Goal: Task Accomplishment & Management: Use online tool/utility

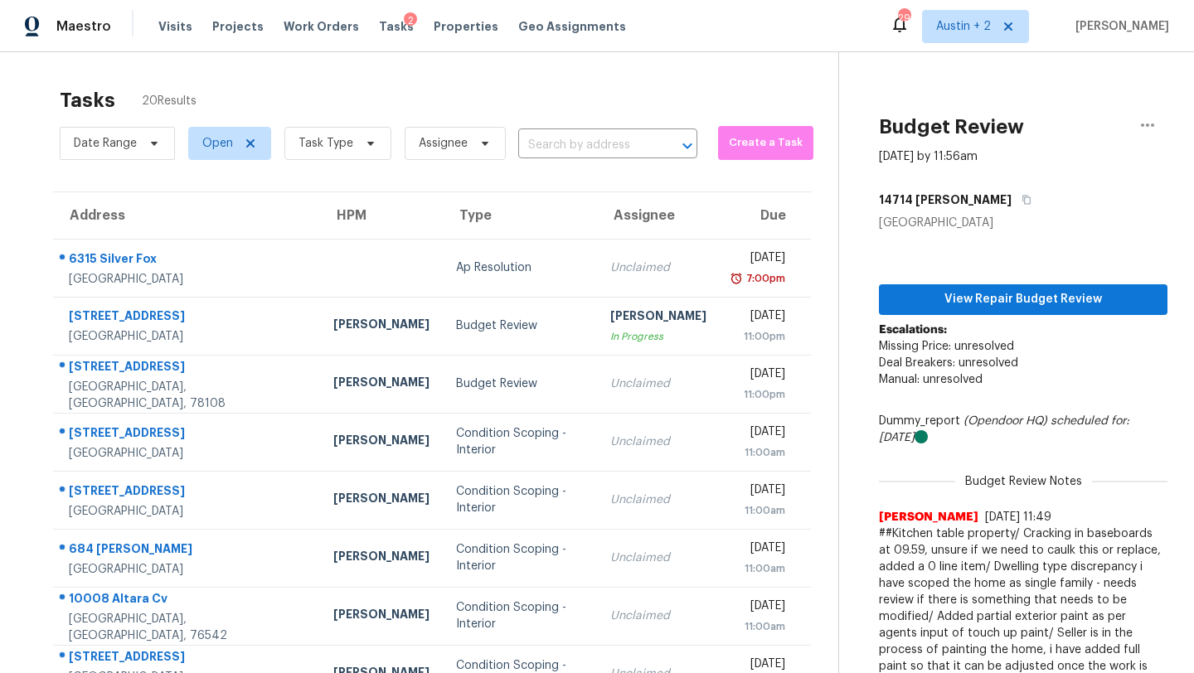
scroll to position [190, 0]
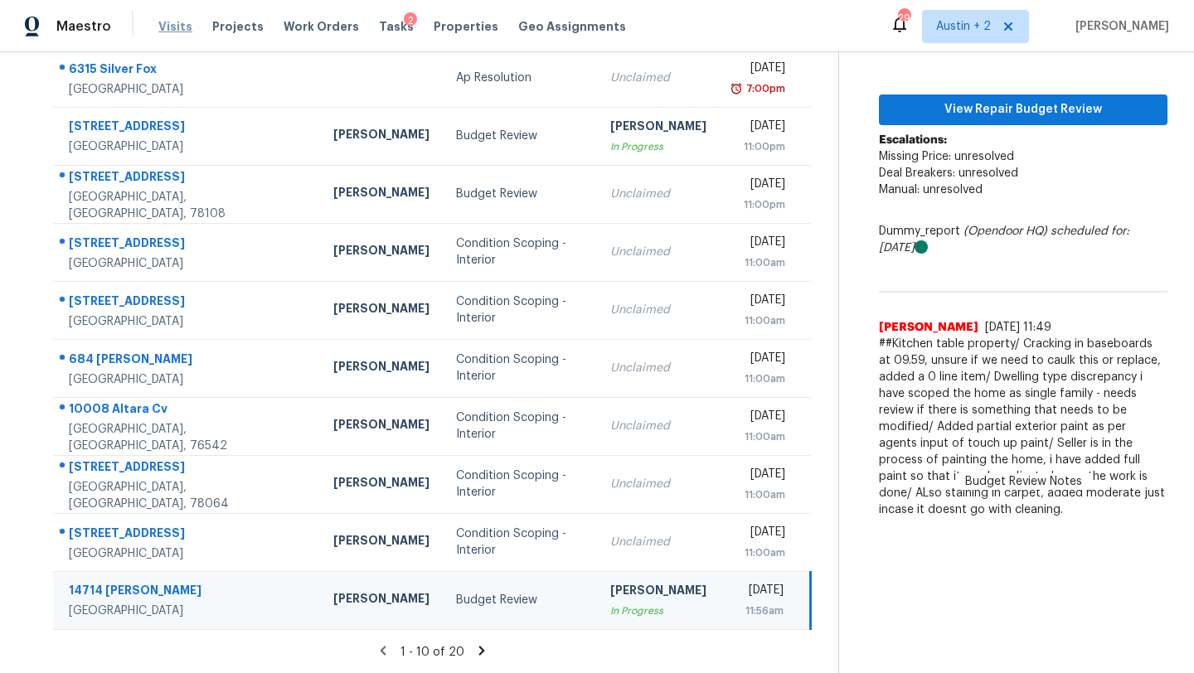
click at [165, 22] on span "Visits" at bounding box center [175, 26] width 34 height 17
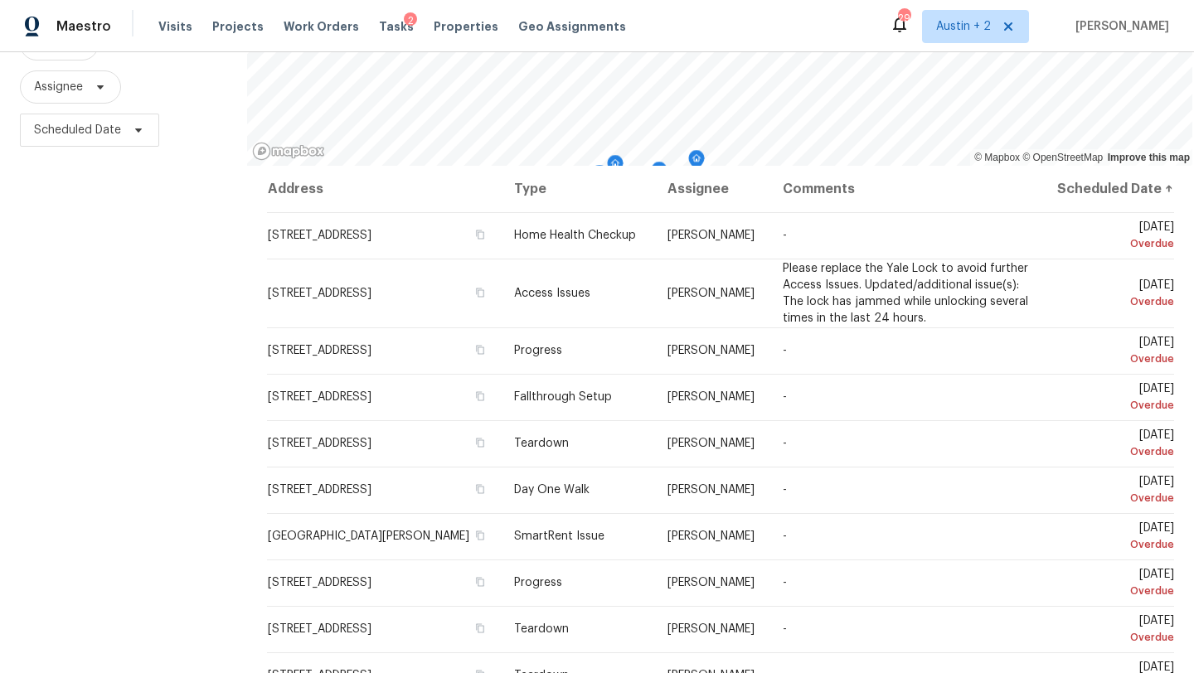
scroll to position [192, 0]
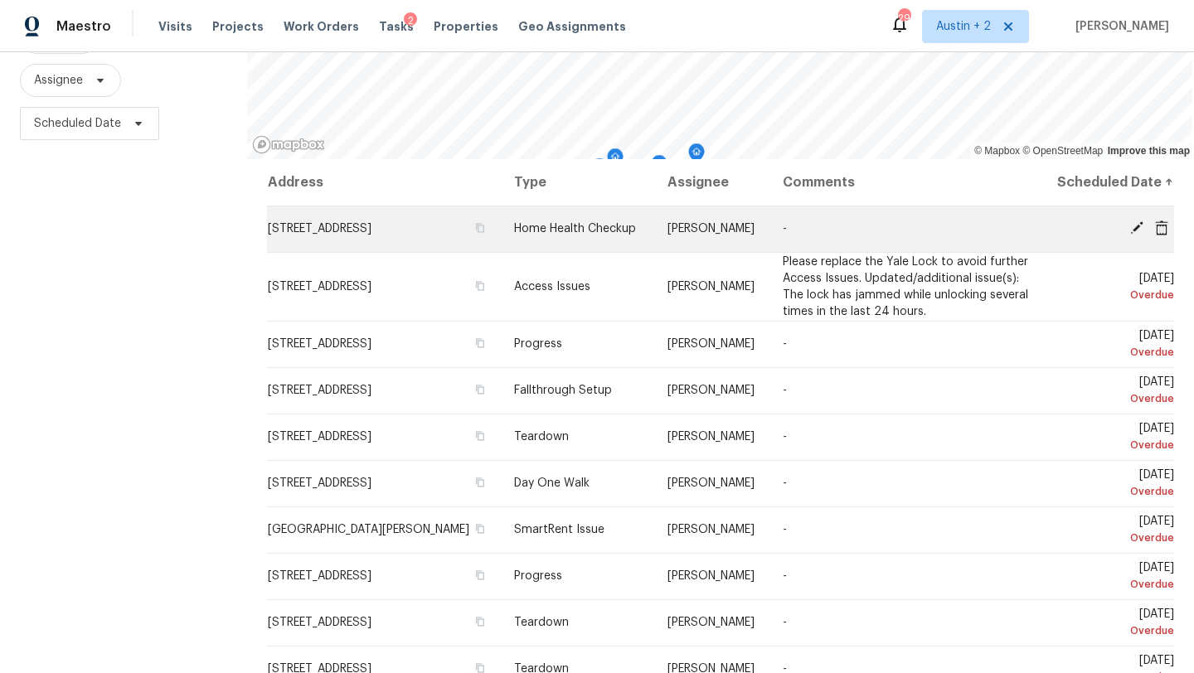
click at [1133, 235] on icon at bounding box center [1135, 228] width 15 height 15
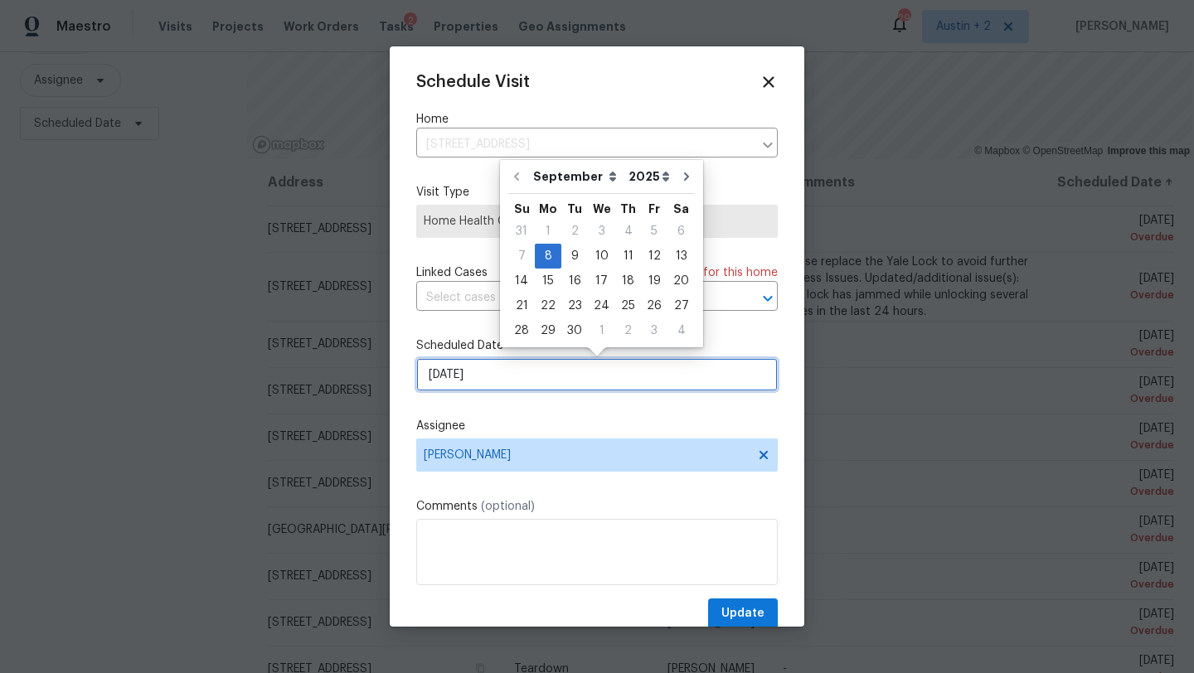
click at [494, 372] on input "[DATE]" at bounding box center [596, 374] width 361 height 33
click at [599, 259] on div "10" at bounding box center [601, 256] width 27 height 23
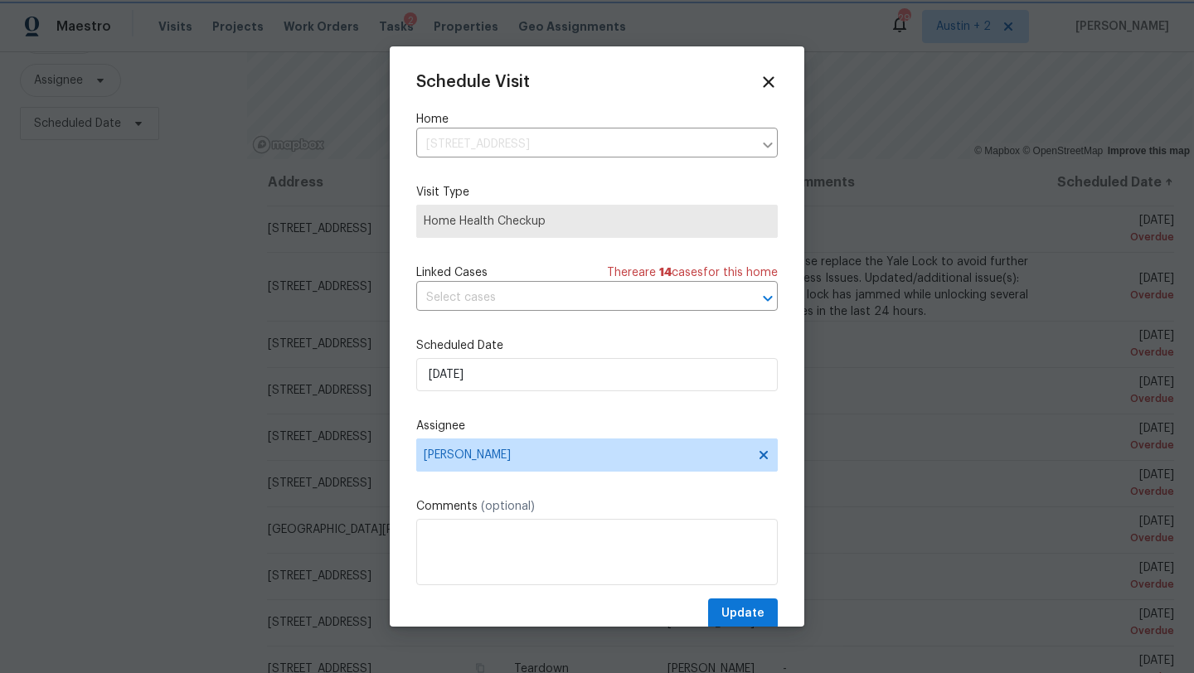
type input "[DATE]"
click at [742, 614] on span "Update" at bounding box center [742, 614] width 43 height 21
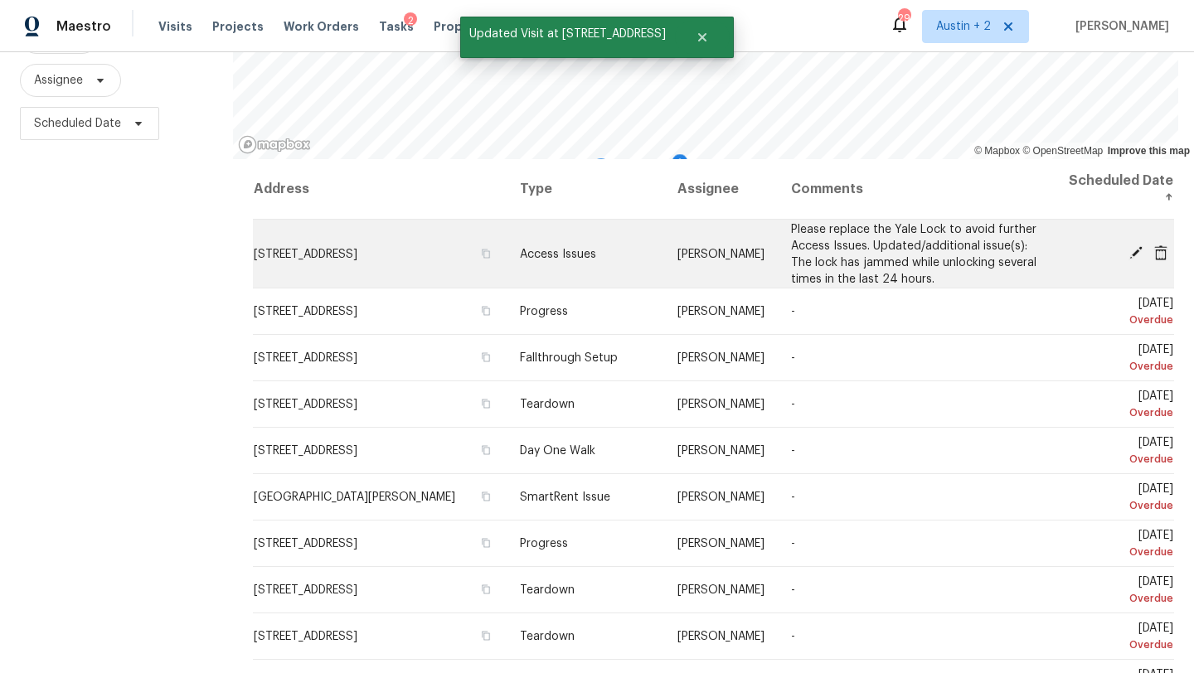
click at [1133, 251] on icon at bounding box center [1135, 252] width 15 height 15
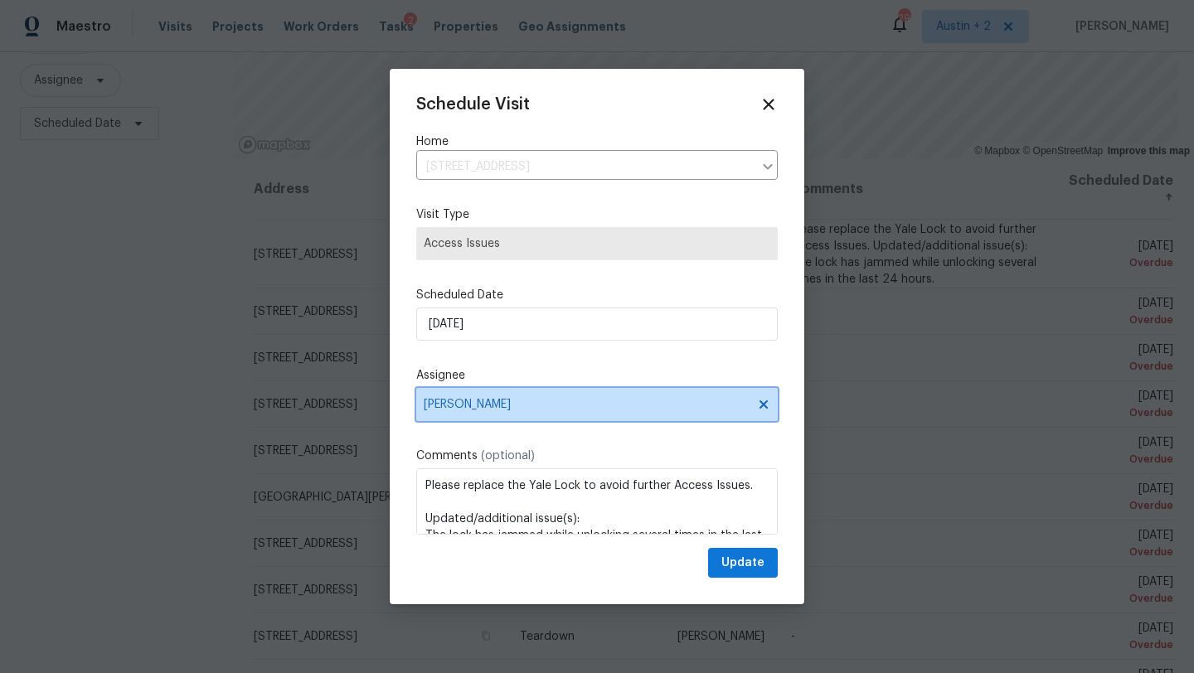
click at [447, 407] on span "[PERSON_NAME]" at bounding box center [586, 404] width 325 height 13
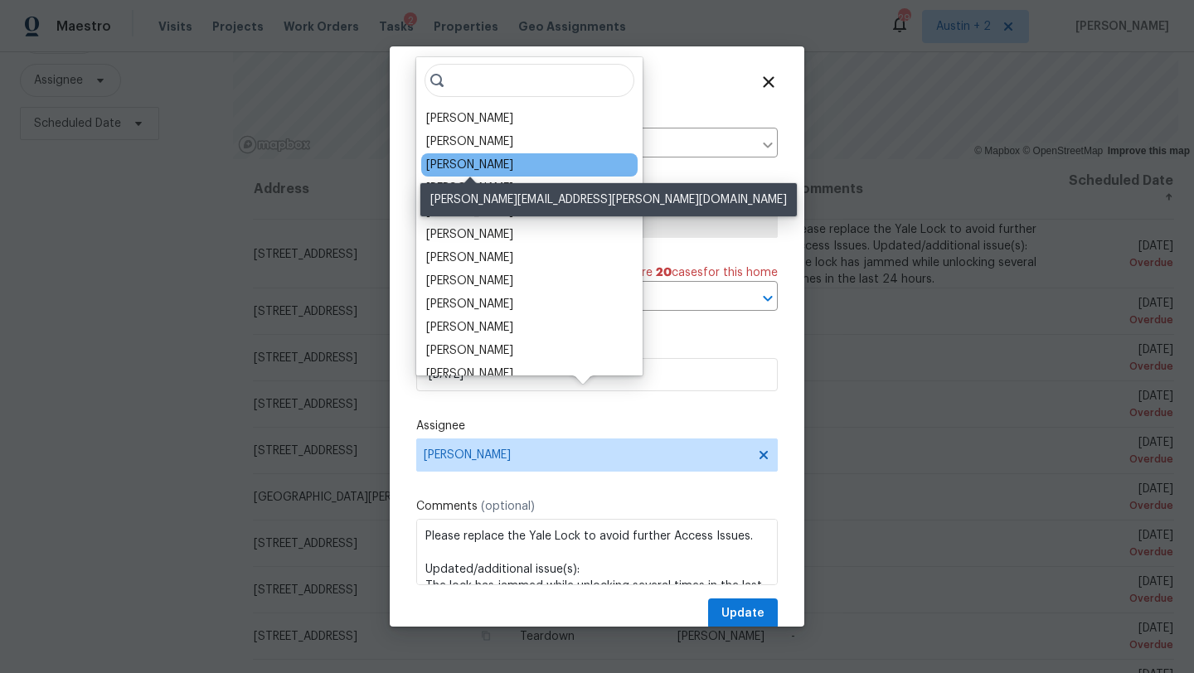
click at [508, 167] on div "[PERSON_NAME]" at bounding box center [469, 165] width 87 height 17
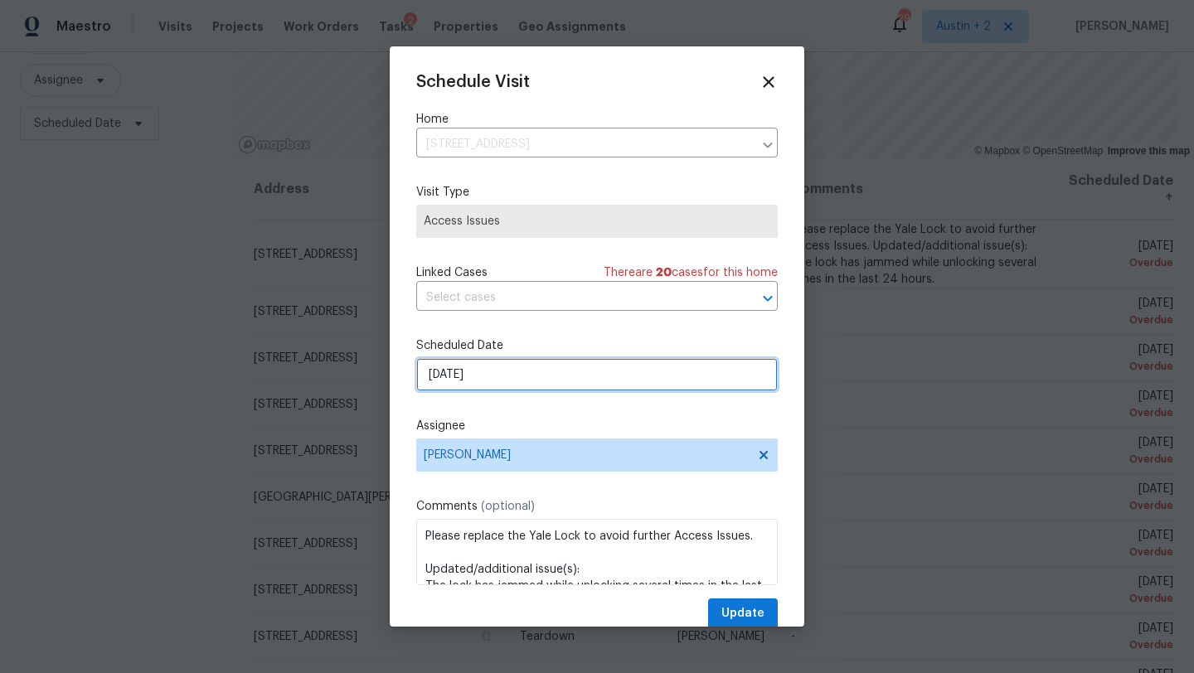
click at [478, 377] on input "[DATE]" at bounding box center [596, 374] width 361 height 33
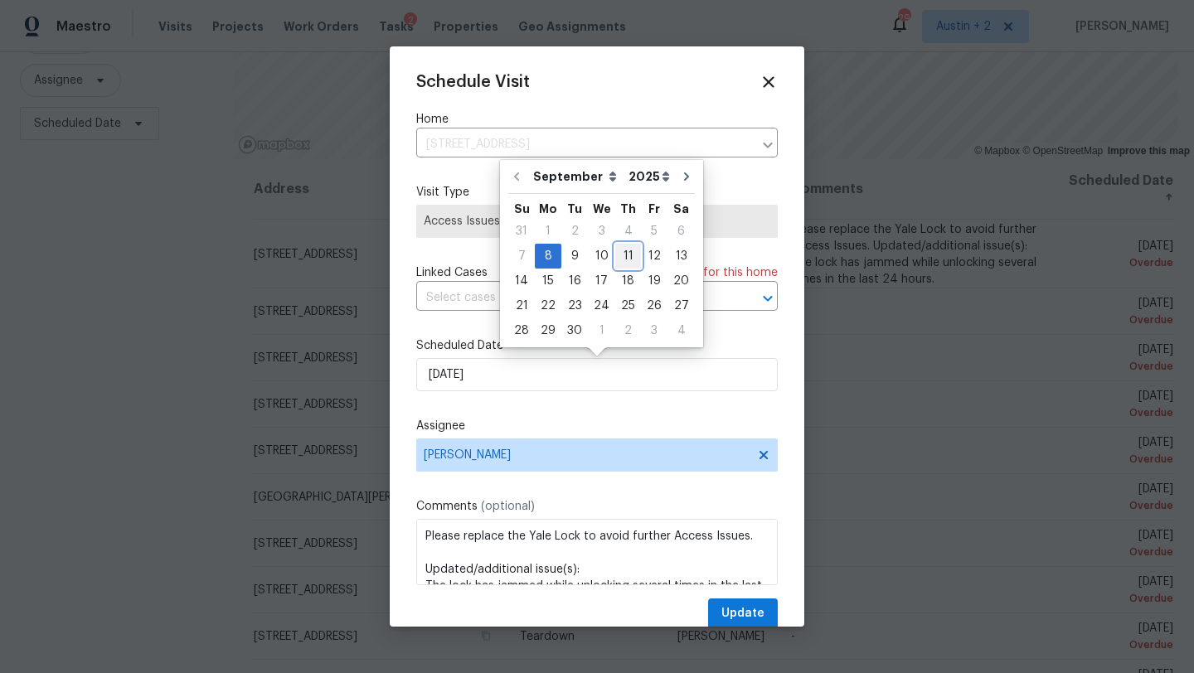
click at [622, 259] on div "11" at bounding box center [628, 256] width 26 height 23
type input "[DATE]"
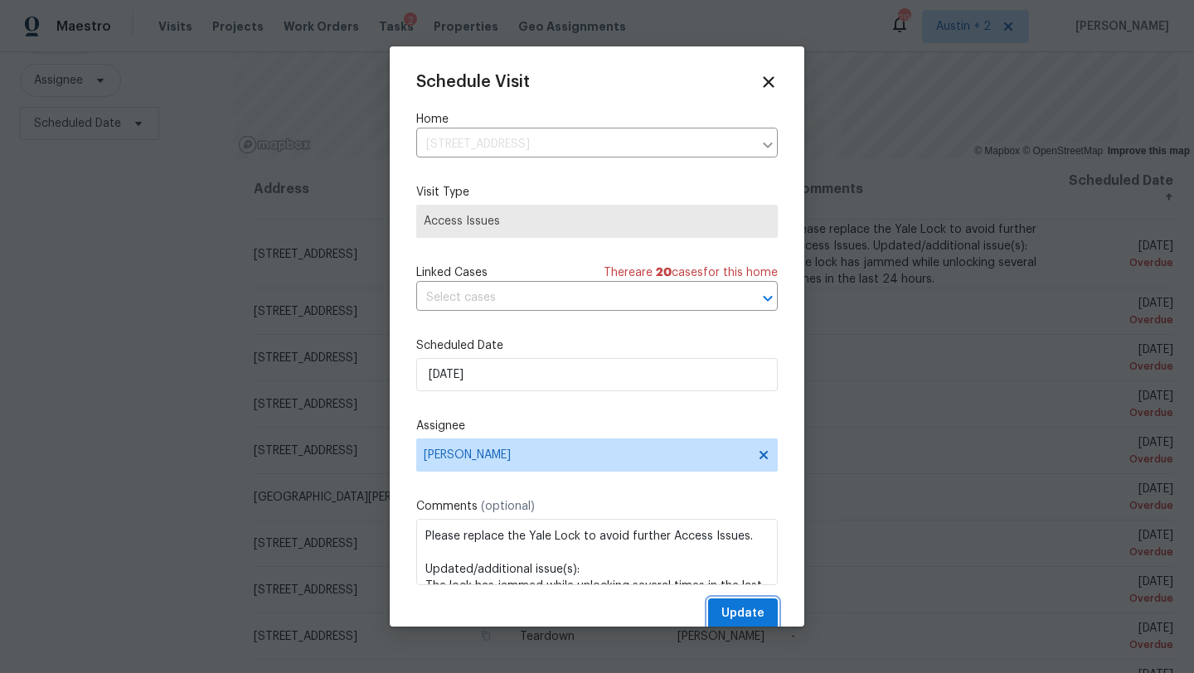
click at [733, 603] on button "Update" at bounding box center [743, 614] width 70 height 31
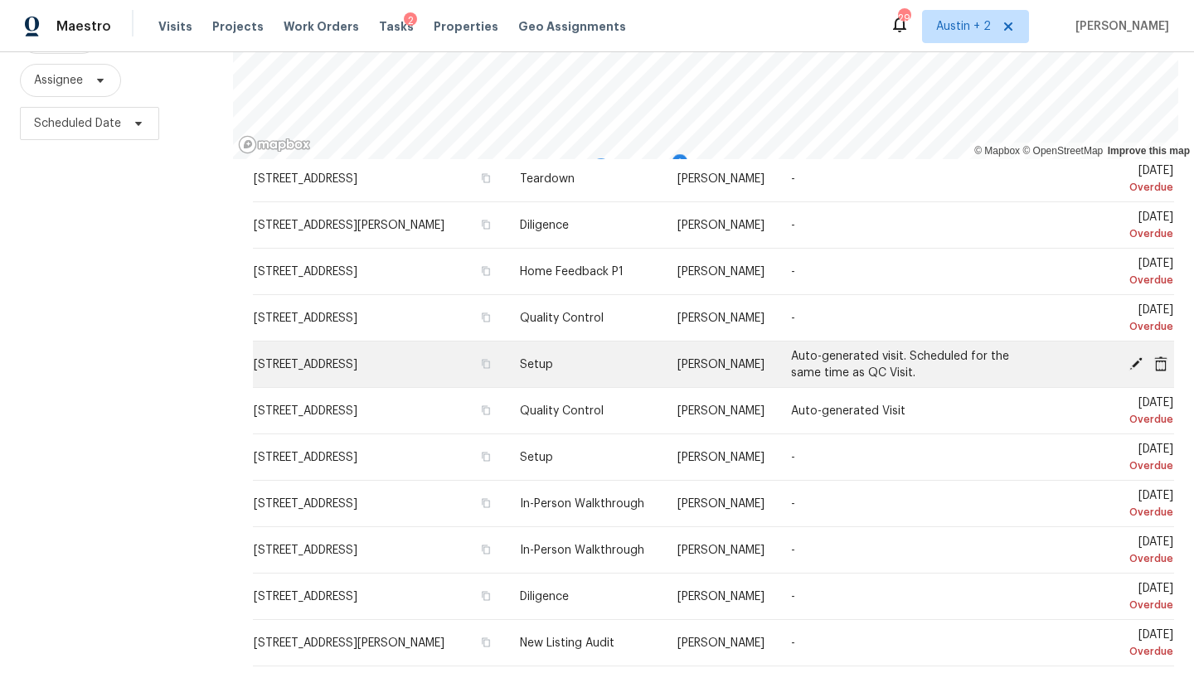
scroll to position [393, 0]
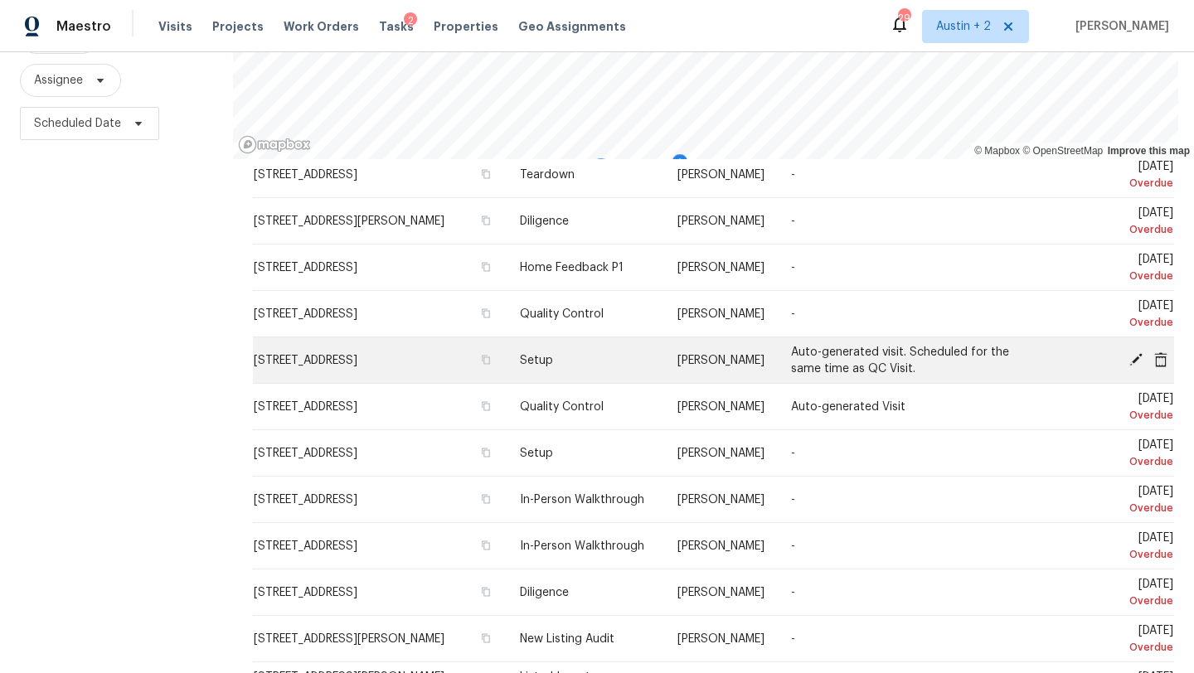
click at [1134, 357] on icon at bounding box center [1135, 358] width 13 height 13
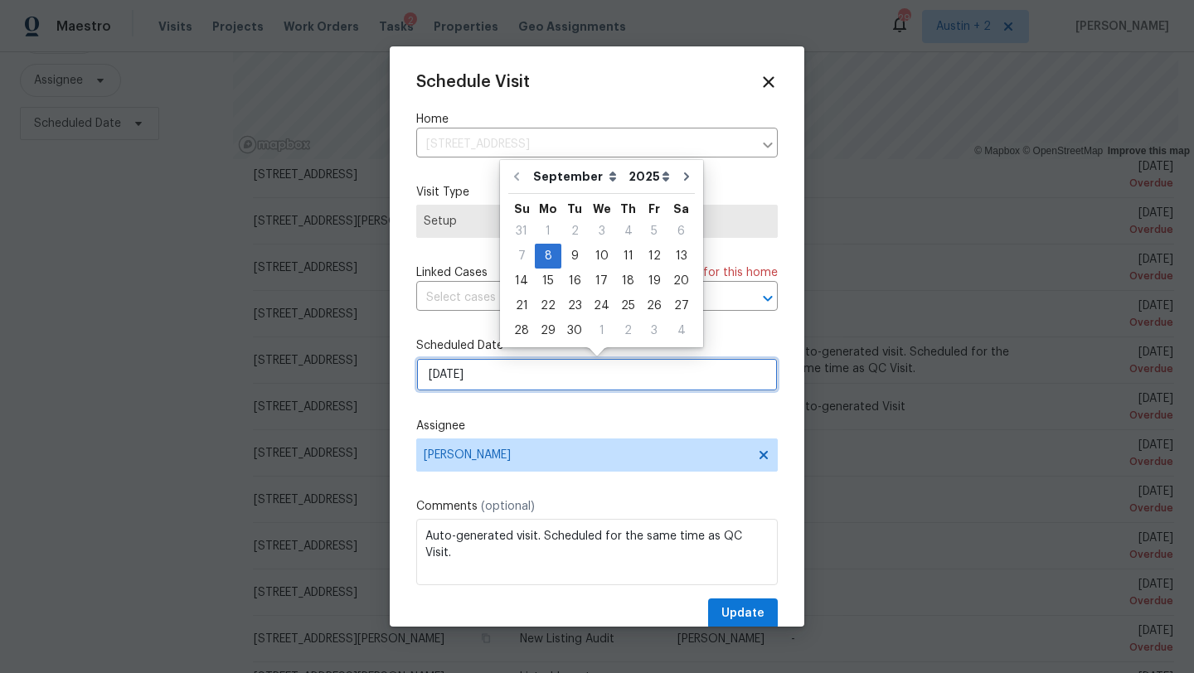
click at [517, 368] on input "[DATE]" at bounding box center [596, 374] width 361 height 33
click at [627, 259] on div "11" at bounding box center [628, 256] width 26 height 23
type input "[DATE]"
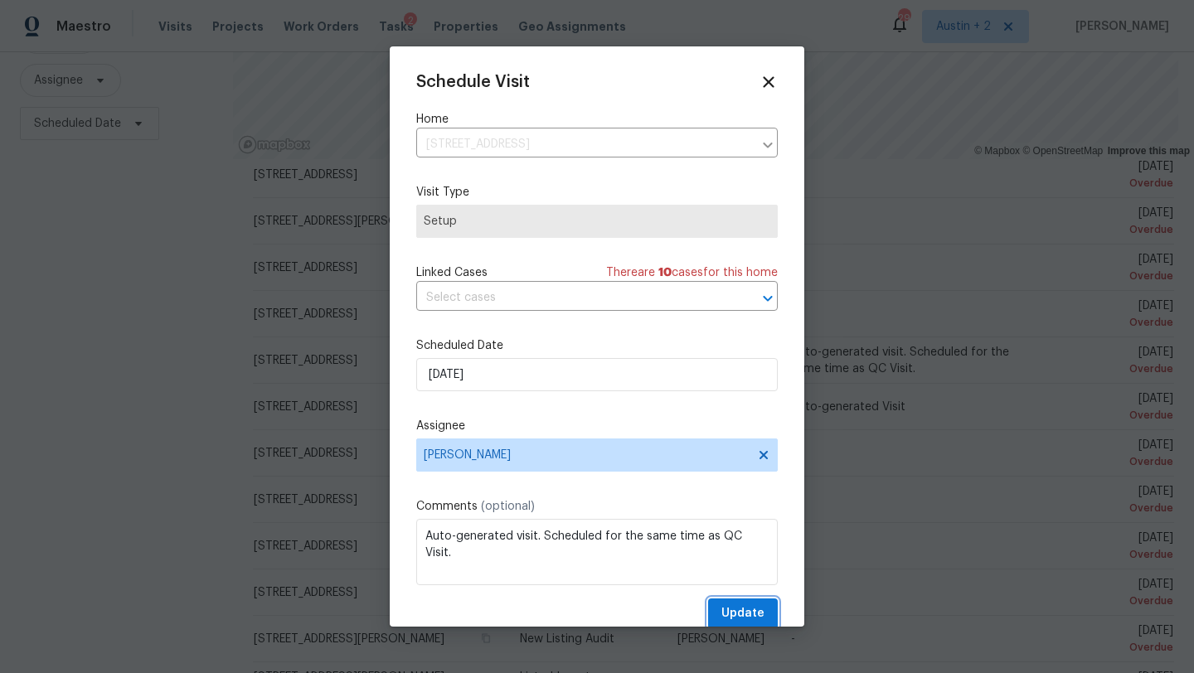
click at [727, 618] on span "Update" at bounding box center [742, 614] width 43 height 21
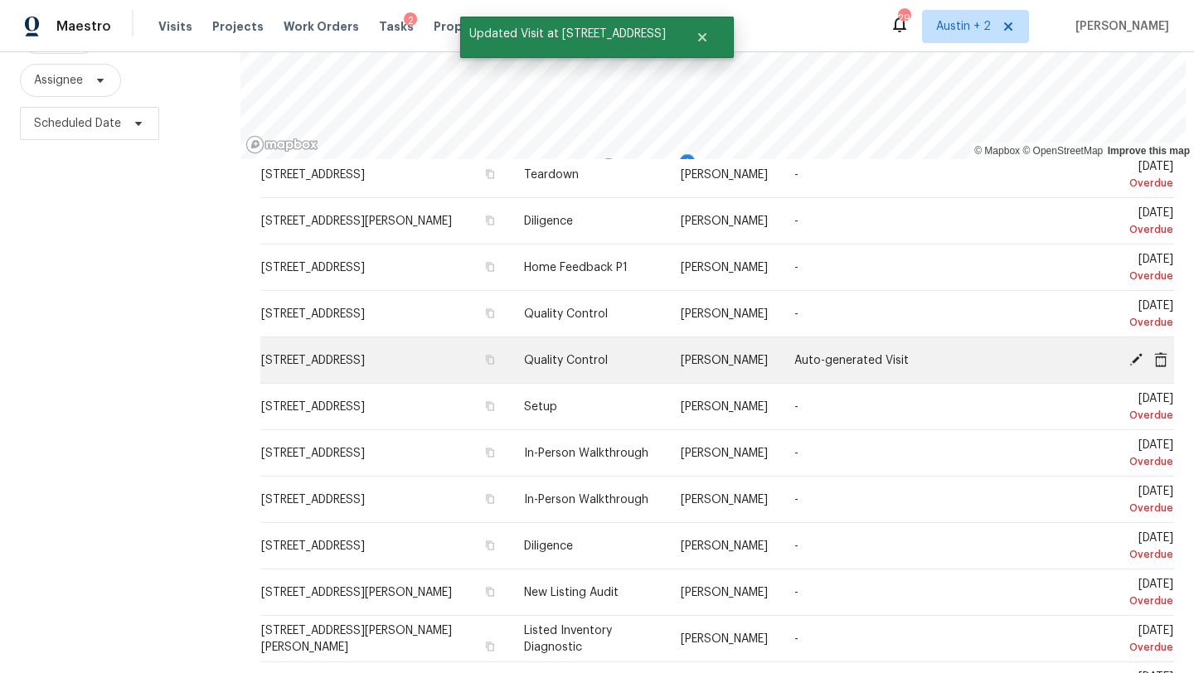
click at [1138, 361] on icon at bounding box center [1135, 359] width 15 height 15
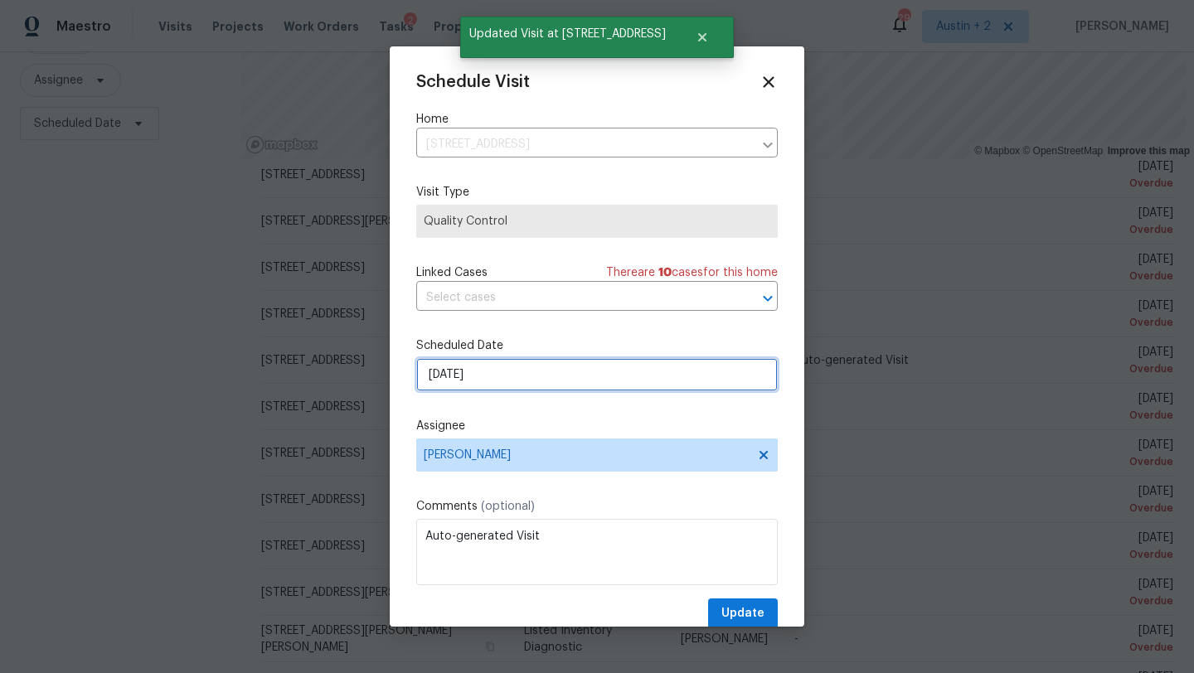
click at [606, 377] on input "[DATE]" at bounding box center [596, 374] width 361 height 33
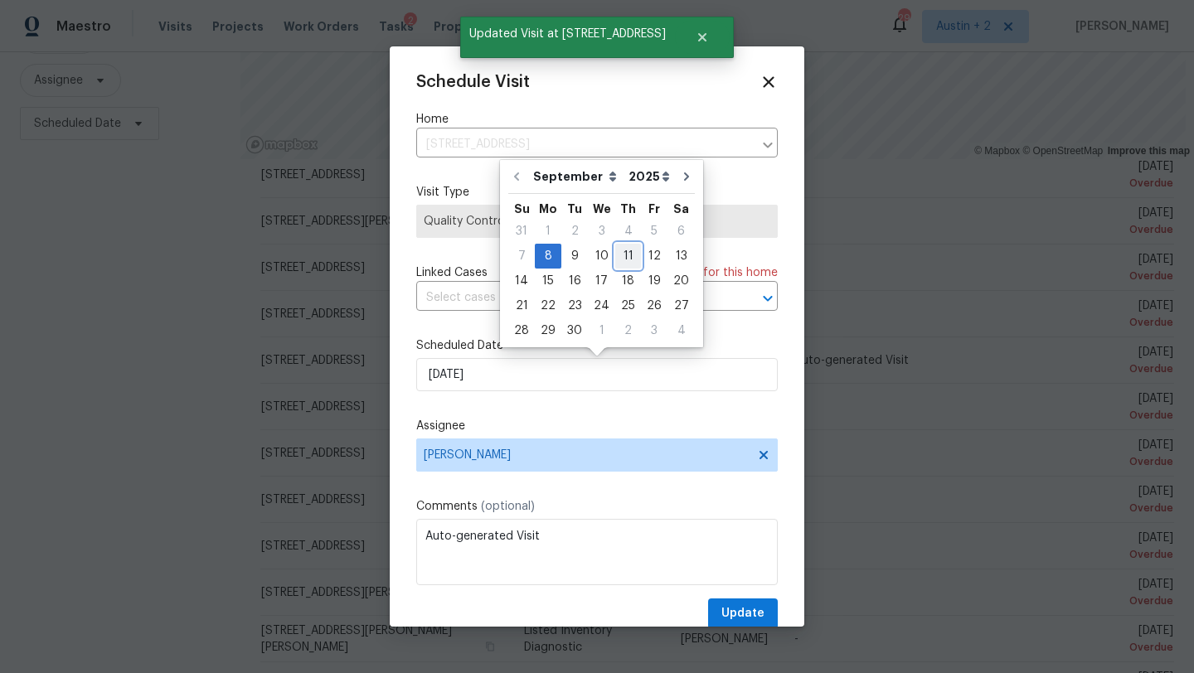
click at [624, 259] on div "11" at bounding box center [628, 256] width 26 height 23
type input "[DATE]"
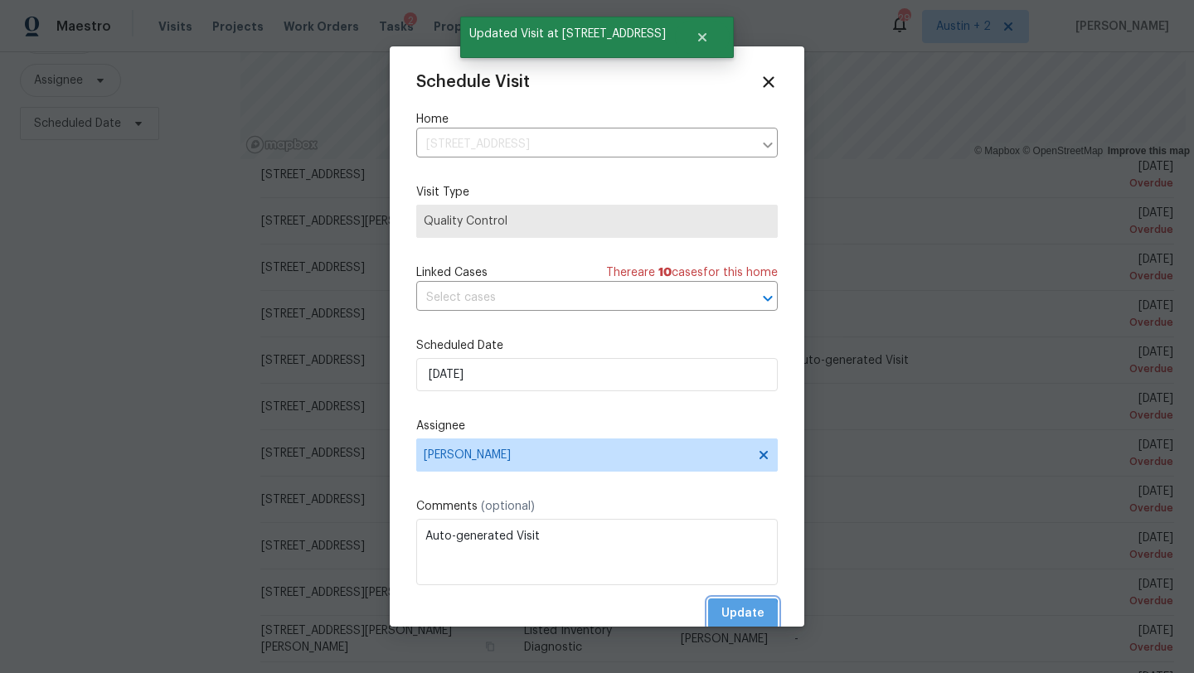
click at [738, 616] on span "Update" at bounding box center [742, 614] width 43 height 21
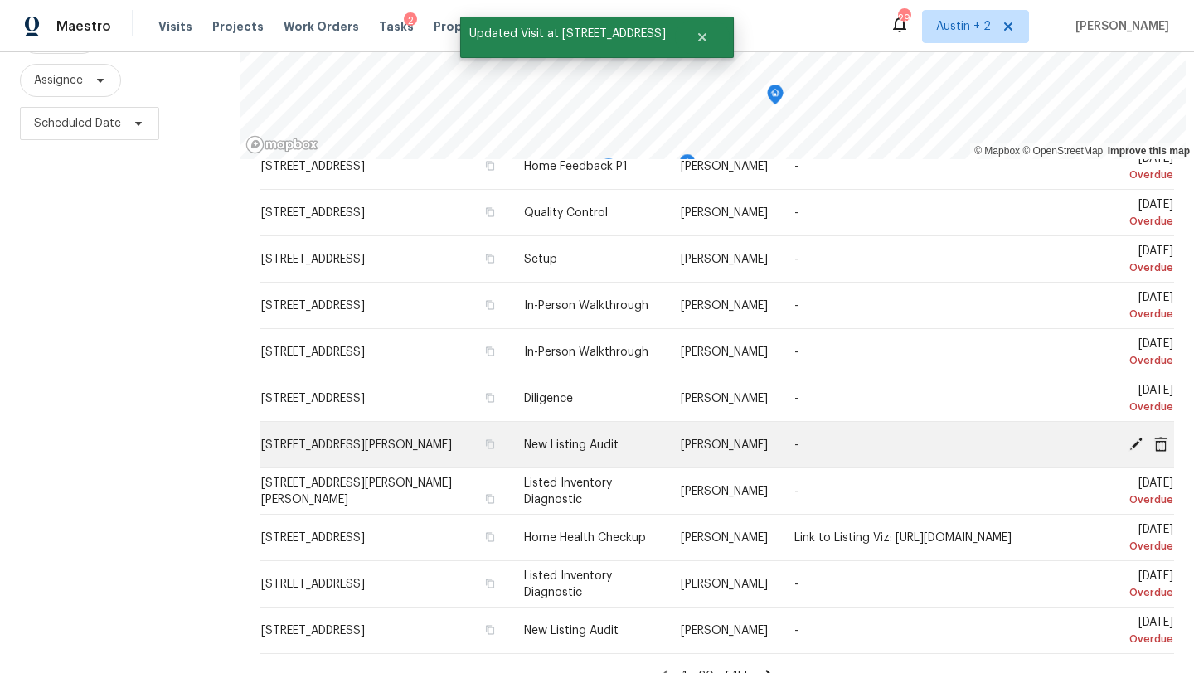
scroll to position [499, 0]
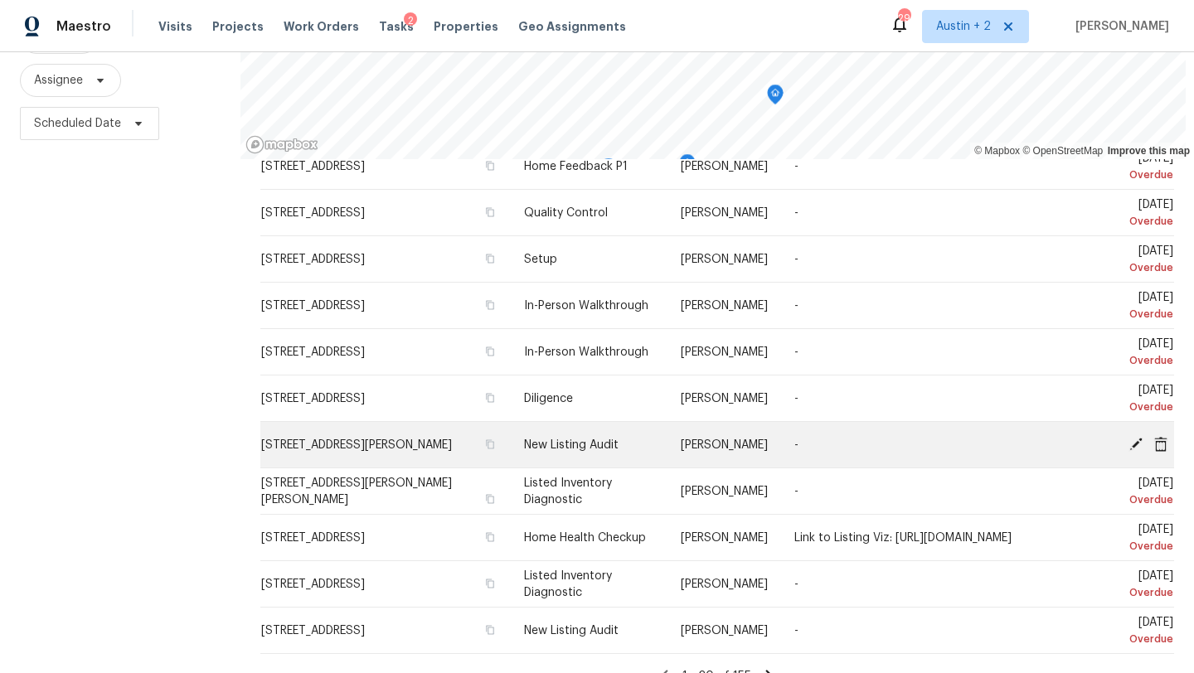
click at [1132, 440] on icon at bounding box center [1135, 443] width 13 height 13
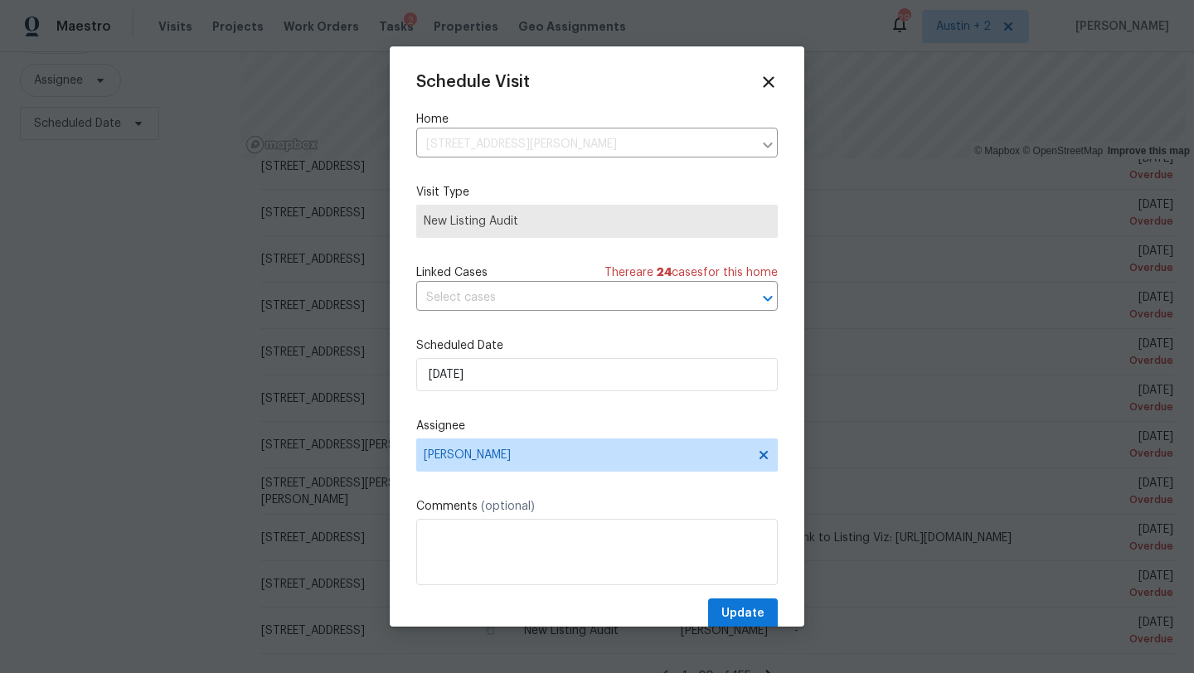
click at [504, 228] on span "New Listing Audit" at bounding box center [597, 221] width 347 height 17
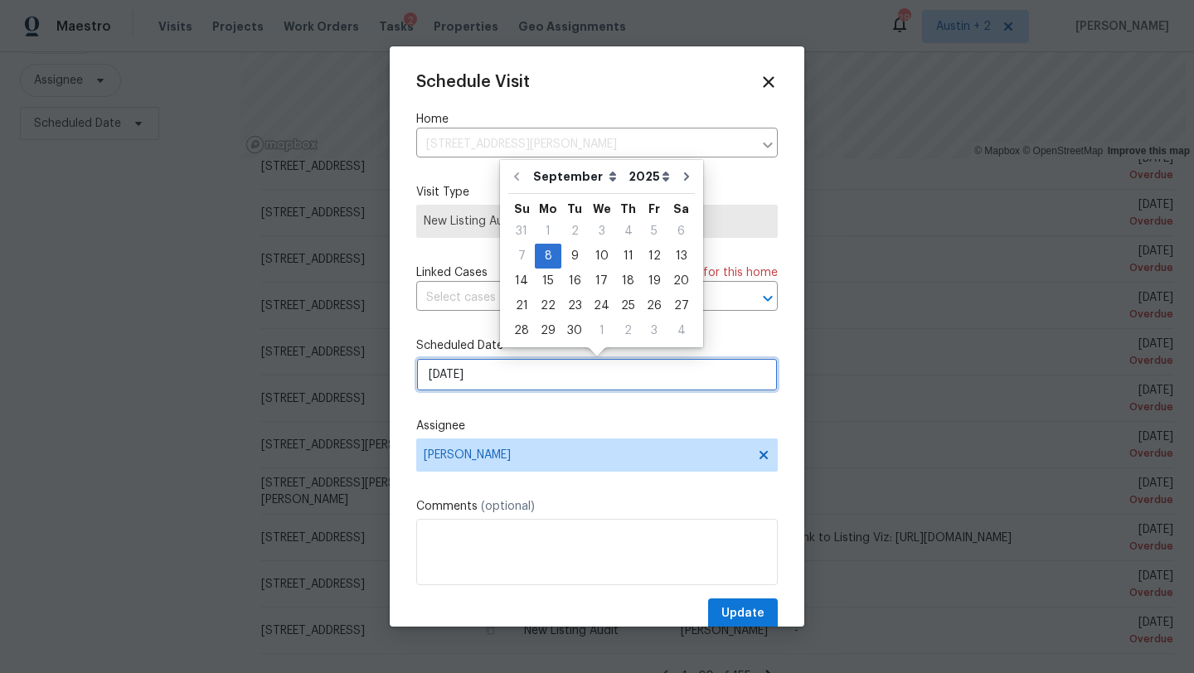
click at [502, 376] on input "[DATE]" at bounding box center [596, 374] width 361 height 33
click at [632, 254] on div "11" at bounding box center [628, 256] width 26 height 23
type input "[DATE]"
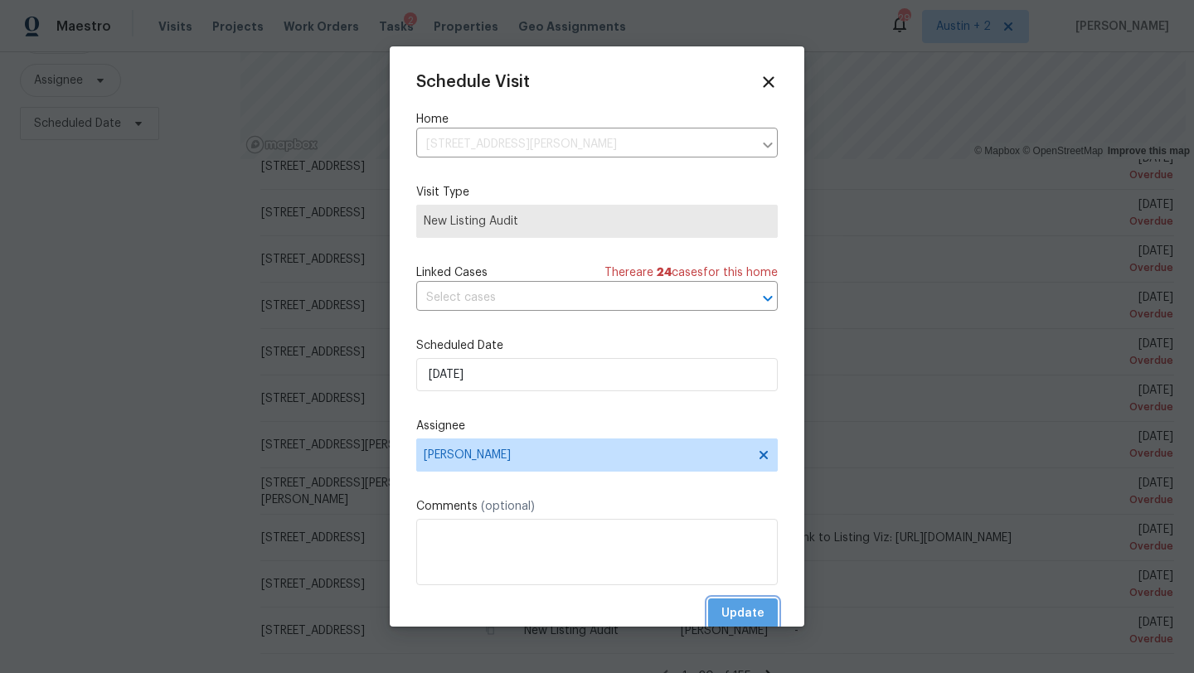
click at [757, 606] on span "Update" at bounding box center [742, 614] width 43 height 21
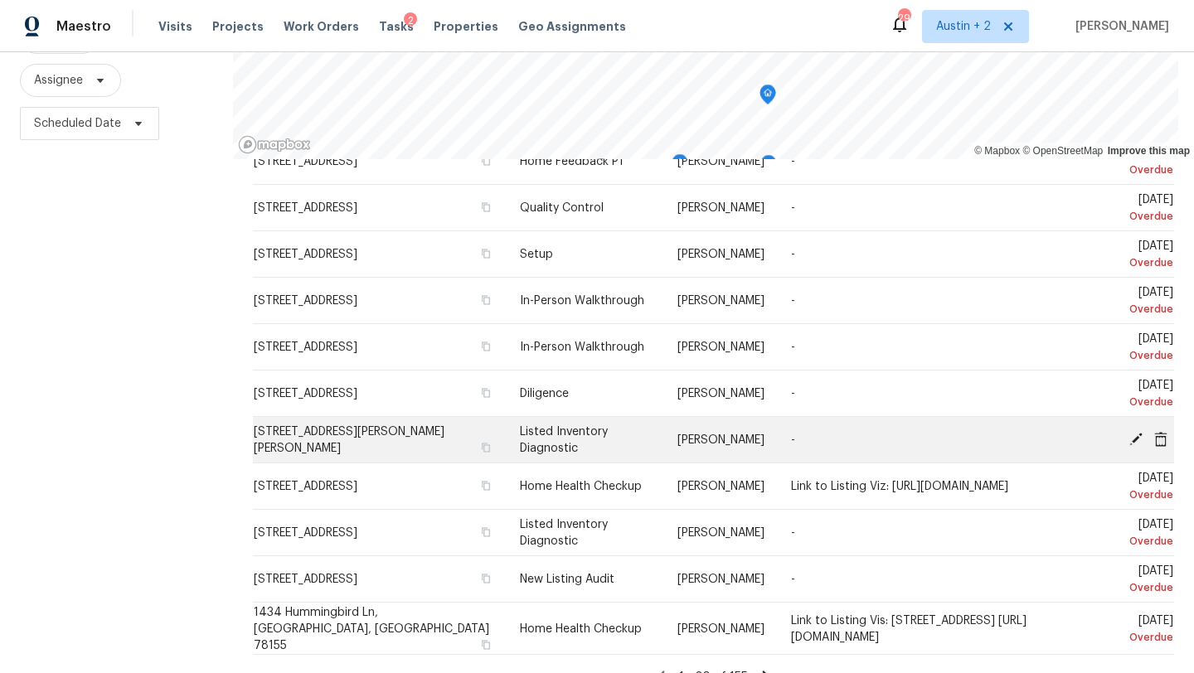
click at [1133, 438] on icon at bounding box center [1135, 438] width 13 height 13
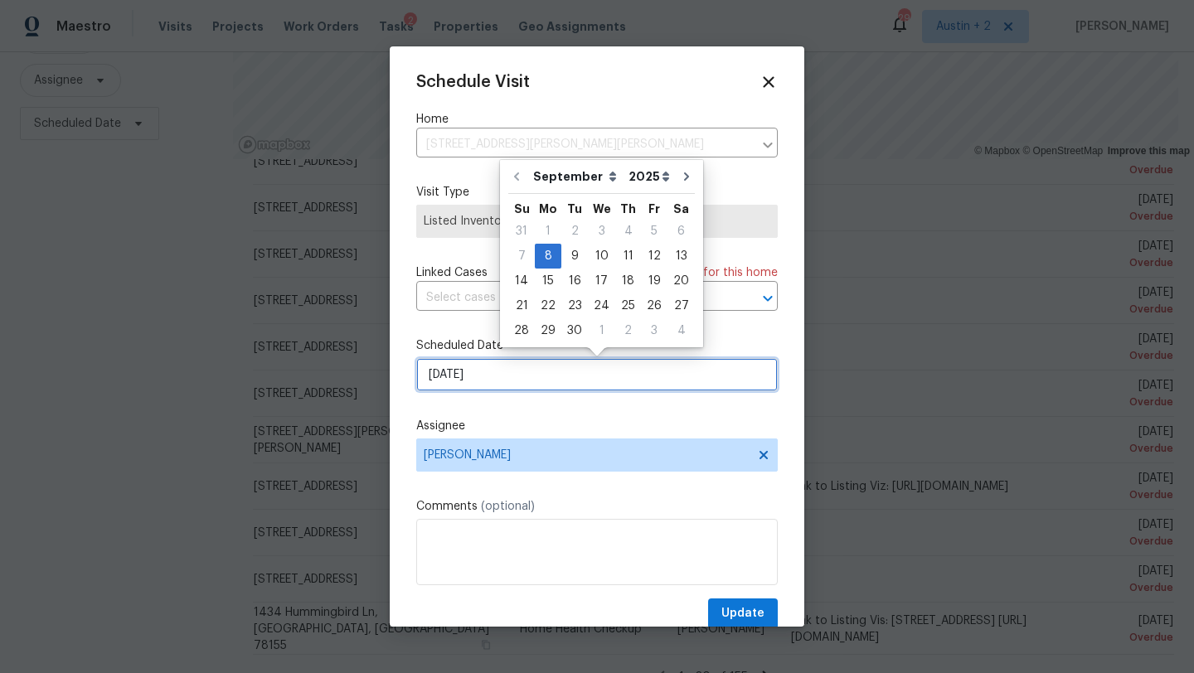
click at [514, 374] on input "[DATE]" at bounding box center [596, 374] width 361 height 33
click at [619, 255] on div "11" at bounding box center [628, 256] width 26 height 23
type input "[DATE]"
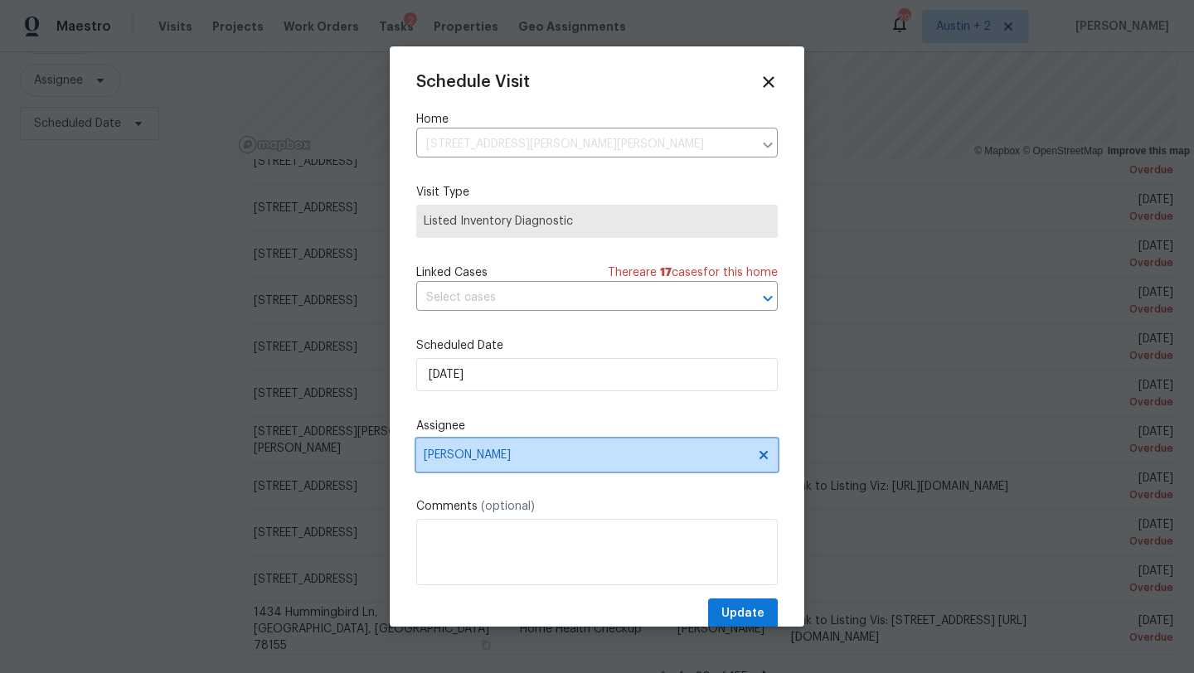
click at [462, 458] on span "[PERSON_NAME]" at bounding box center [586, 455] width 325 height 13
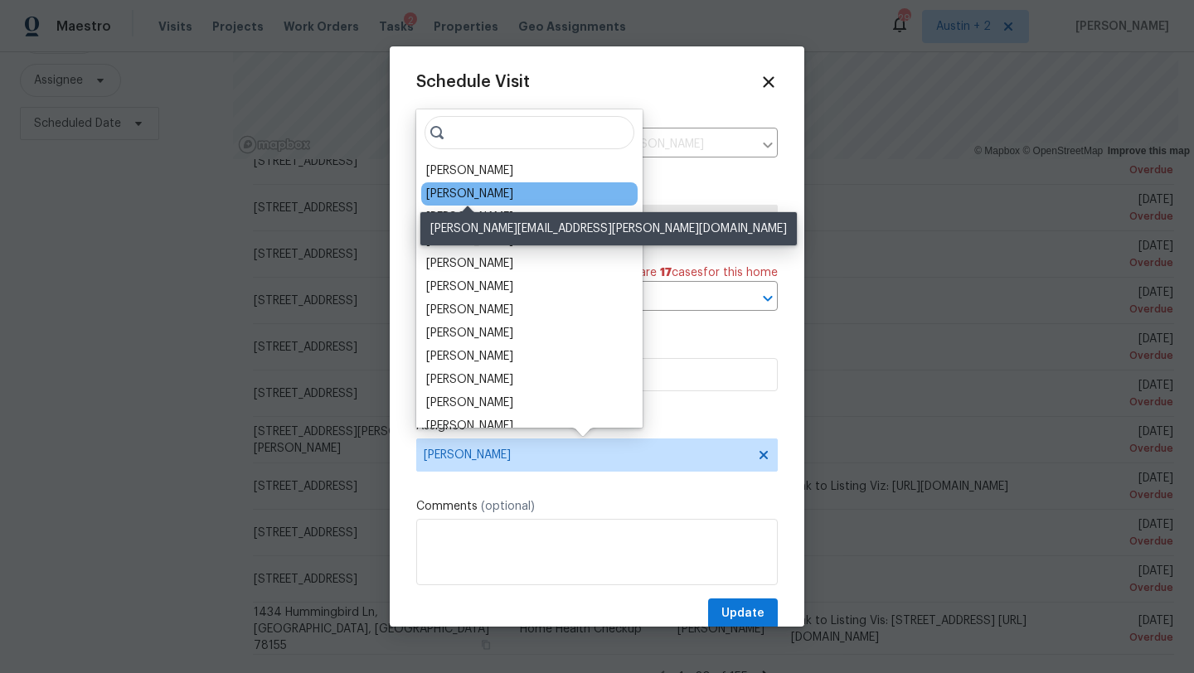
click at [488, 188] on div "[PERSON_NAME]" at bounding box center [469, 194] width 87 height 17
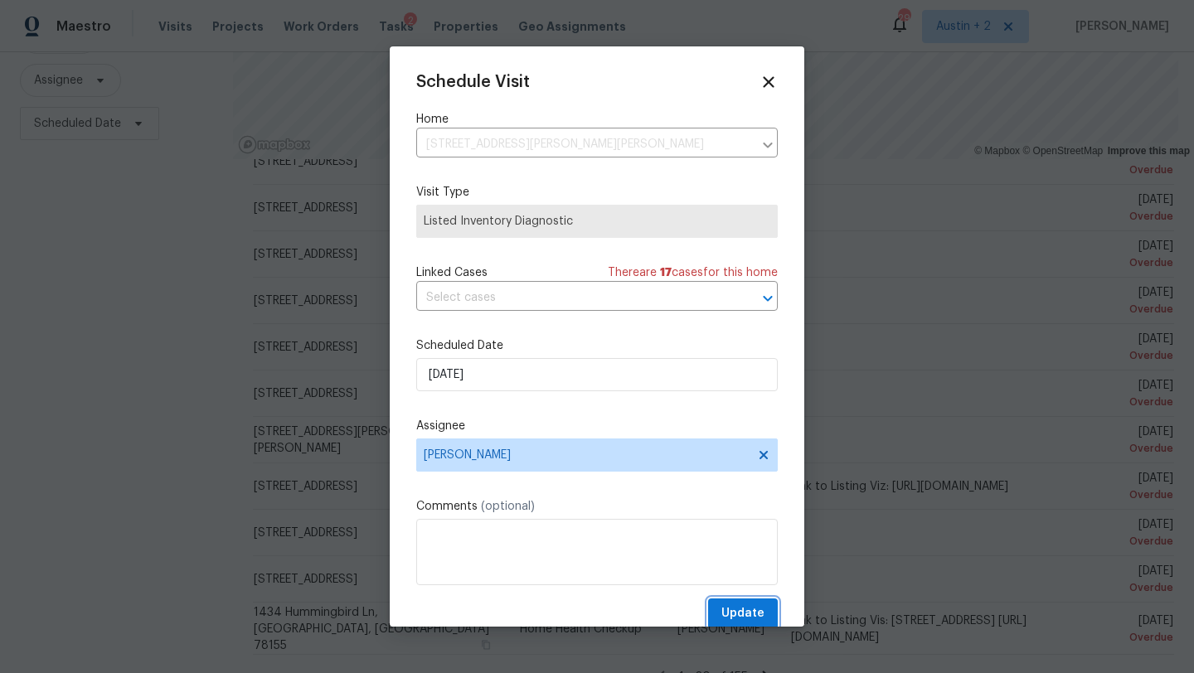
click at [727, 606] on span "Update" at bounding box center [742, 614] width 43 height 21
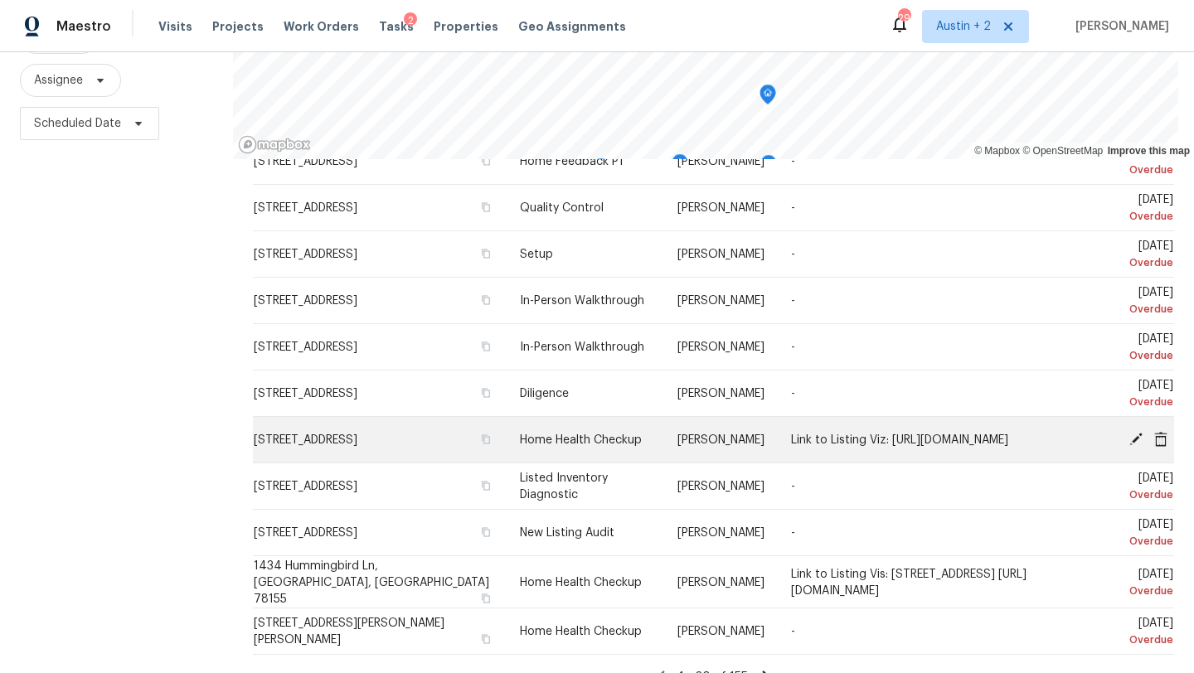
click at [1132, 439] on icon at bounding box center [1135, 438] width 15 height 15
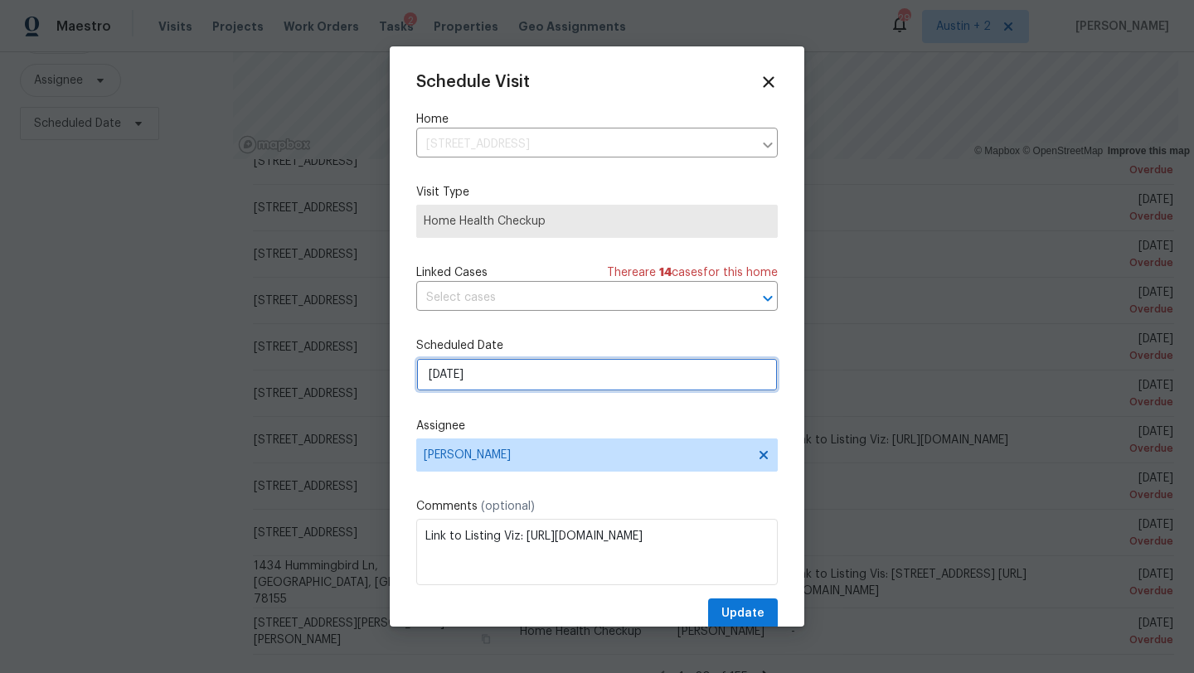
click at [526, 377] on input "[DATE]" at bounding box center [596, 374] width 361 height 33
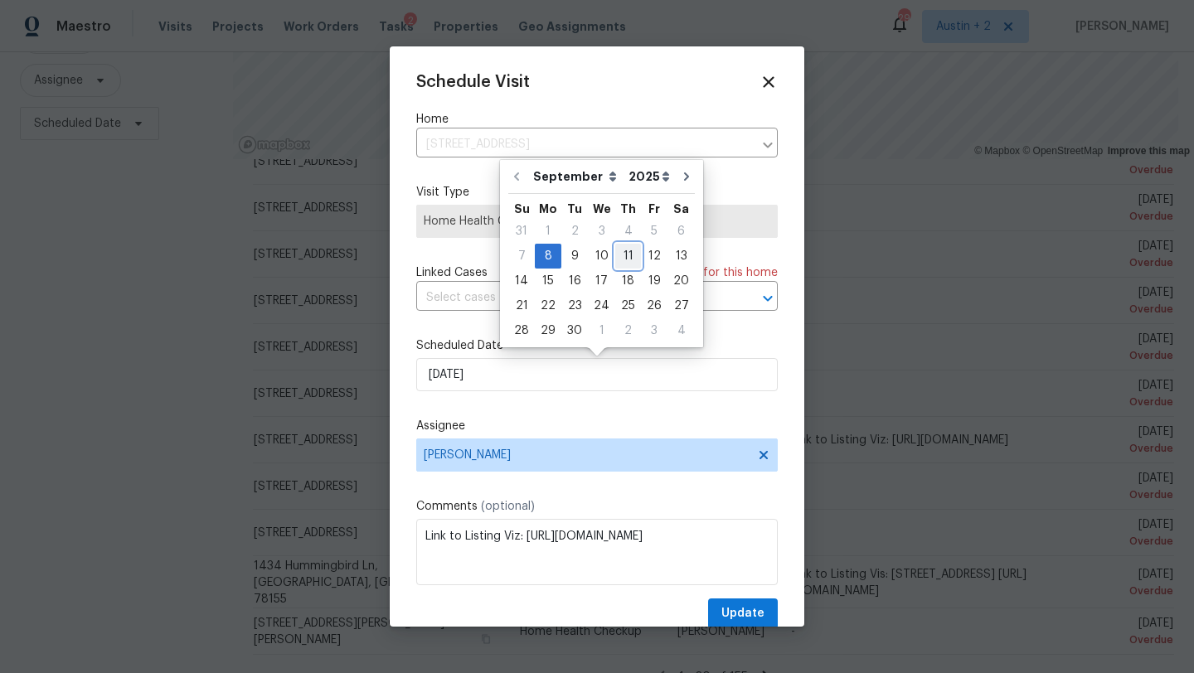
click at [617, 259] on div "11" at bounding box center [628, 256] width 26 height 23
type input "[DATE]"
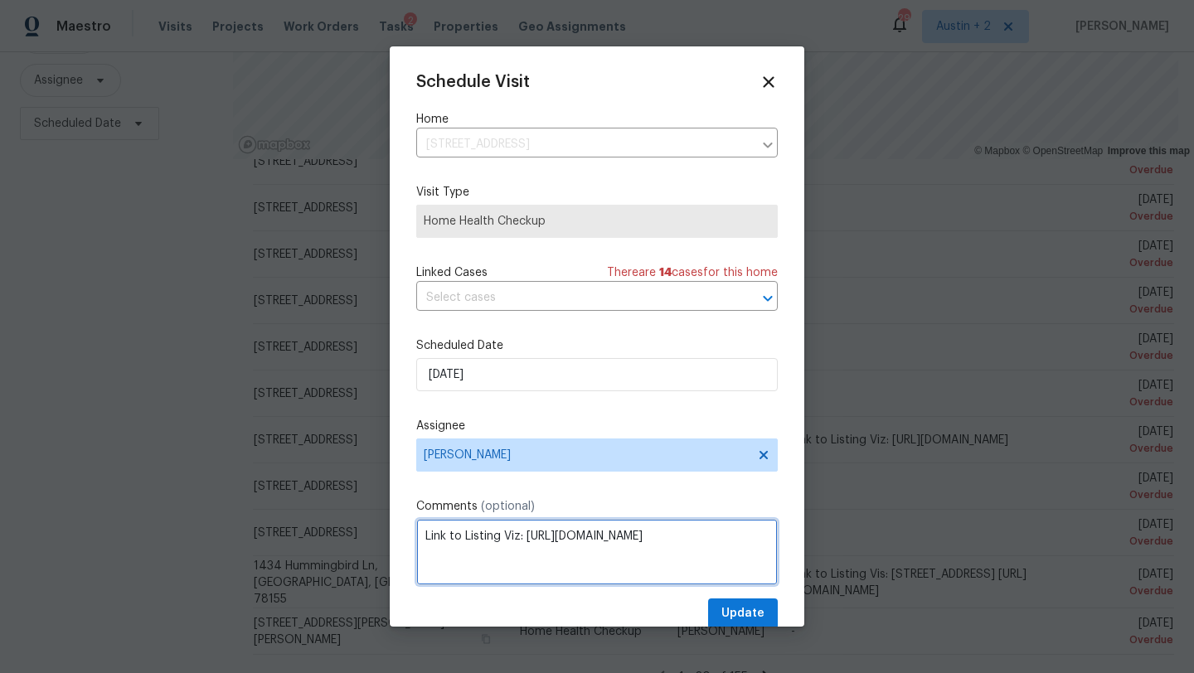
click at [420, 538] on textarea "Link to Listing Viz: [URL][DOMAIN_NAME]" at bounding box center [596, 552] width 361 height 66
type textarea "***Under contract - please complete this one asap: Link to Listing Viz: [URL][D…"
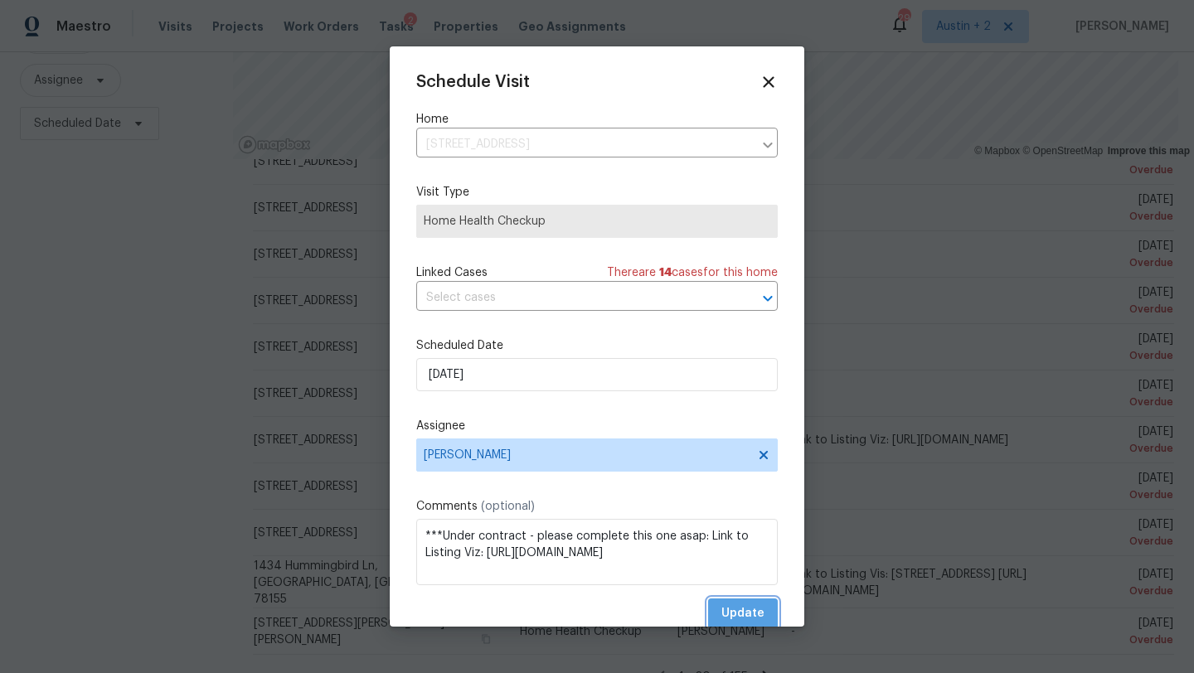
click at [741, 613] on span "Update" at bounding box center [742, 614] width 43 height 21
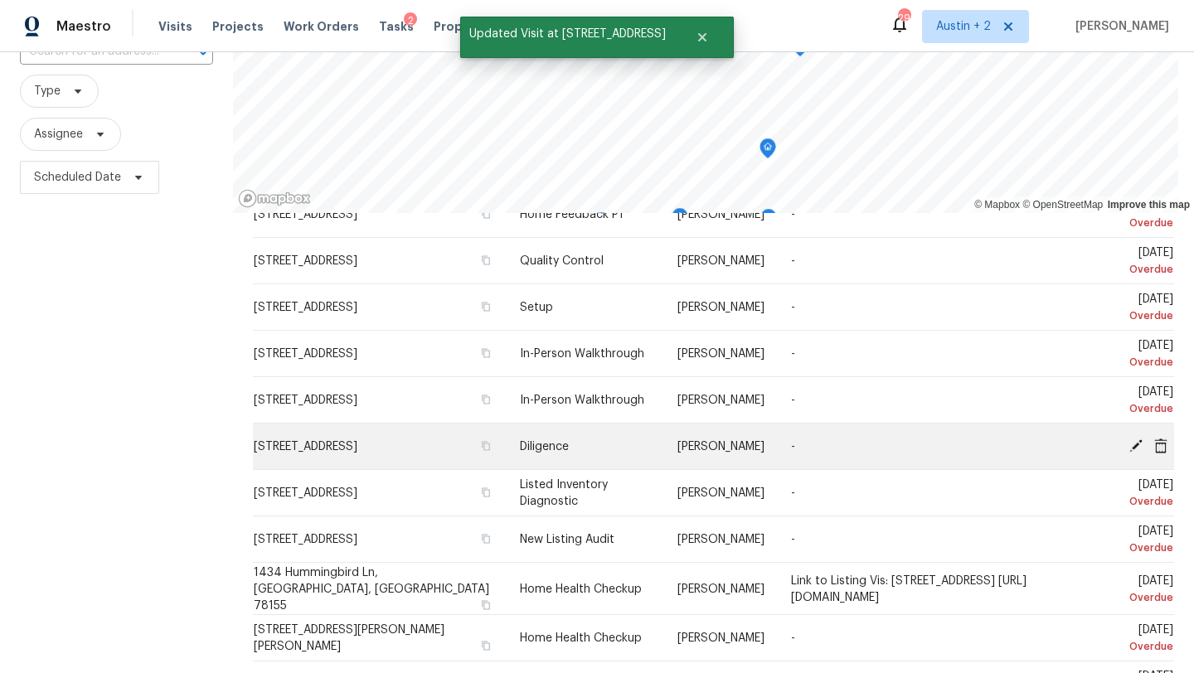
scroll to position [140, 0]
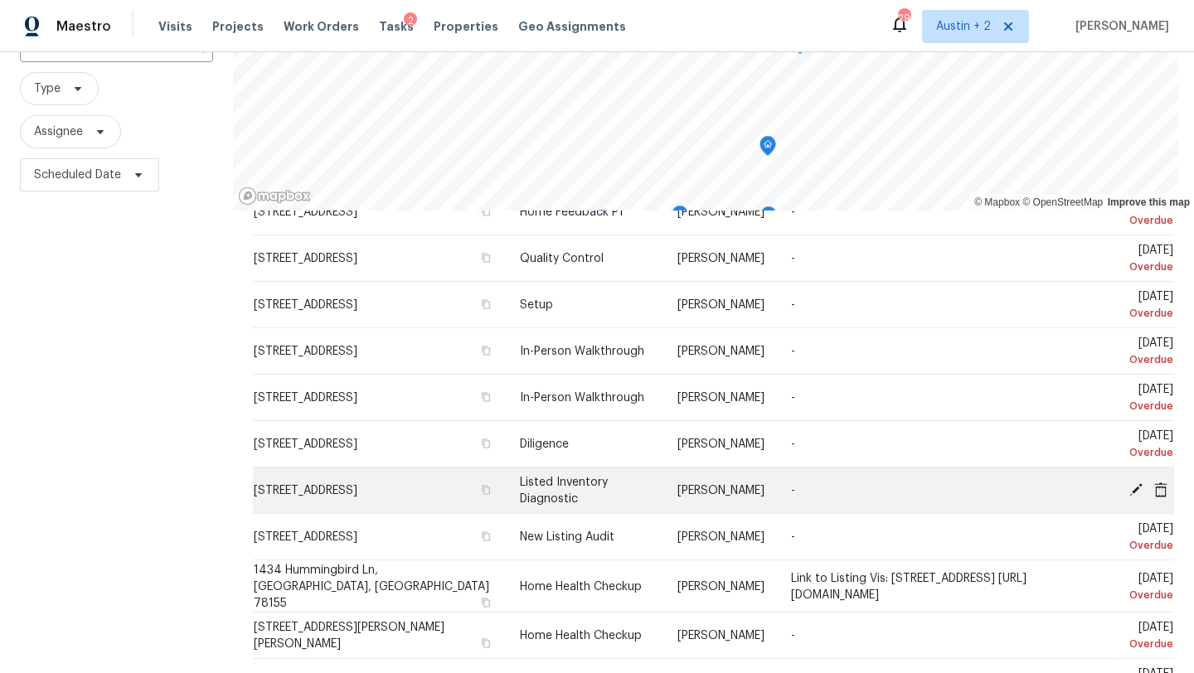
click at [1160, 482] on icon at bounding box center [1160, 489] width 13 height 15
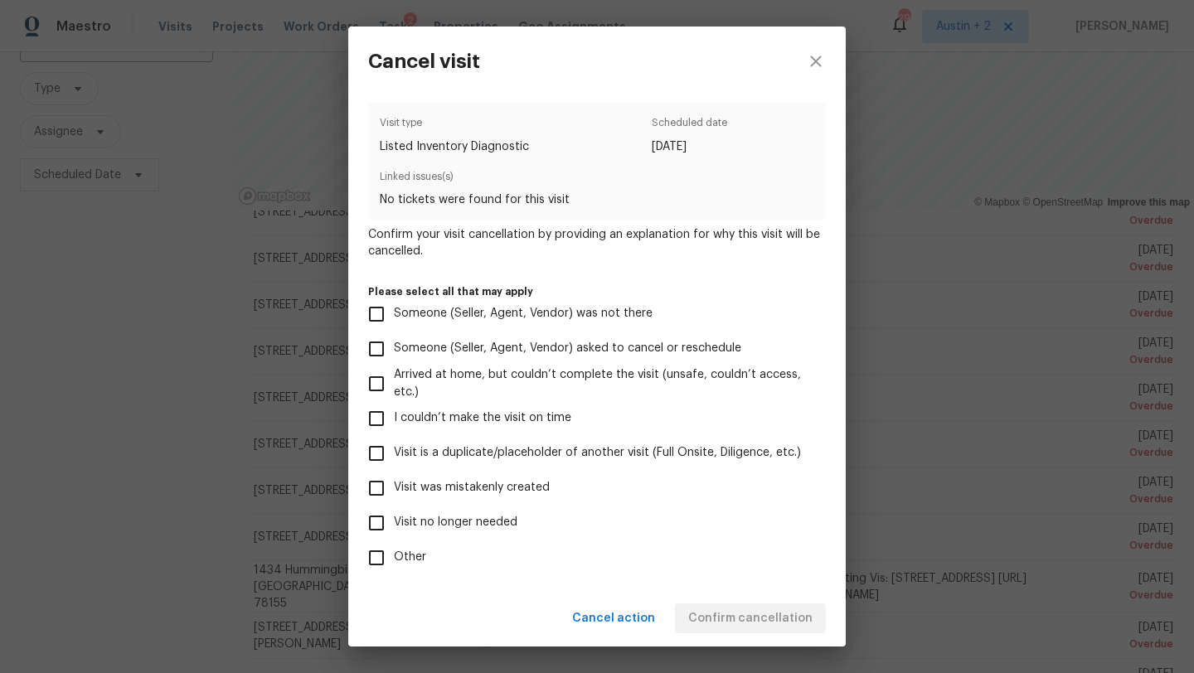
click at [476, 482] on span "Visit was mistakenly created" at bounding box center [472, 487] width 156 height 17
click at [394, 482] on input "Visit was mistakenly created" at bounding box center [376, 488] width 35 height 35
checkbox input "true"
click at [704, 618] on span "Confirm cancellation" at bounding box center [750, 619] width 124 height 21
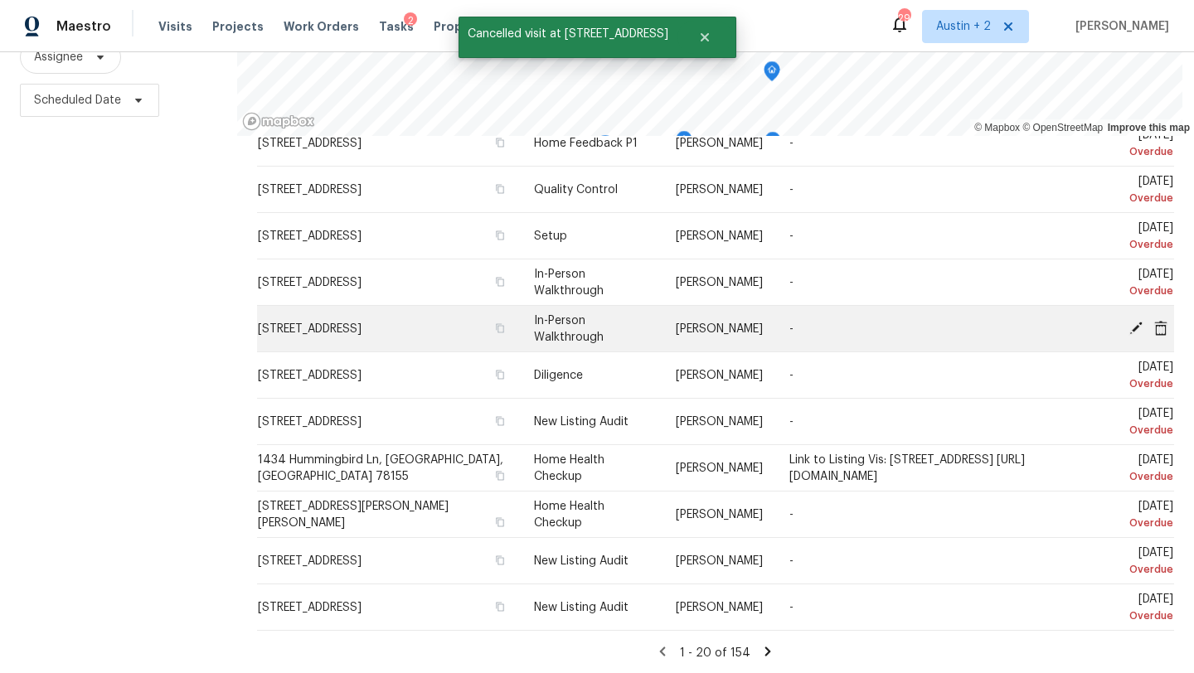
scroll to position [216, 0]
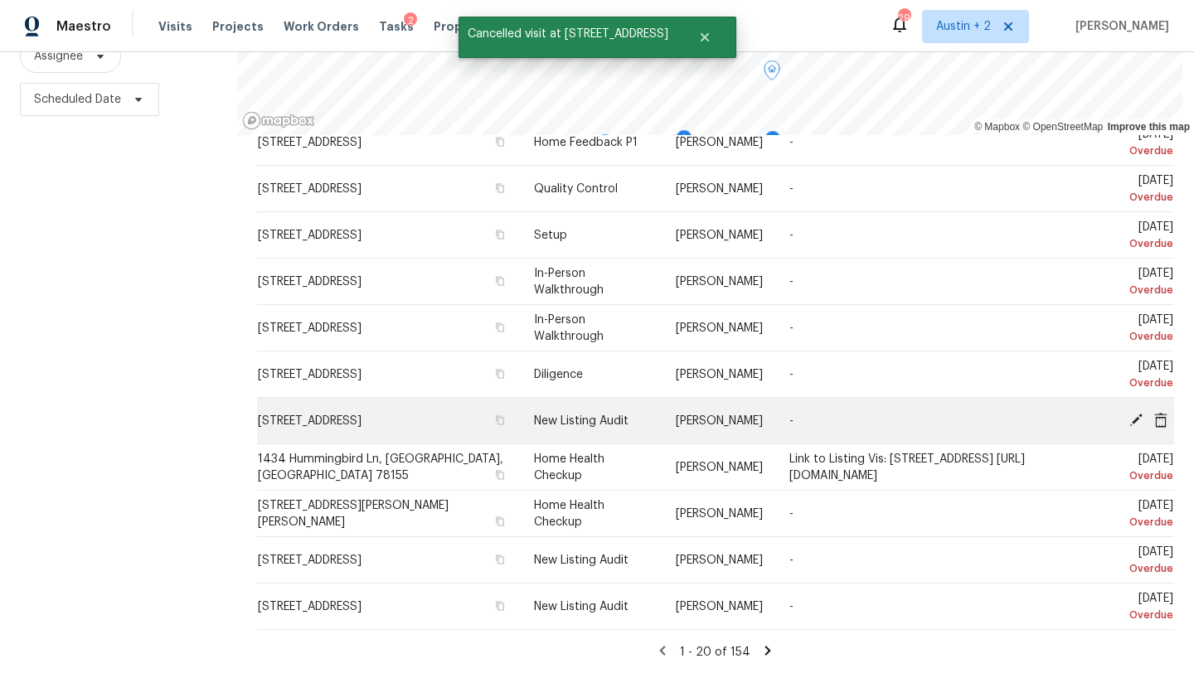
click at [1134, 412] on icon at bounding box center [1135, 419] width 15 height 15
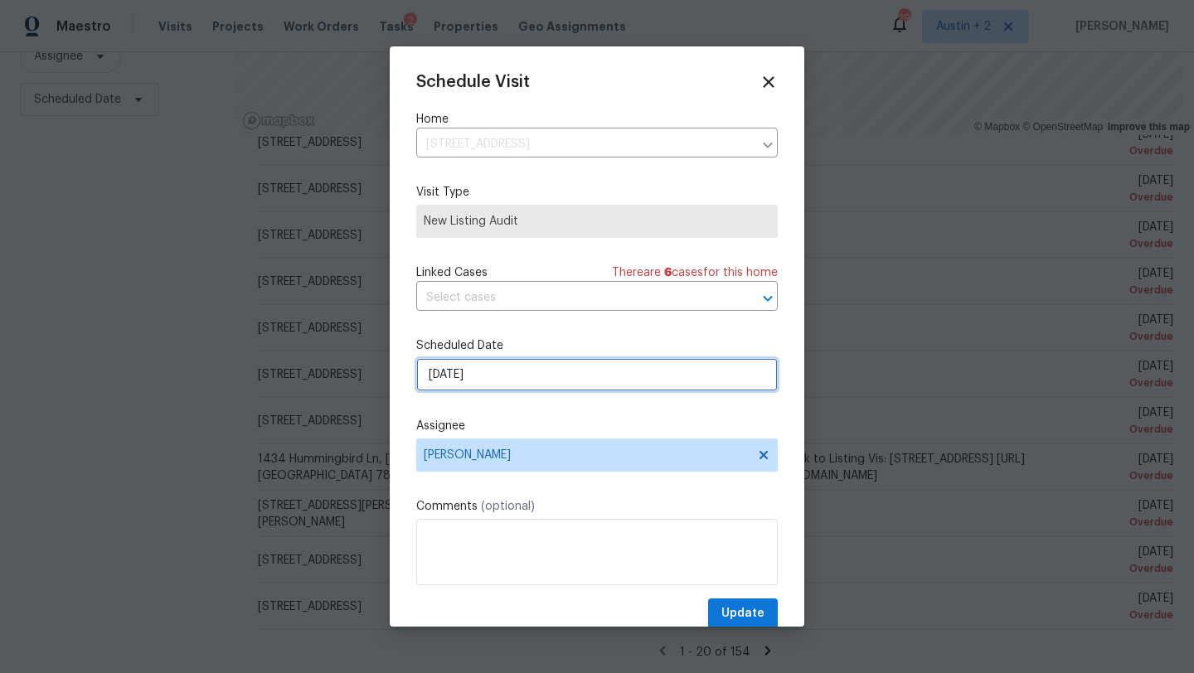
click at [566, 372] on input "[DATE]" at bounding box center [596, 374] width 361 height 33
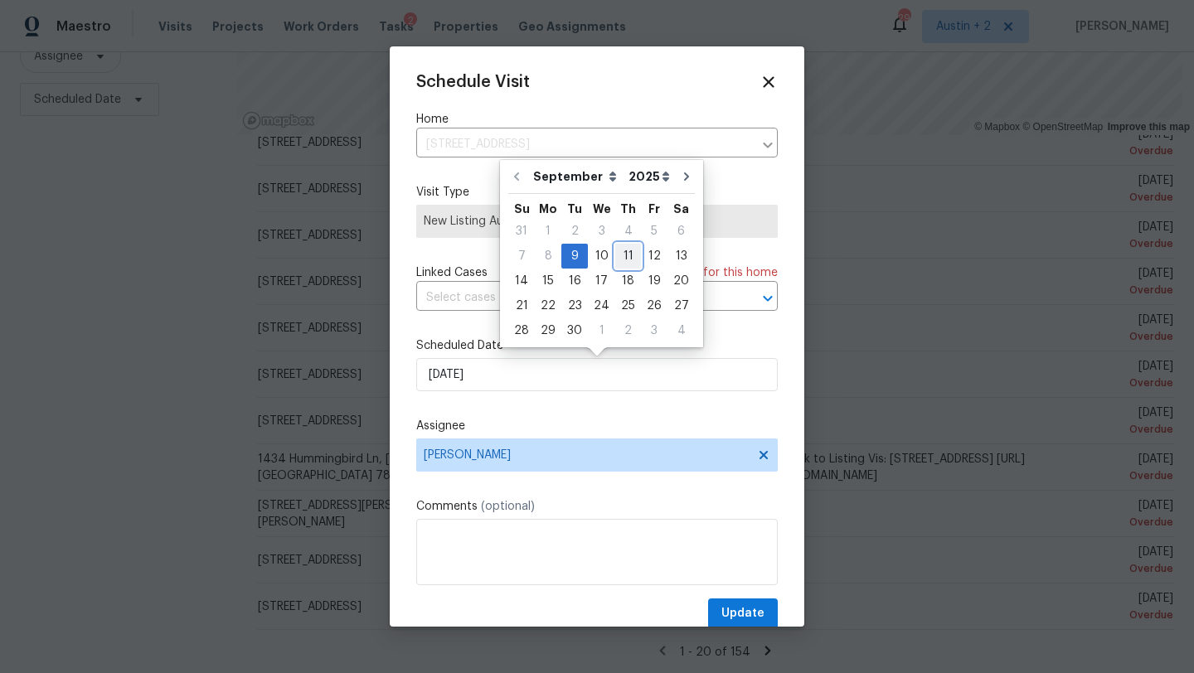
click at [622, 262] on div "11" at bounding box center [628, 256] width 26 height 23
type input "[DATE]"
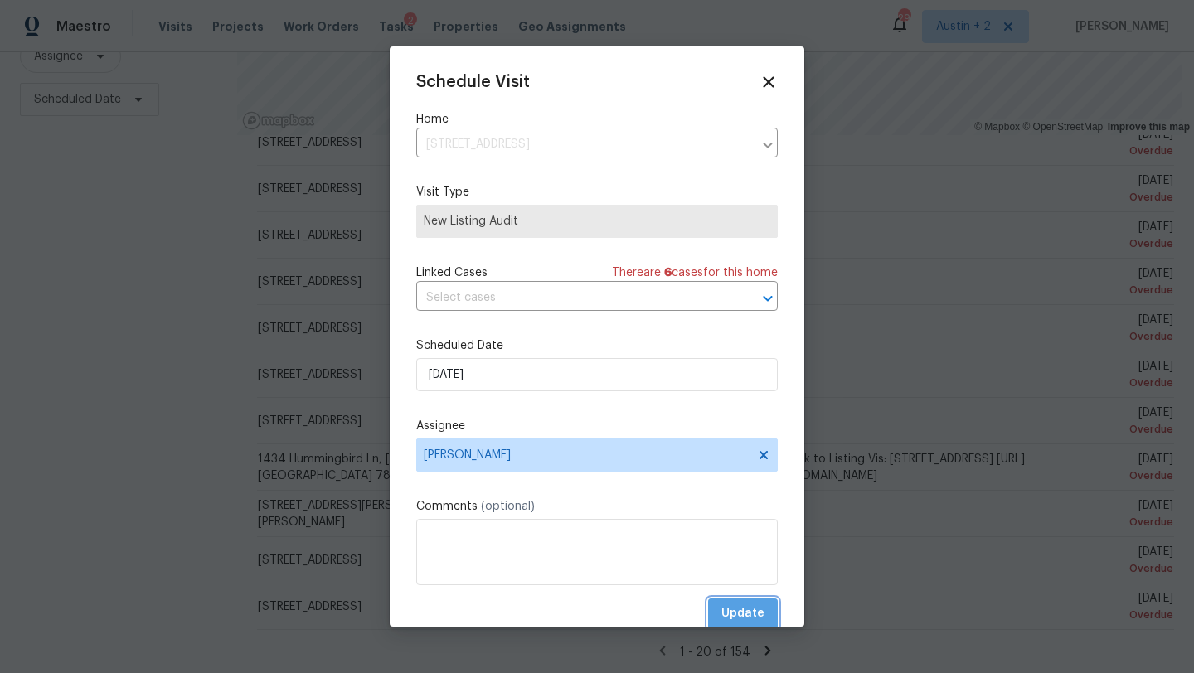
click at [734, 604] on span "Update" at bounding box center [742, 614] width 43 height 21
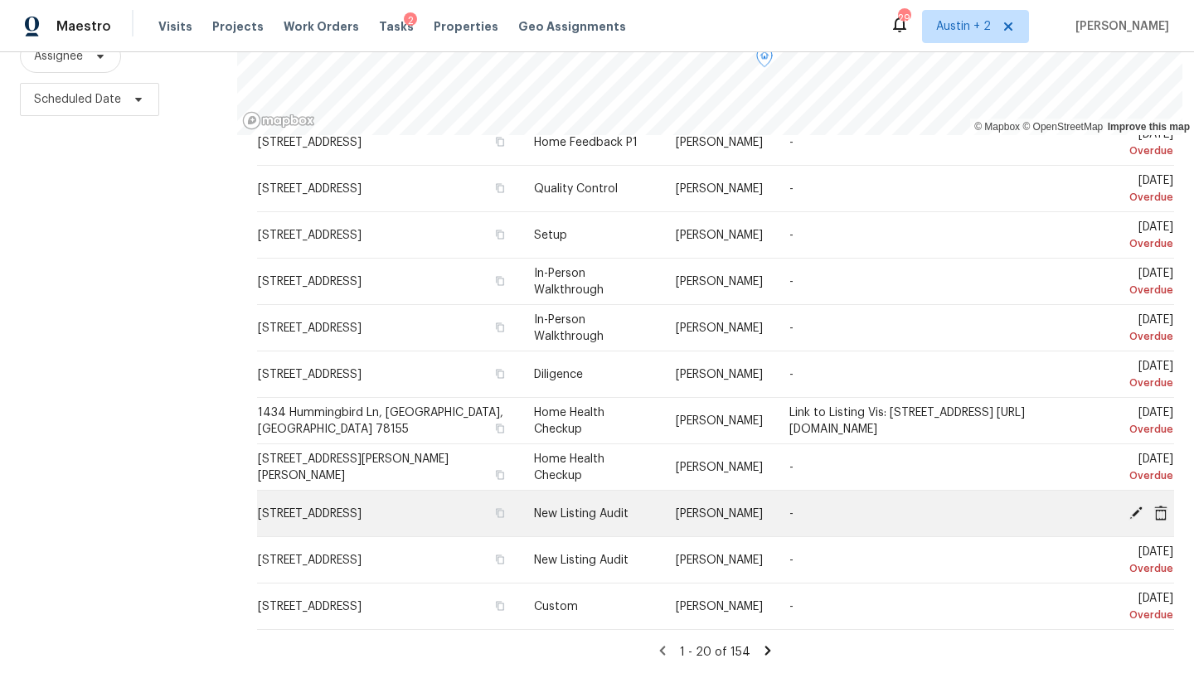
click at [1134, 509] on icon at bounding box center [1135, 512] width 15 height 15
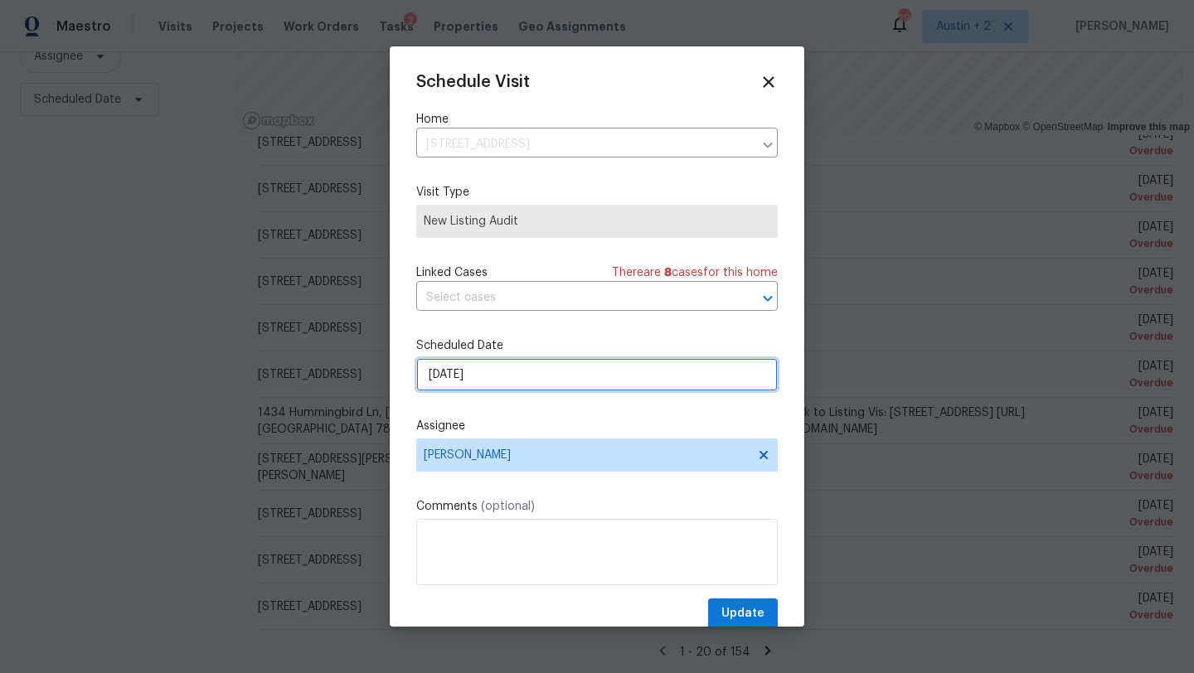
click at [511, 387] on input "[DATE]" at bounding box center [596, 374] width 361 height 33
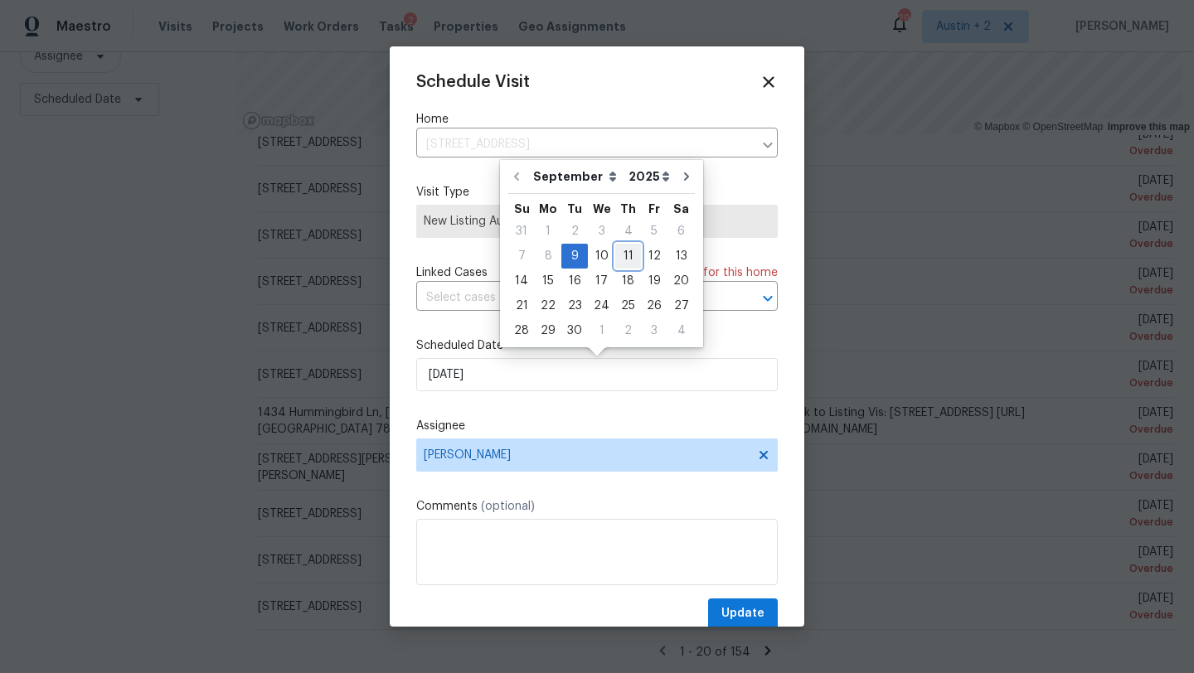
click at [622, 246] on div "11" at bounding box center [628, 256] width 26 height 23
type input "[DATE]"
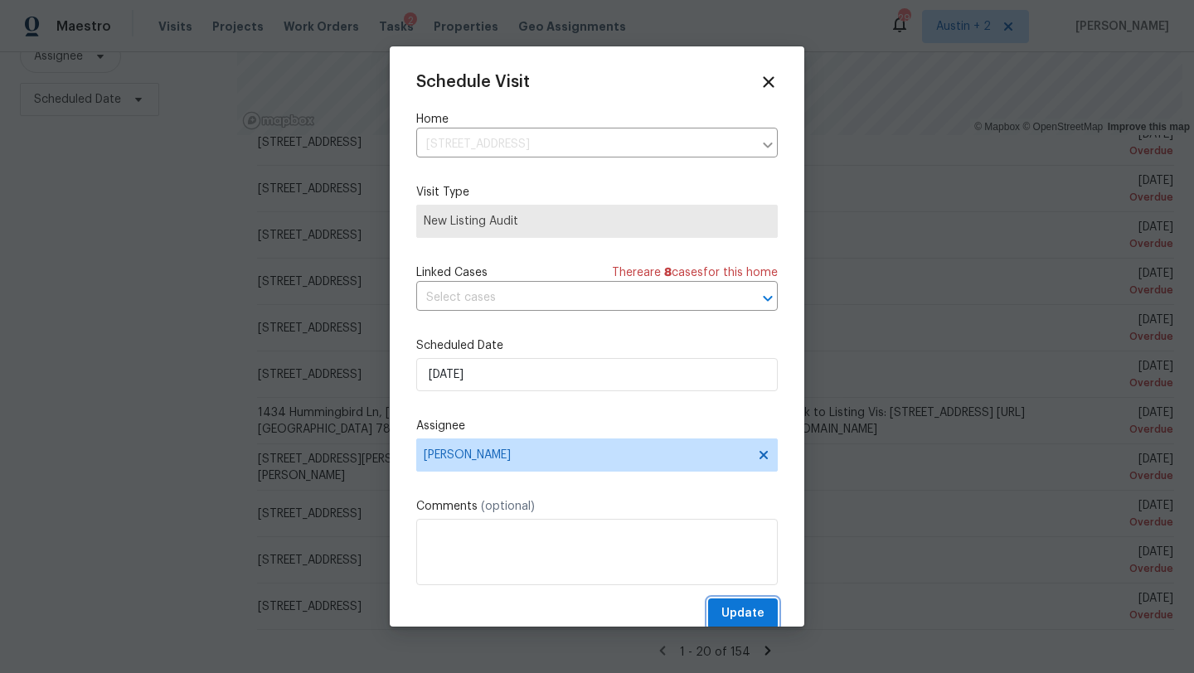
click at [749, 615] on span "Update" at bounding box center [742, 614] width 43 height 21
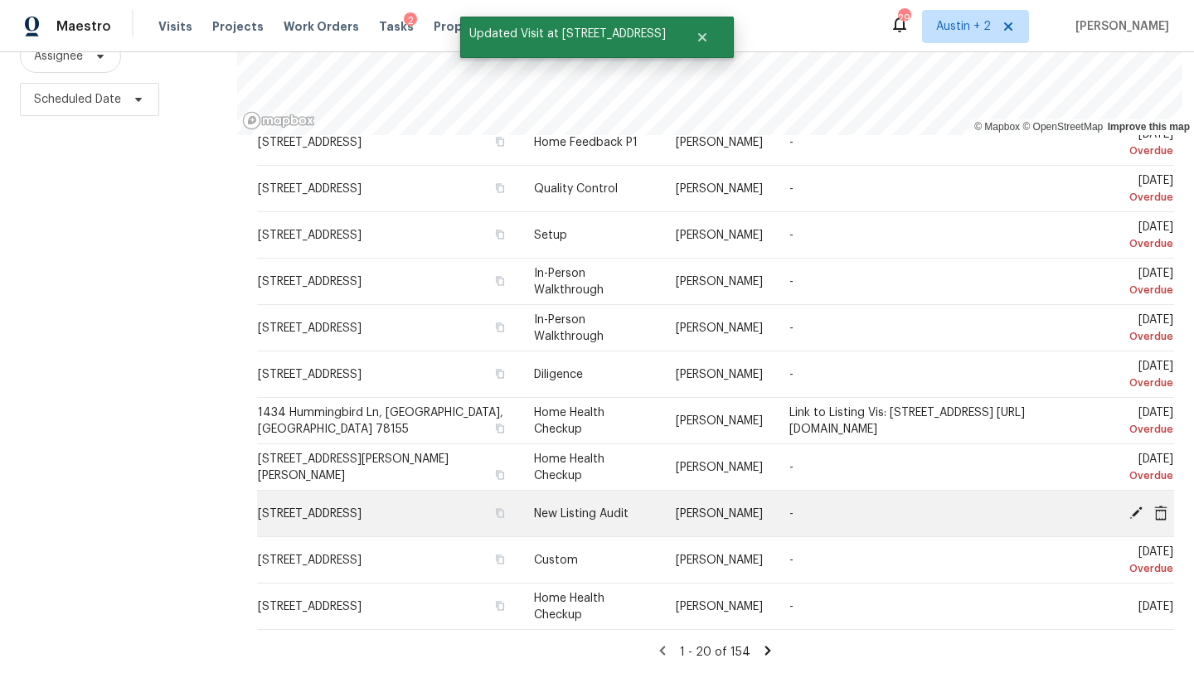
click at [1130, 513] on icon at bounding box center [1135, 512] width 15 height 15
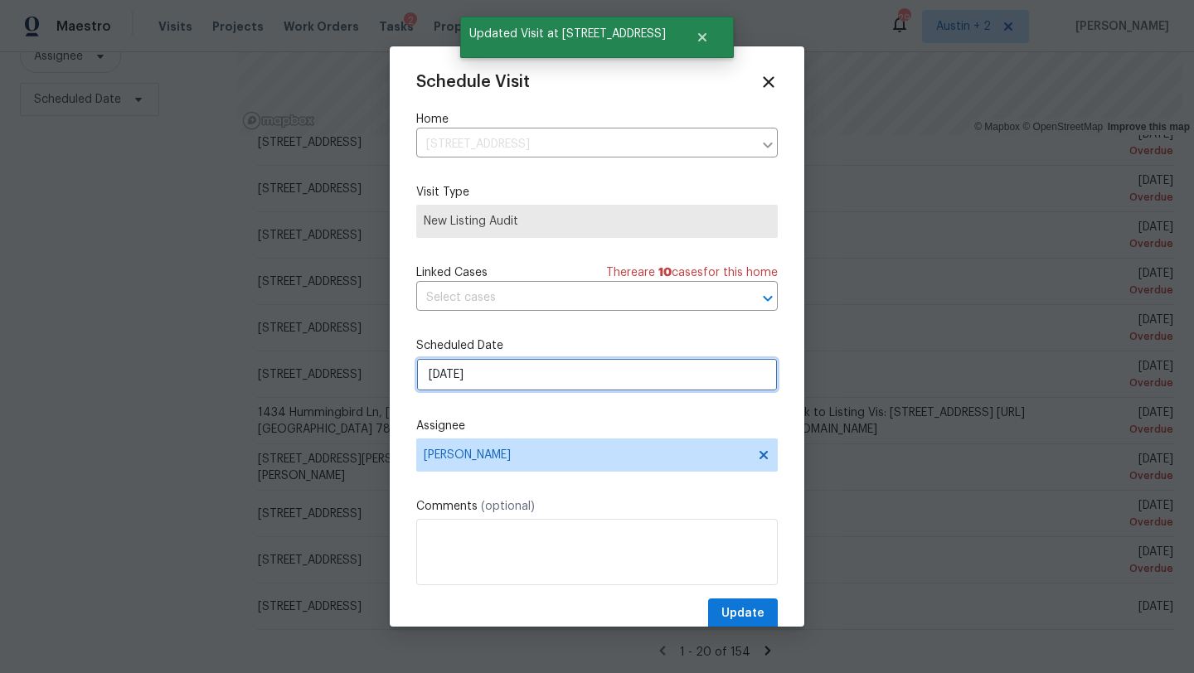
click at [504, 365] on input "[DATE]" at bounding box center [596, 374] width 361 height 33
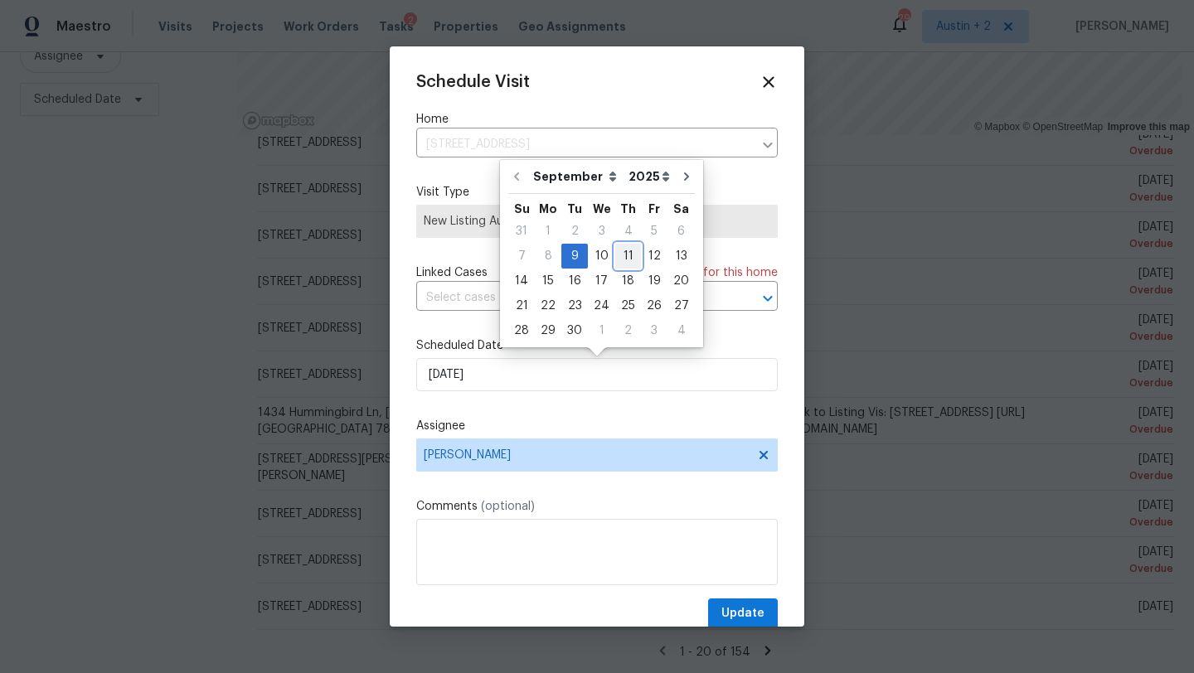
click at [621, 257] on div "11" at bounding box center [628, 256] width 26 height 23
type input "[DATE]"
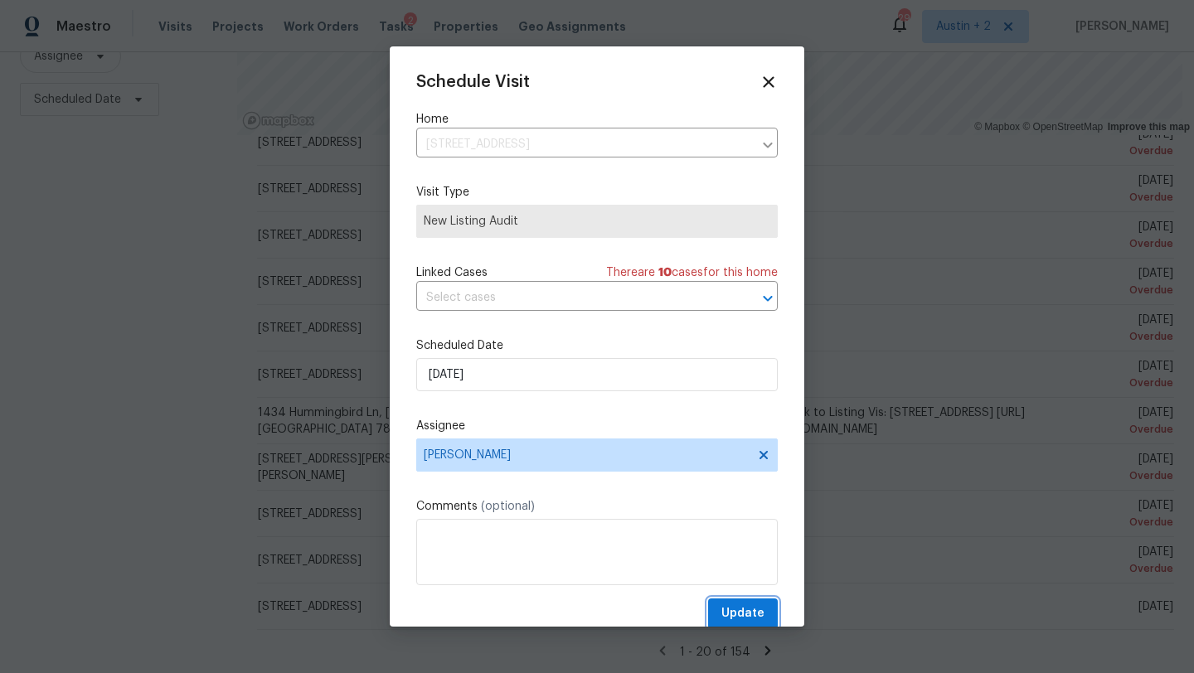
click at [727, 609] on span "Update" at bounding box center [742, 614] width 43 height 21
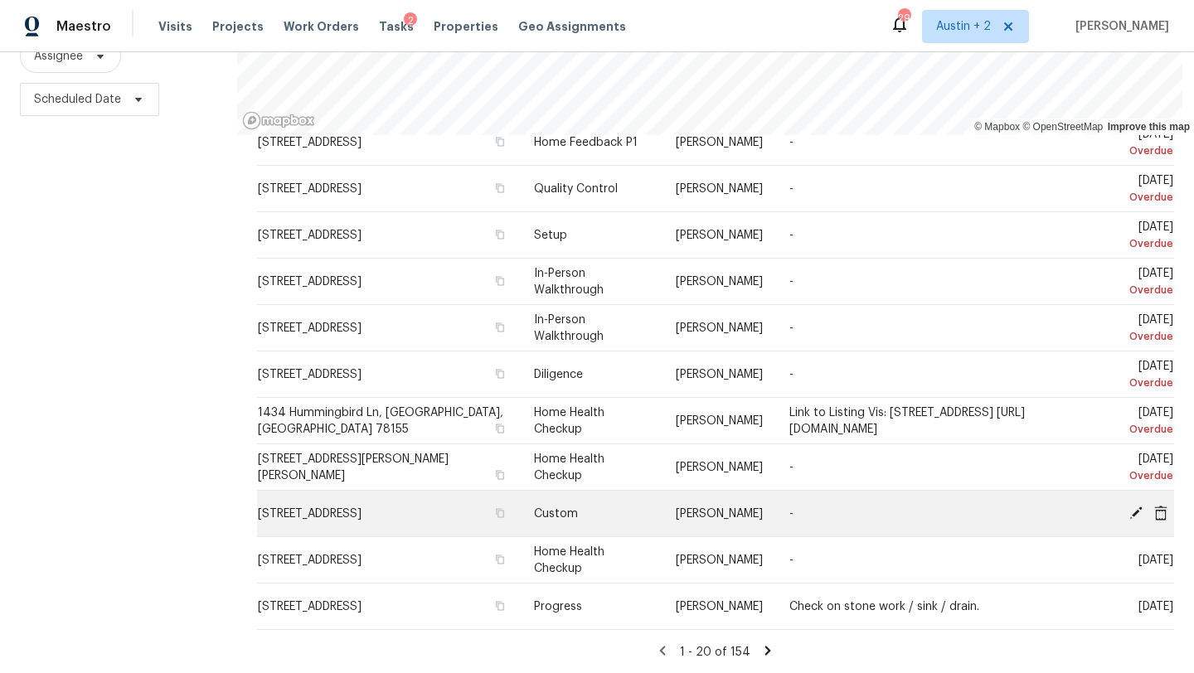
click at [1134, 516] on icon at bounding box center [1135, 512] width 15 height 15
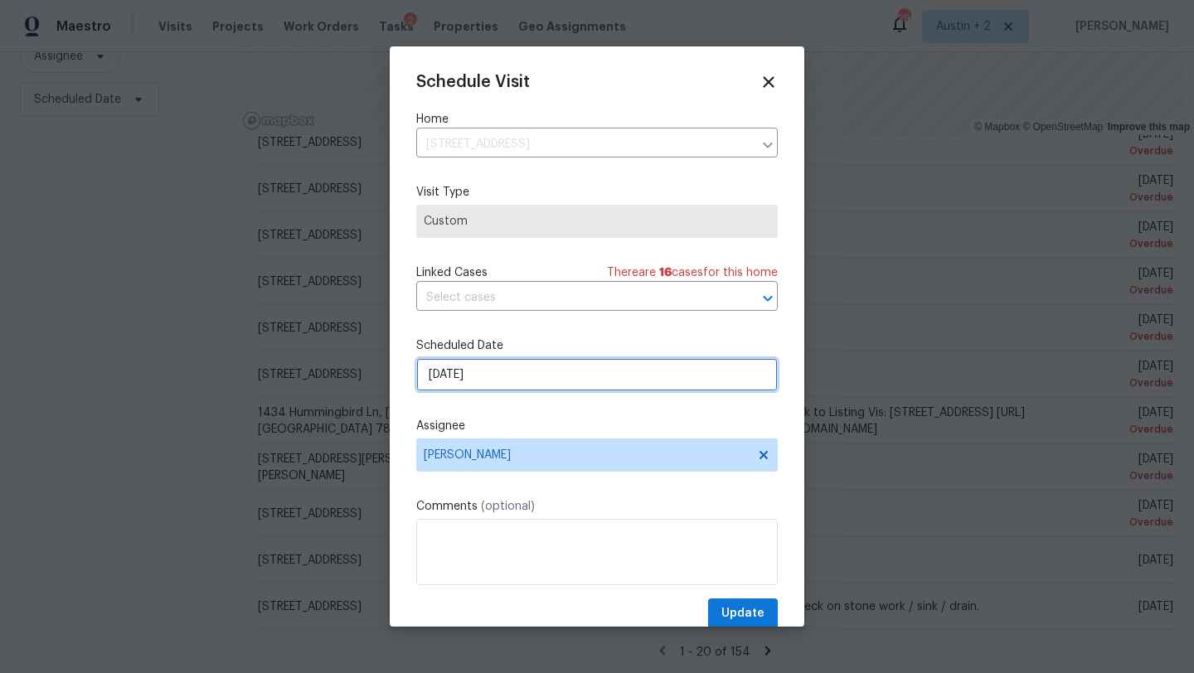
click at [506, 361] on input "[DATE]" at bounding box center [596, 374] width 361 height 33
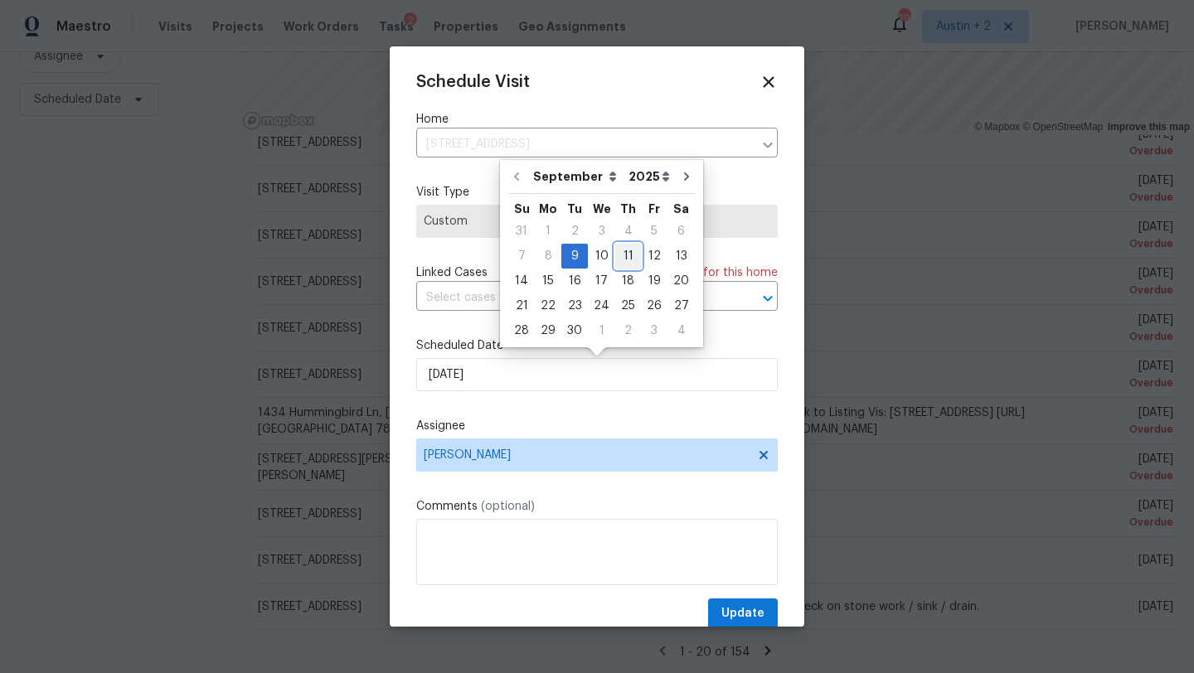
click at [628, 261] on div "11" at bounding box center [628, 256] width 26 height 23
type input "[DATE]"
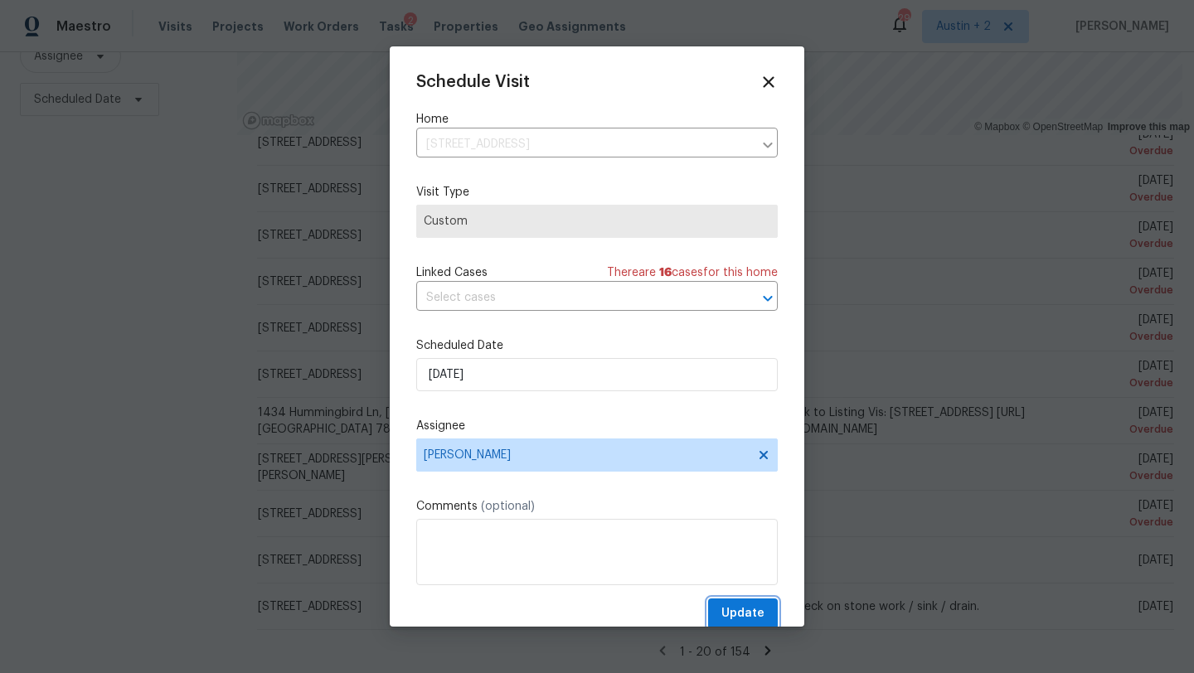
click at [732, 604] on span "Update" at bounding box center [742, 614] width 43 height 21
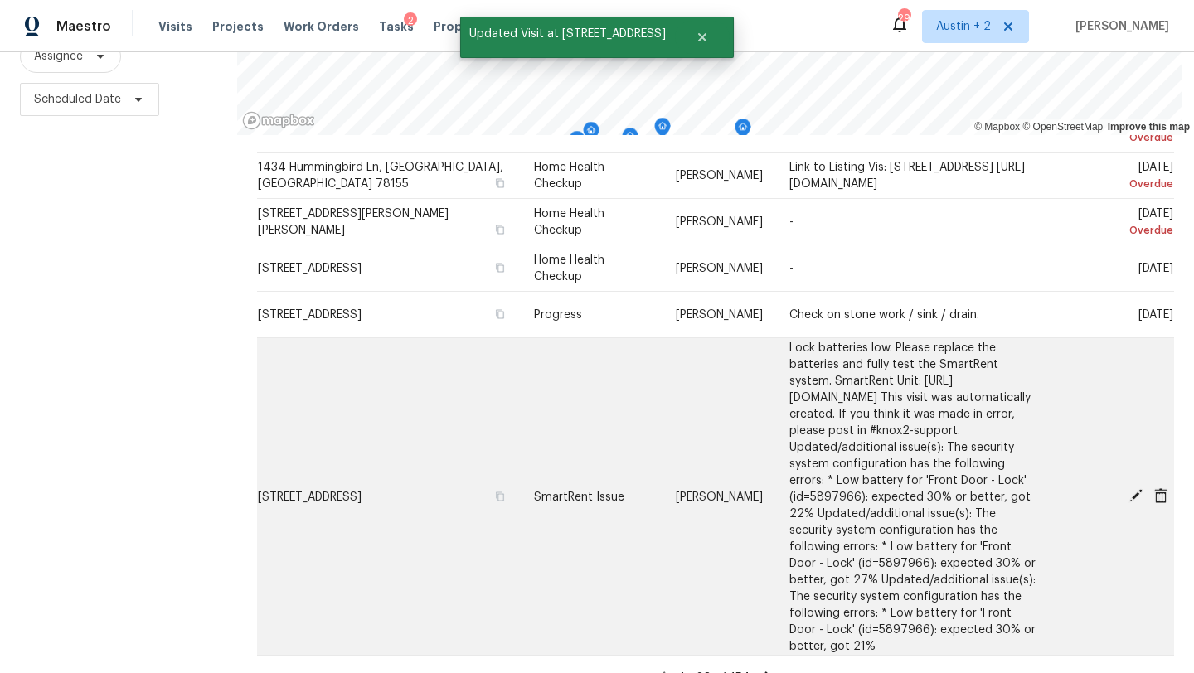
scroll to position [771, 0]
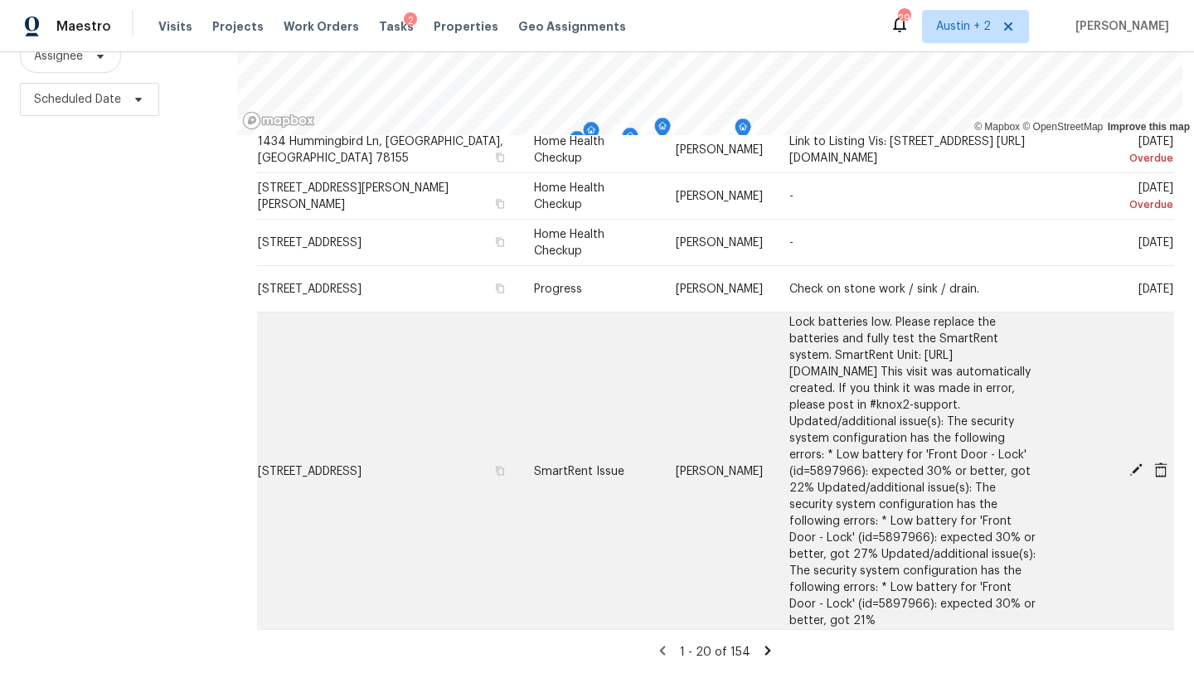
click at [1136, 477] on icon at bounding box center [1135, 469] width 13 height 13
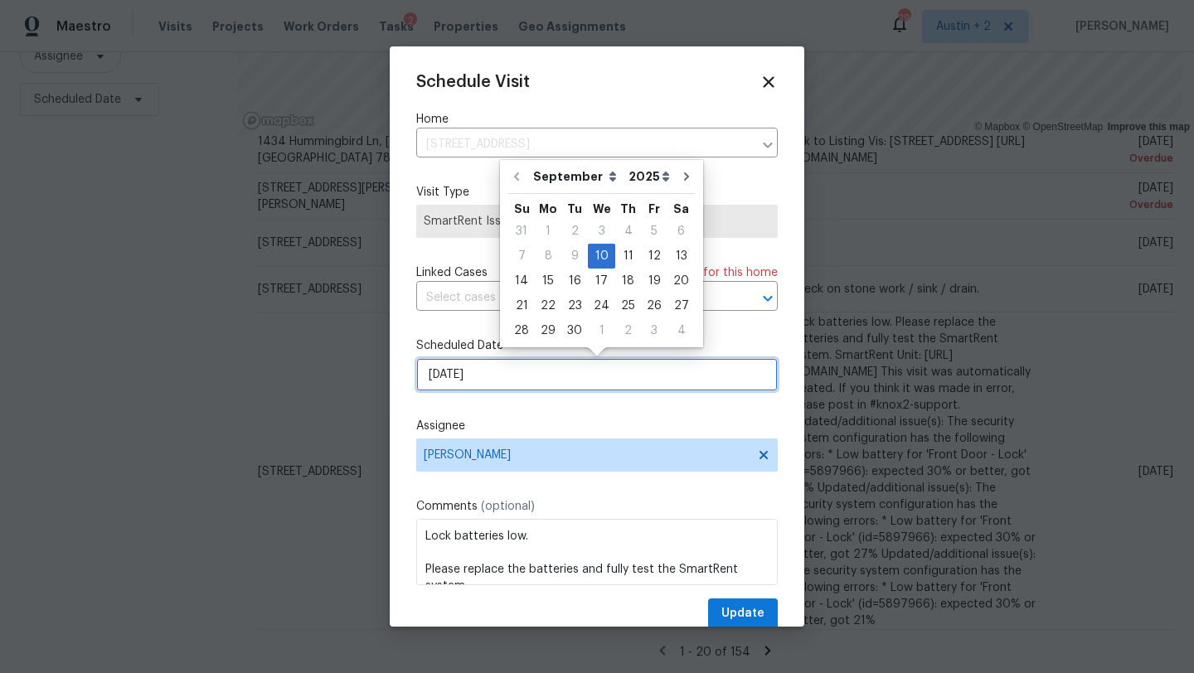
click at [623, 385] on input "[DATE]" at bounding box center [596, 374] width 361 height 33
click at [615, 263] on div "11" at bounding box center [628, 256] width 26 height 23
type input "[DATE]"
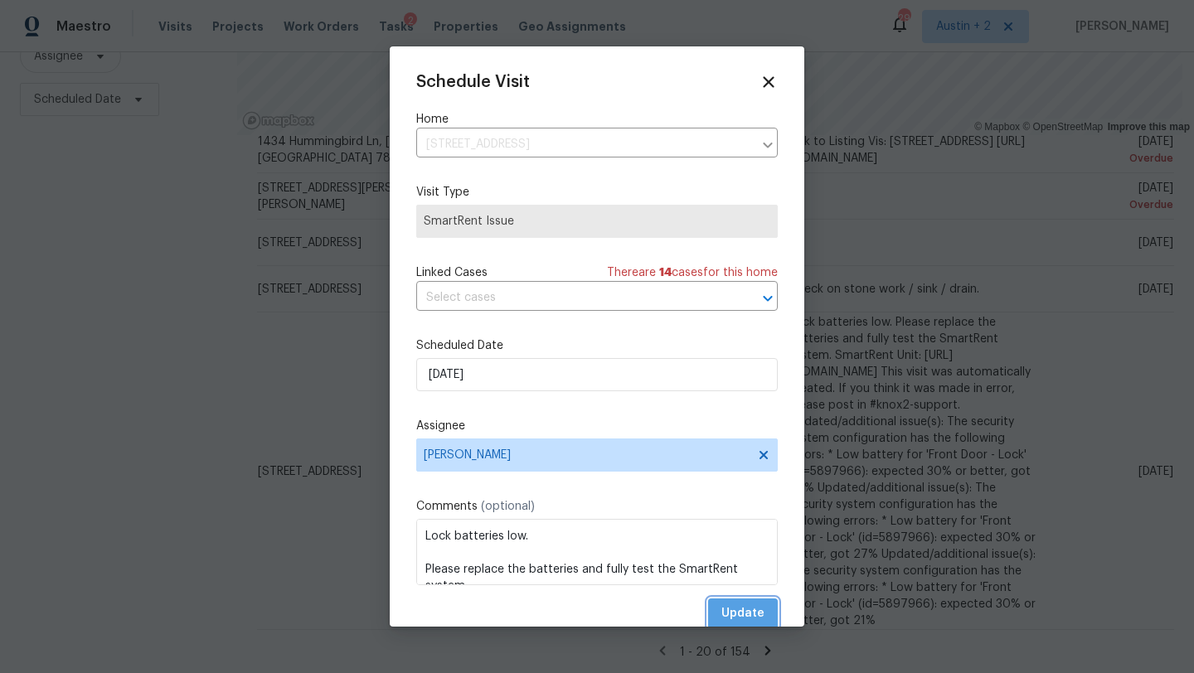
click at [739, 606] on span "Update" at bounding box center [742, 614] width 43 height 21
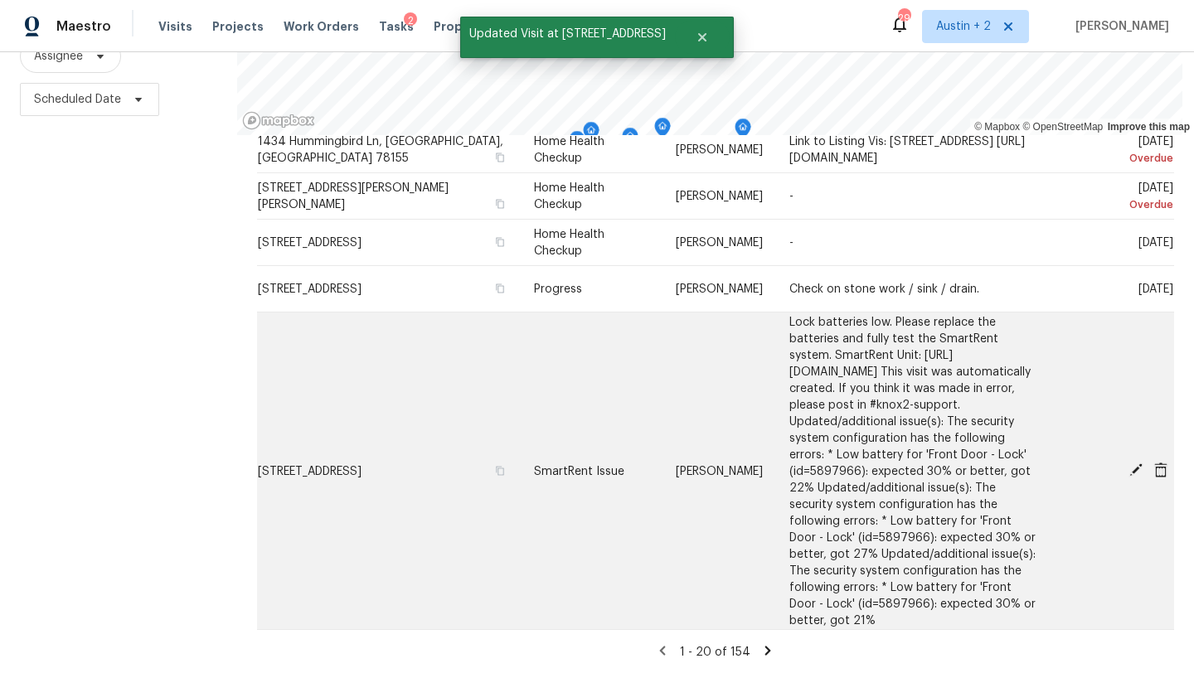
scroll to position [622, 0]
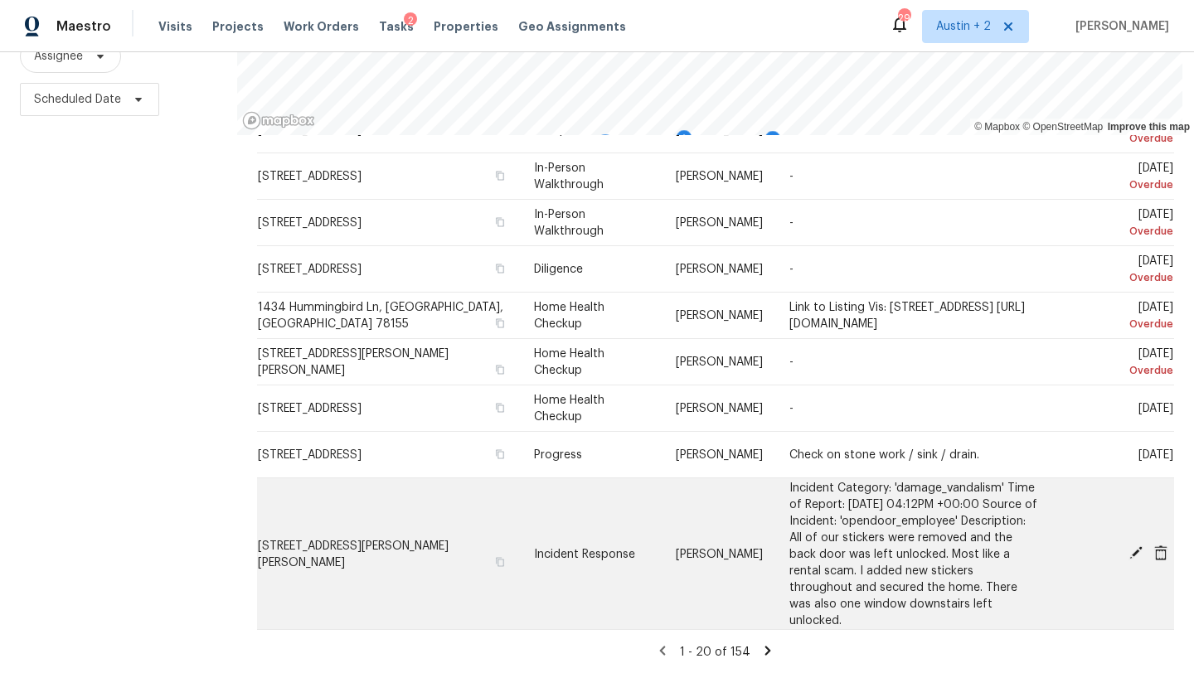
click at [1131, 554] on icon at bounding box center [1135, 552] width 13 height 13
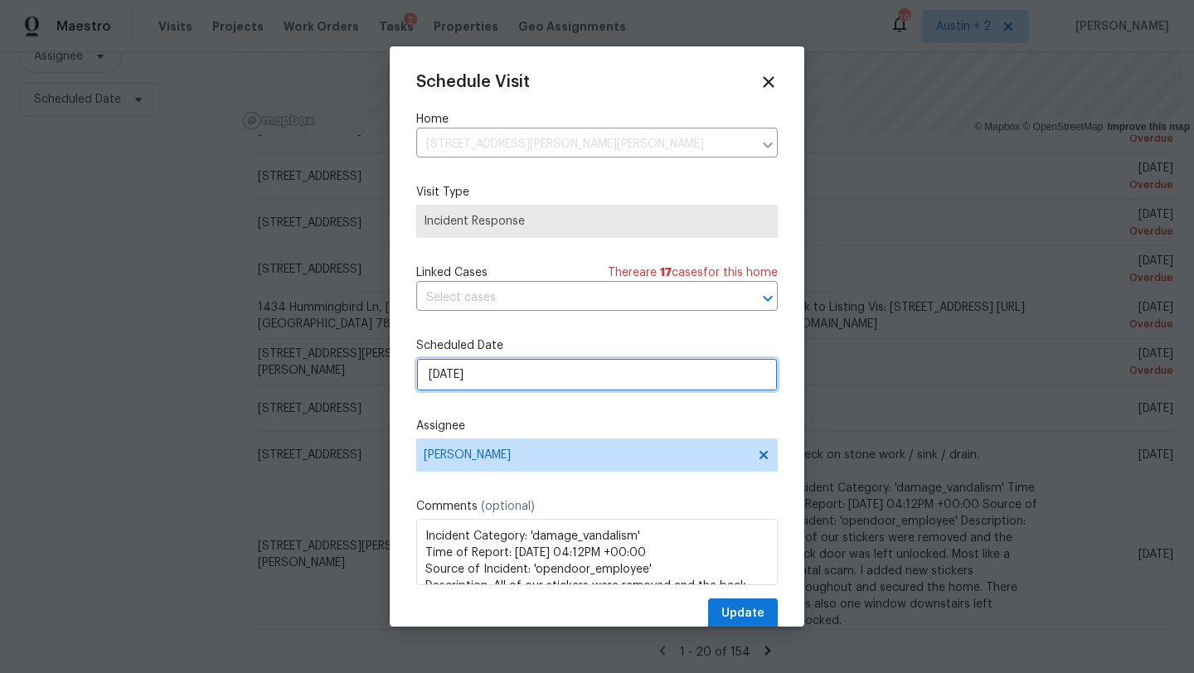
click at [587, 368] on input "[DATE]" at bounding box center [596, 374] width 361 height 33
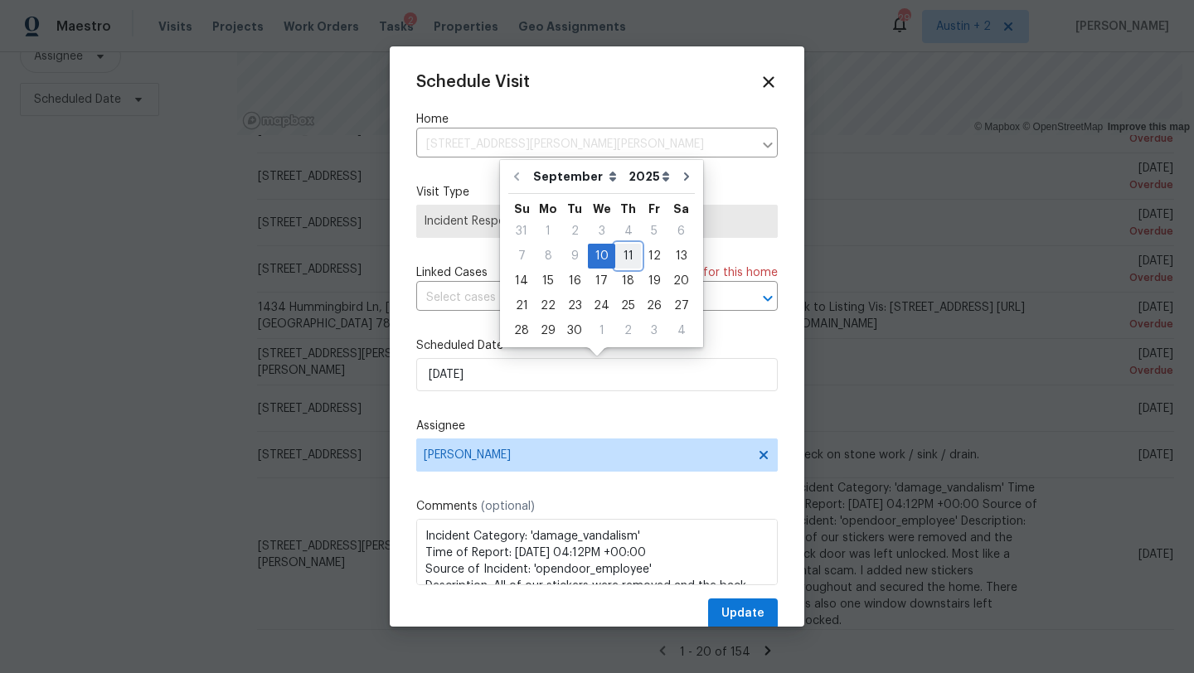
click at [629, 264] on div "11" at bounding box center [628, 256] width 26 height 23
type input "[DATE]"
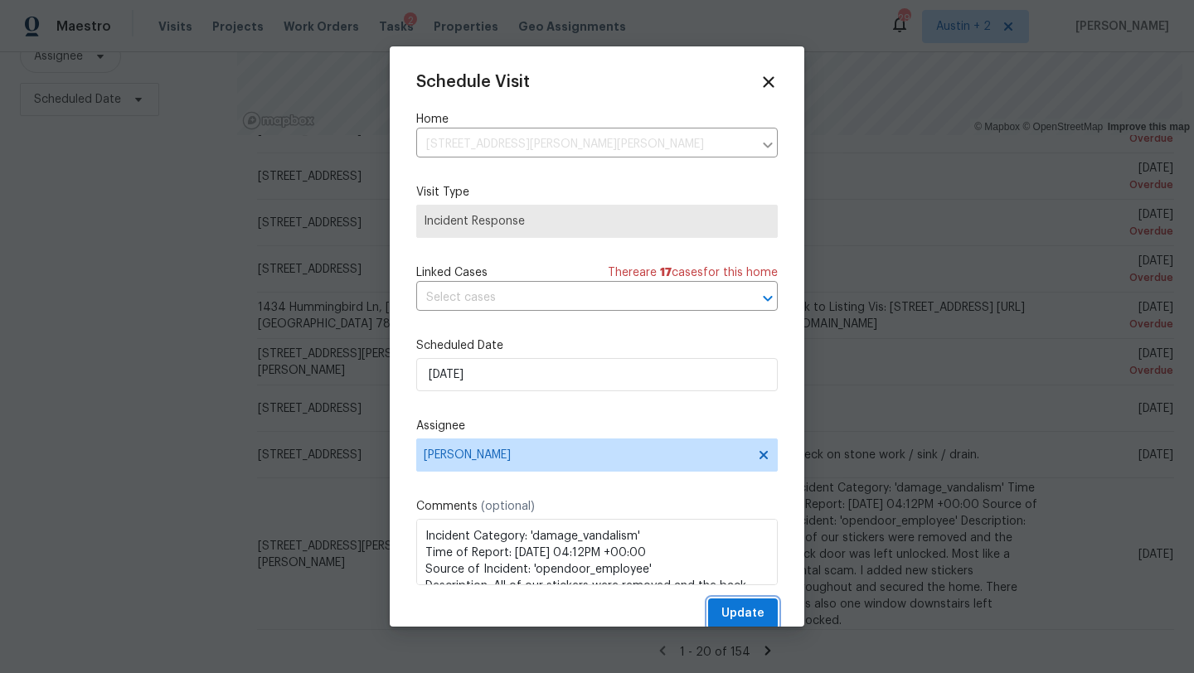
click at [730, 604] on span "Update" at bounding box center [742, 614] width 43 height 21
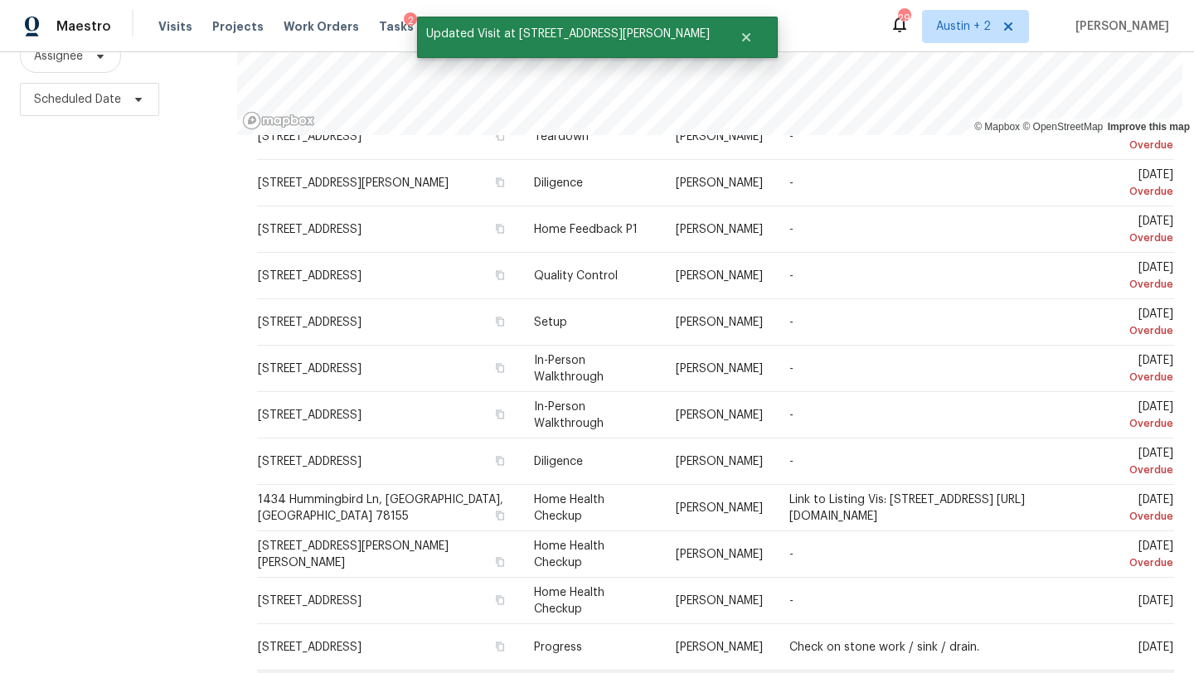
scroll to position [395, 0]
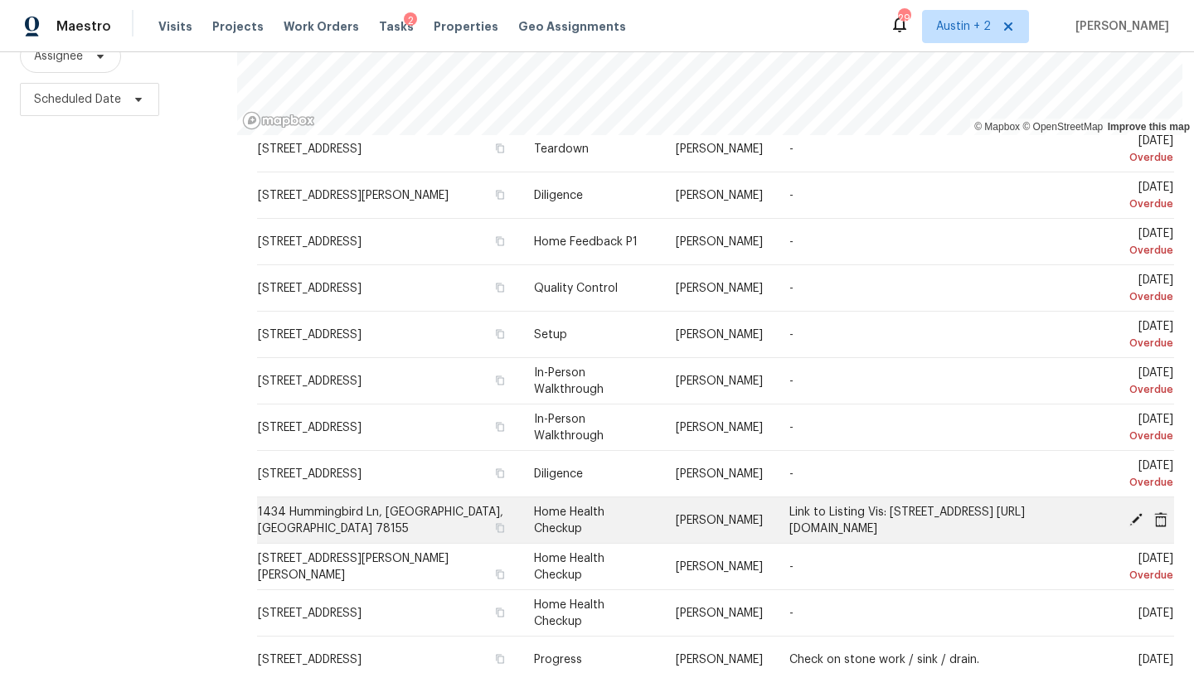
click at [1137, 526] on icon at bounding box center [1135, 518] width 13 height 13
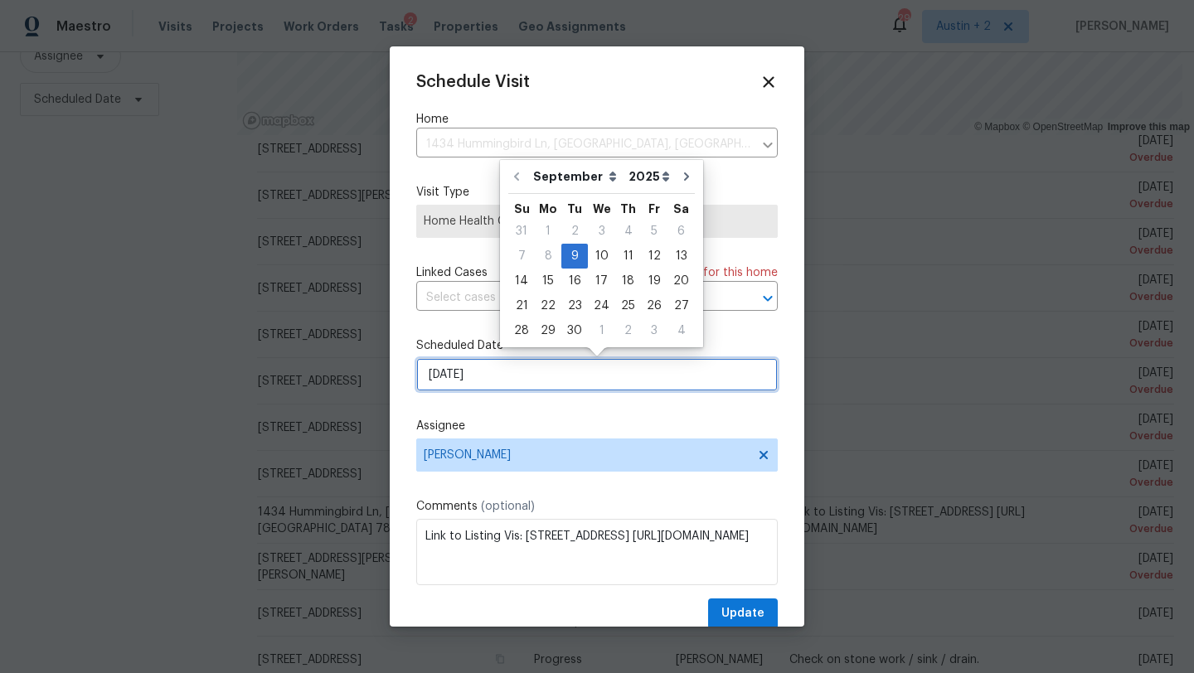
click at [589, 378] on input "[DATE]" at bounding box center [596, 374] width 361 height 33
click at [624, 263] on div "11" at bounding box center [628, 256] width 26 height 23
type input "[DATE]"
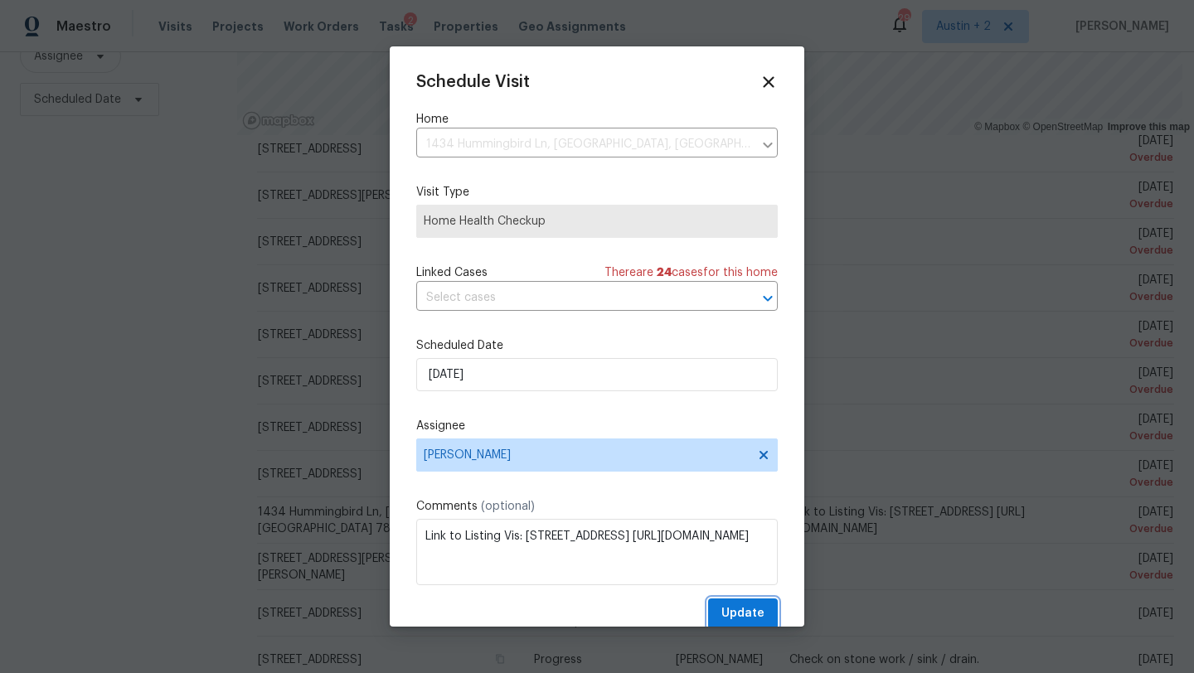
click at [746, 611] on span "Update" at bounding box center [742, 614] width 43 height 21
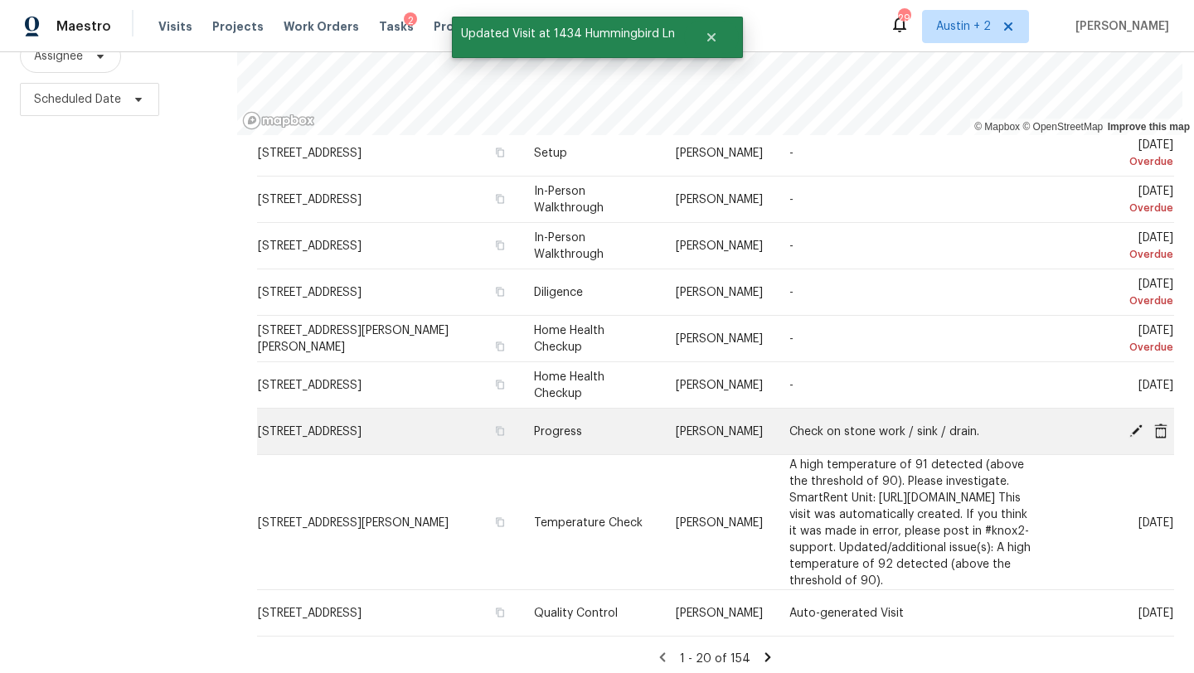
scroll to position [599, 0]
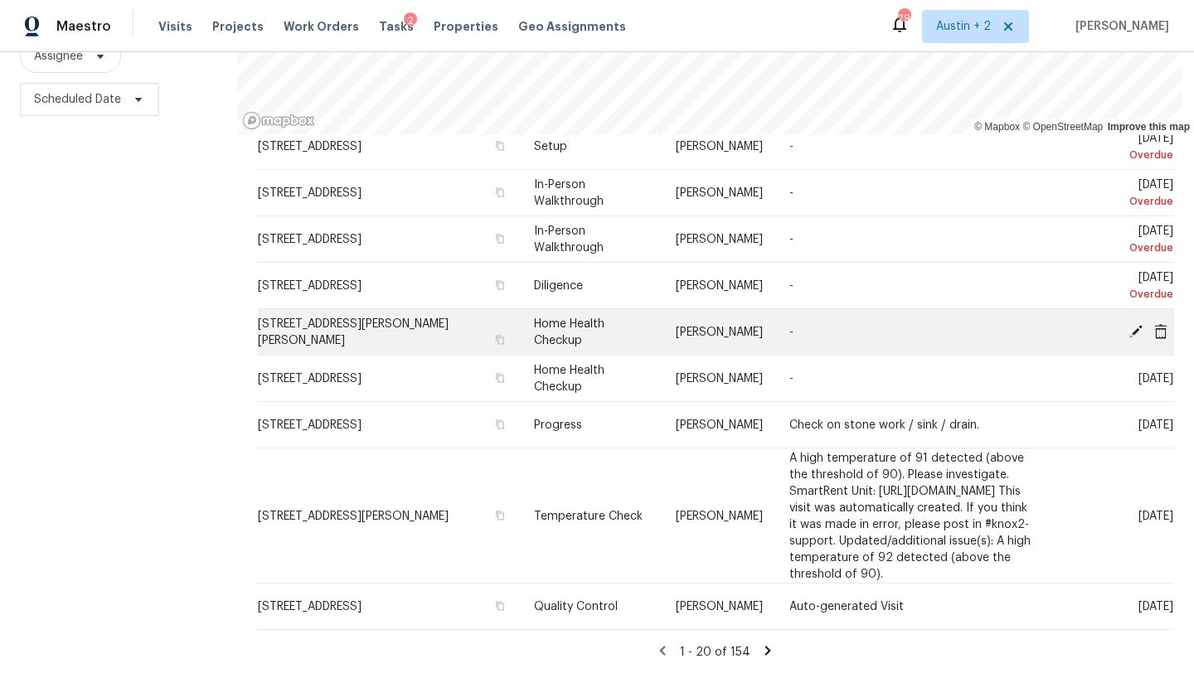
click at [1130, 323] on icon at bounding box center [1135, 330] width 15 height 15
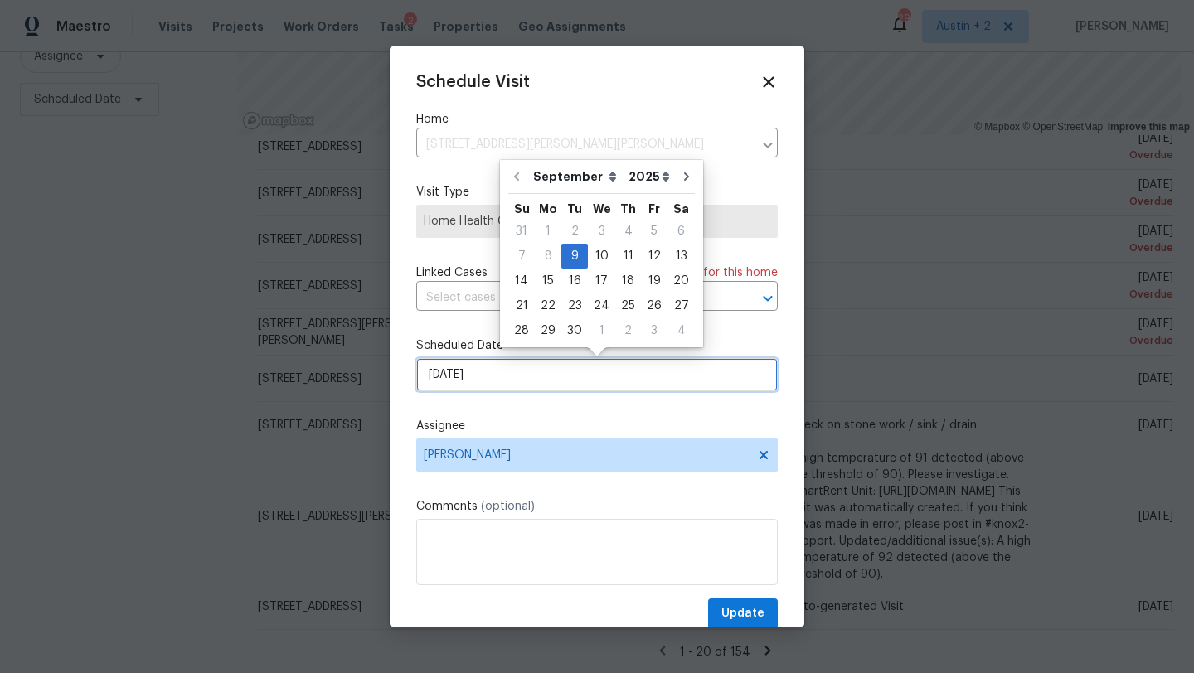
click at [586, 389] on input "[DATE]" at bounding box center [596, 374] width 361 height 33
click at [623, 261] on div "11" at bounding box center [628, 256] width 26 height 23
type input "[DATE]"
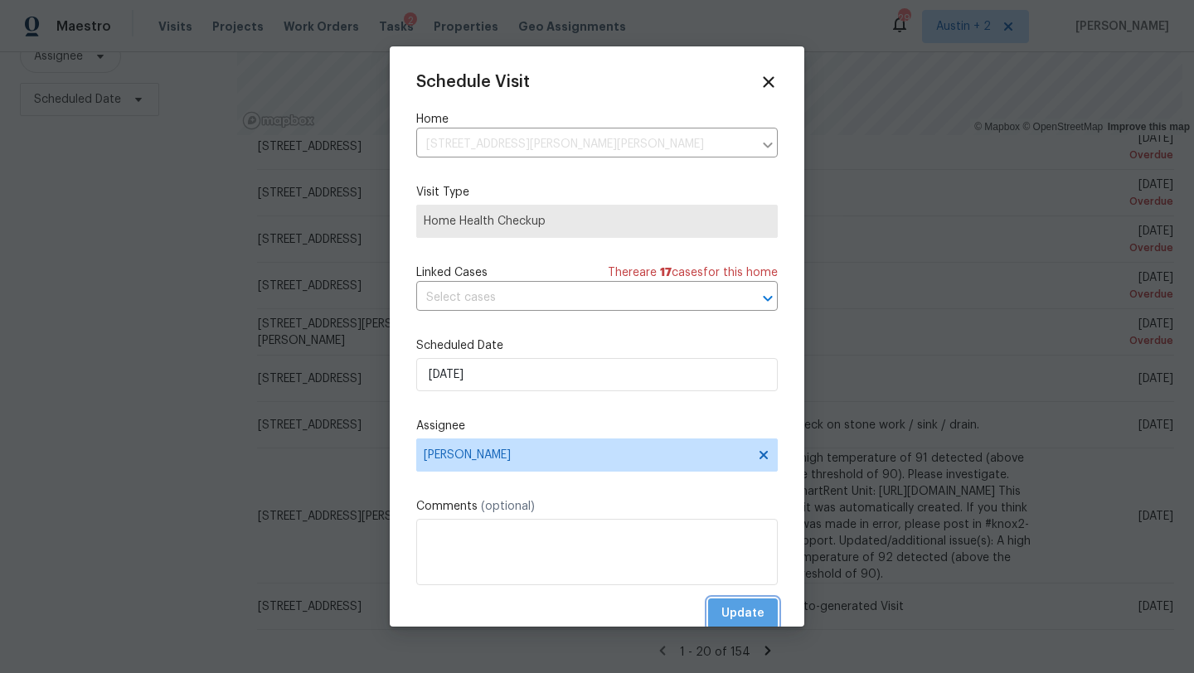
click at [729, 605] on span "Update" at bounding box center [742, 614] width 43 height 21
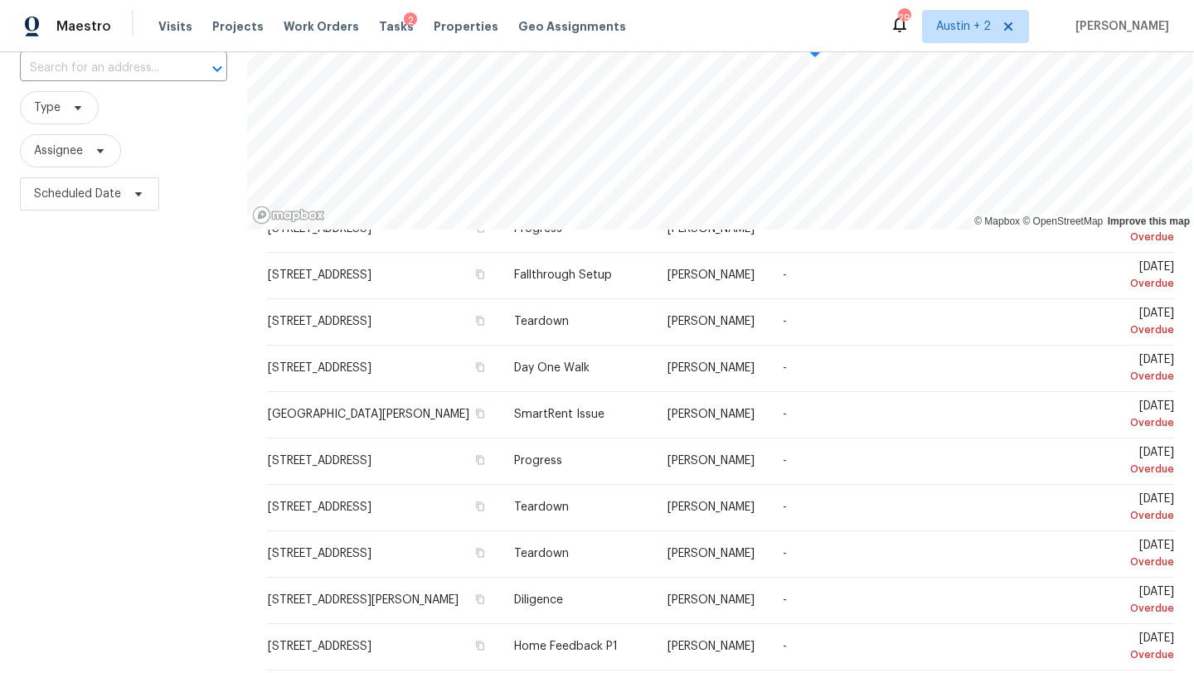
scroll to position [119, 0]
click at [73, 111] on icon at bounding box center [77, 109] width 13 height 13
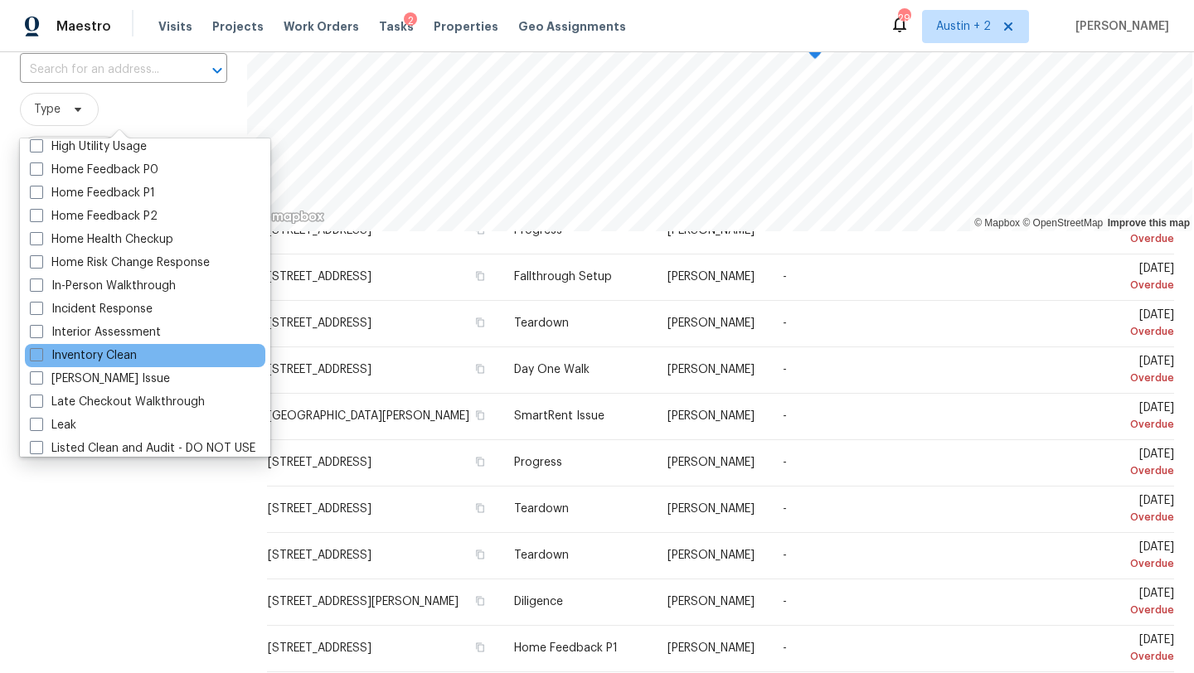
scroll to position [518, 0]
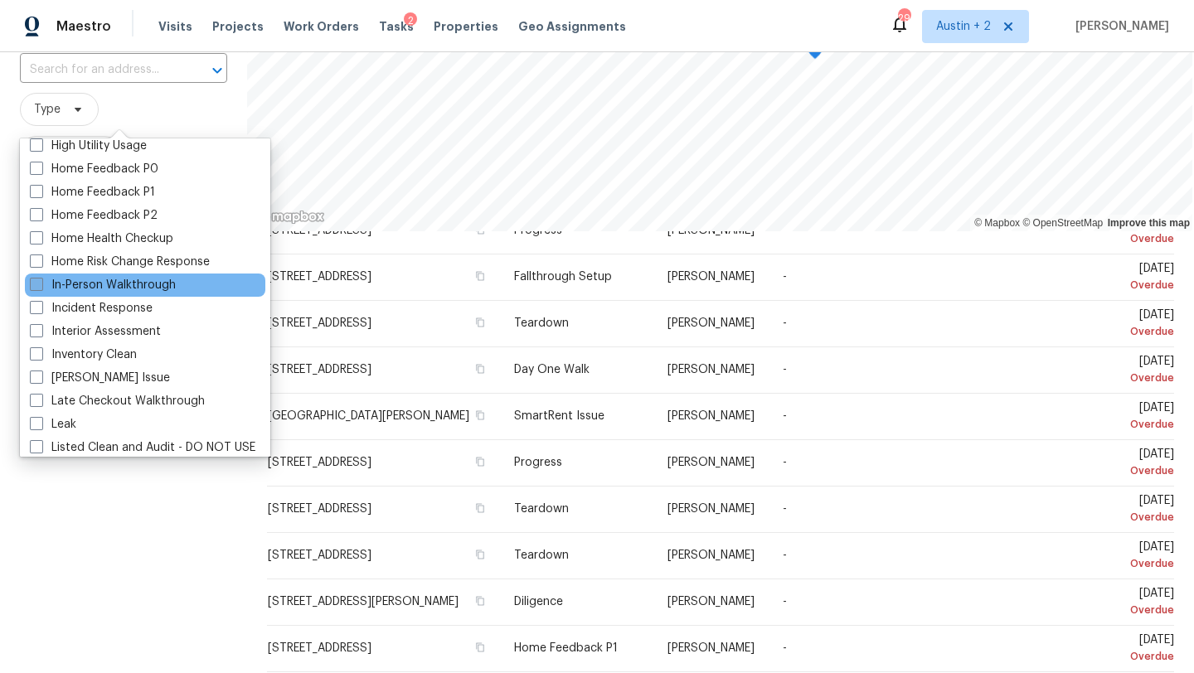
click at [167, 290] on label "In-Person Walkthrough" at bounding box center [103, 285] width 146 height 17
click at [41, 288] on input "In-Person Walkthrough" at bounding box center [35, 282] width 11 height 11
checkbox input "true"
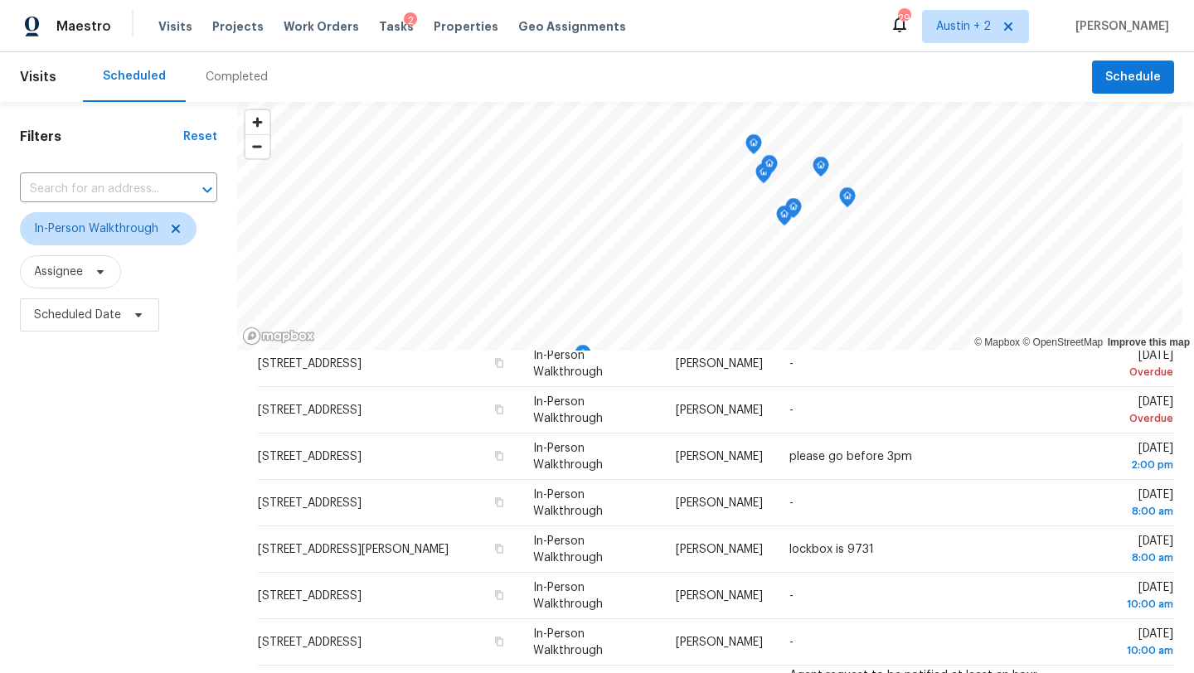
click at [168, 628] on div "Filters Reset ​ In-Person Walkthrough Assignee Scheduled Date" at bounding box center [118, 496] width 237 height 788
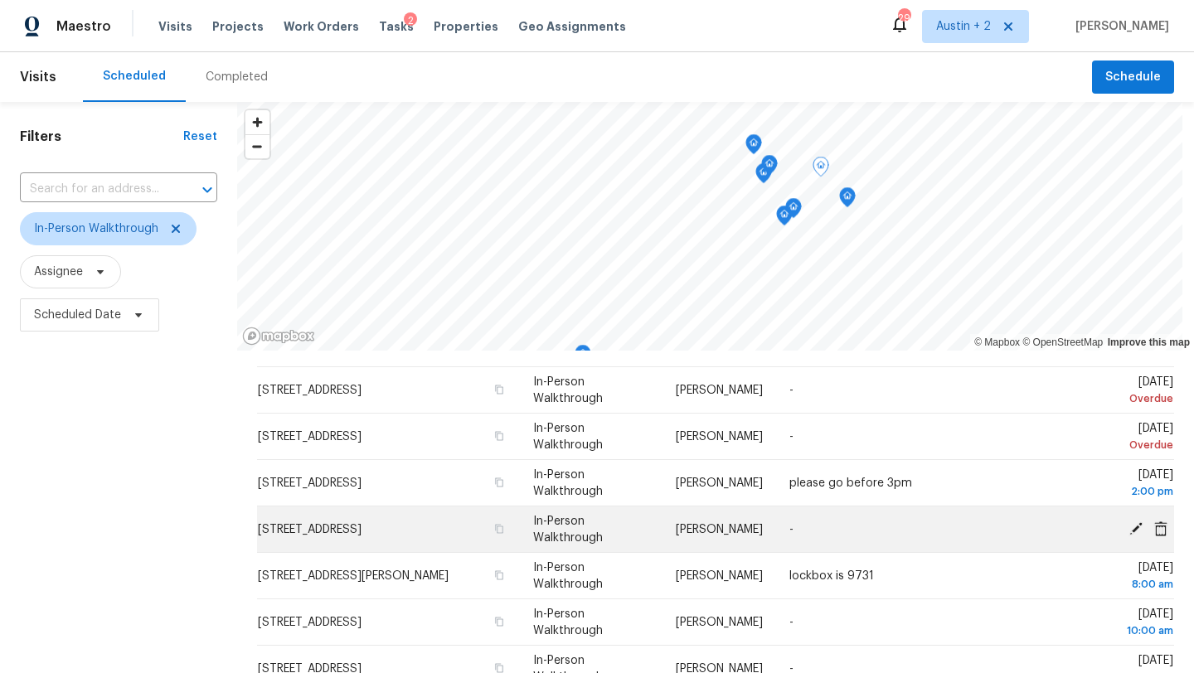
scroll to position [49, 0]
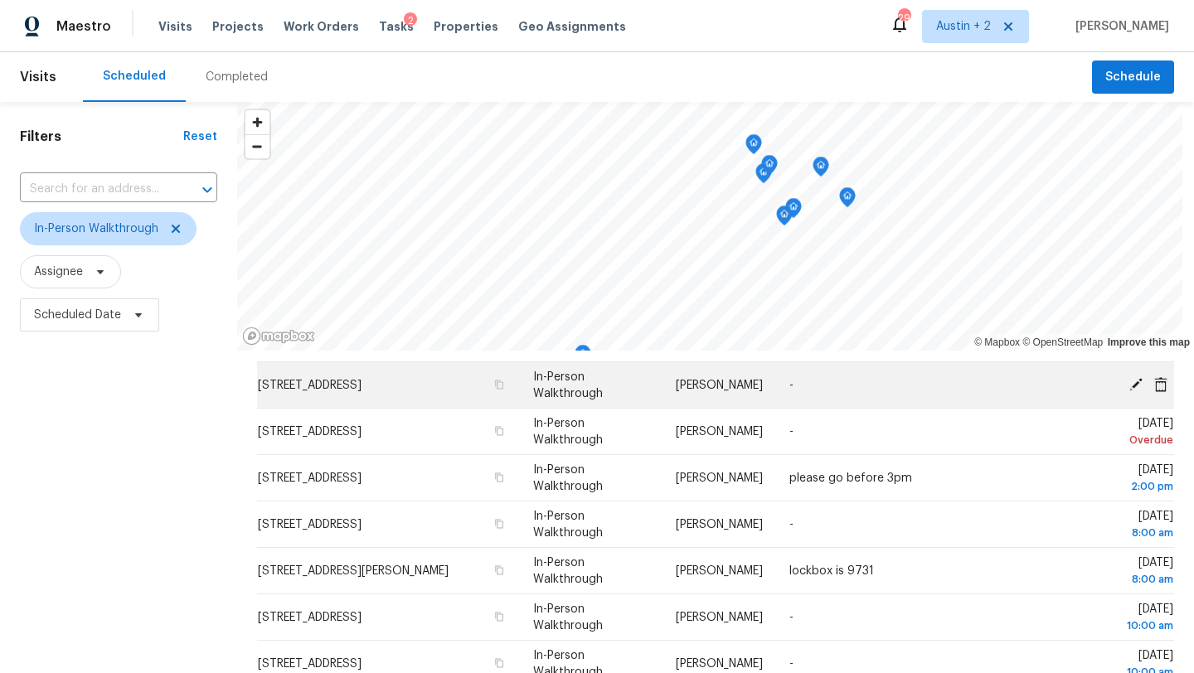
click at [1133, 380] on icon at bounding box center [1135, 383] width 15 height 15
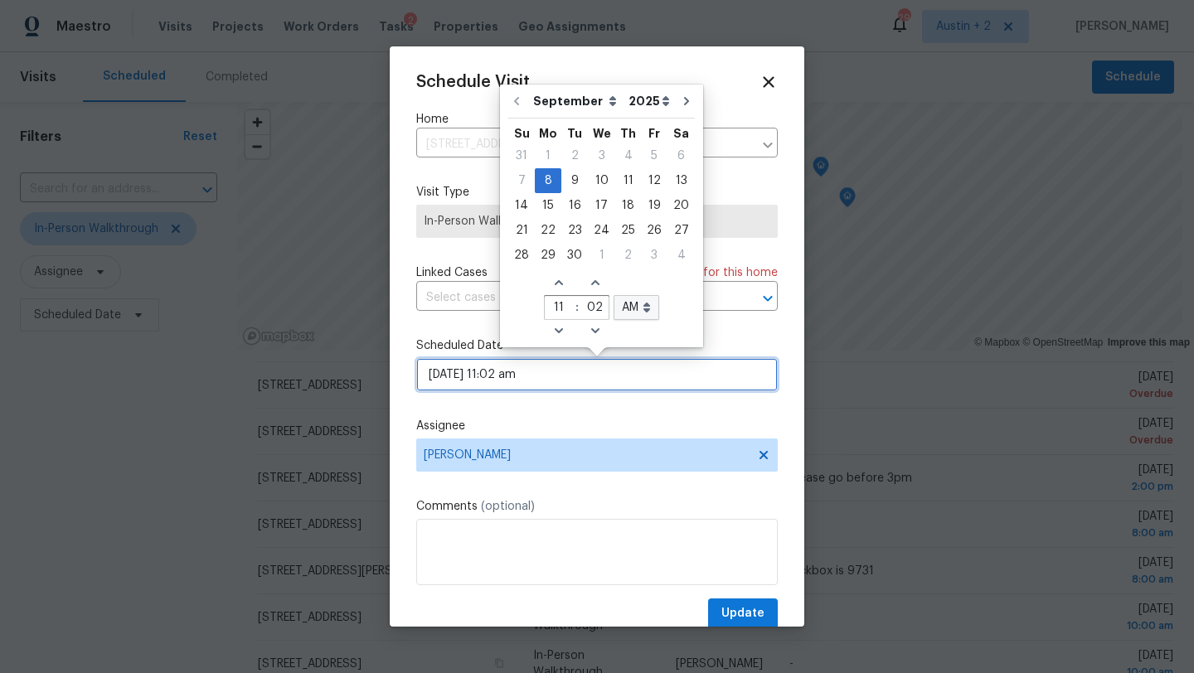
click at [550, 385] on input "[DATE] 11:02 am" at bounding box center [596, 374] width 361 height 33
click at [653, 177] on div "12" at bounding box center [654, 180] width 27 height 23
type input "[DATE] 11:02 am"
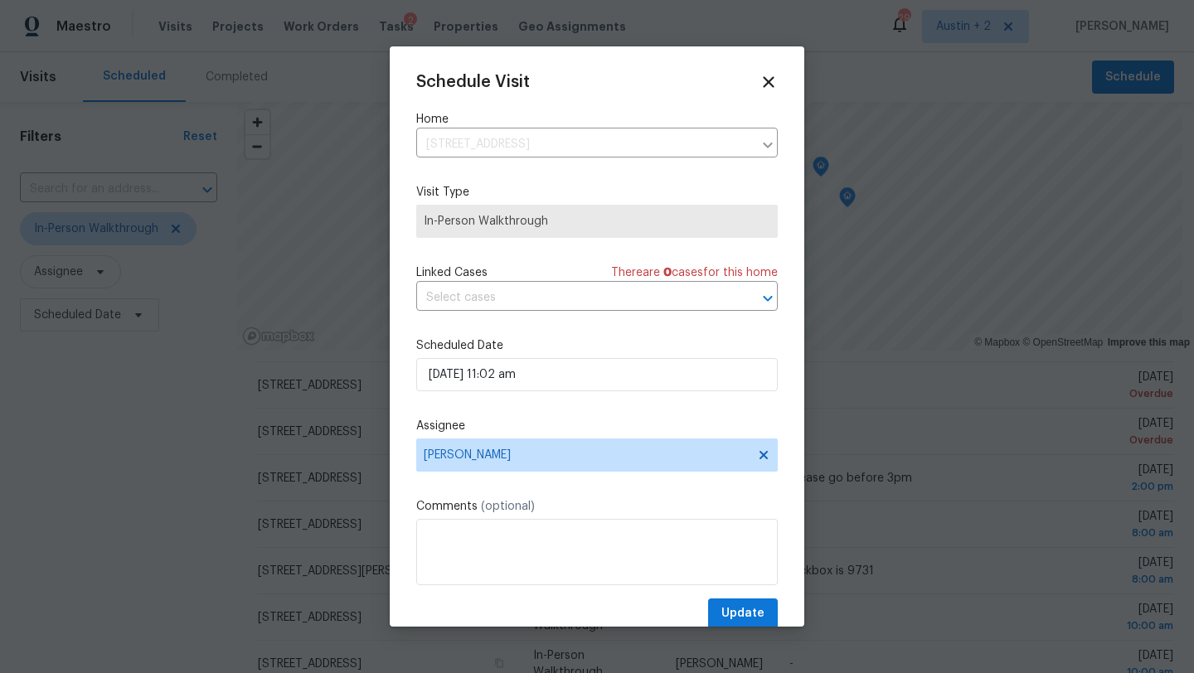
click at [736, 598] on div "Schedule Visit Home [STREET_ADDRESS] ​ Visit Type In-Person Walkthrough Linked …" at bounding box center [596, 351] width 361 height 556
click at [736, 609] on span "Update" at bounding box center [742, 614] width 43 height 21
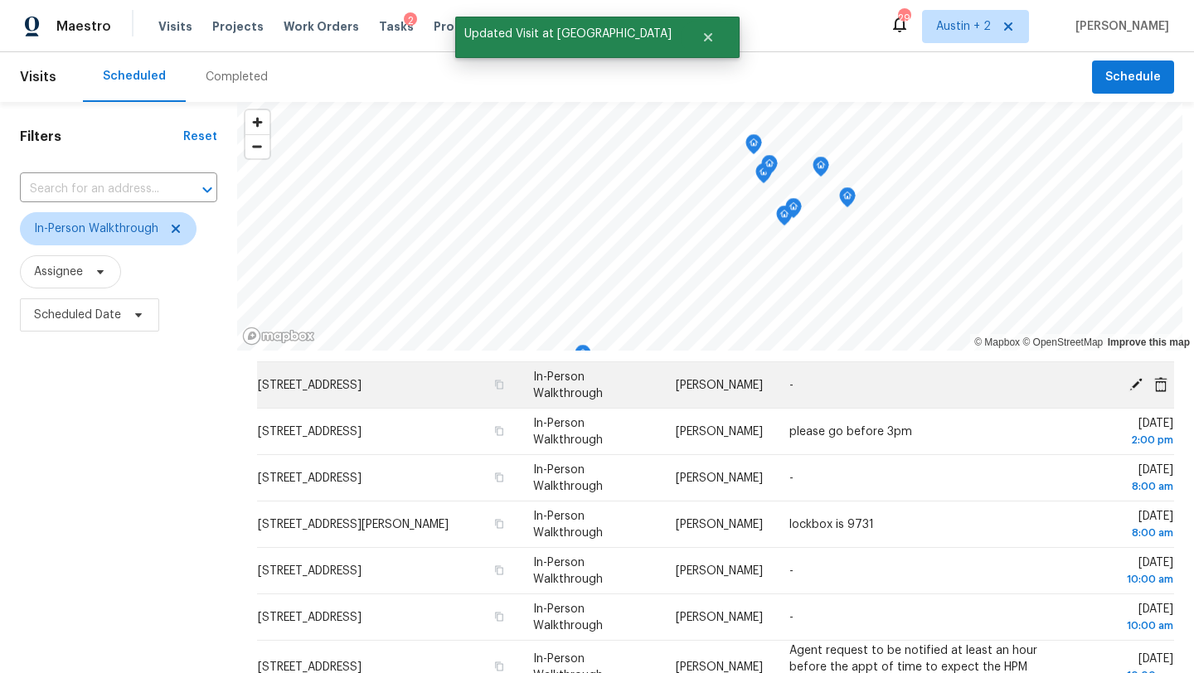
click at [1135, 382] on icon at bounding box center [1135, 383] width 13 height 13
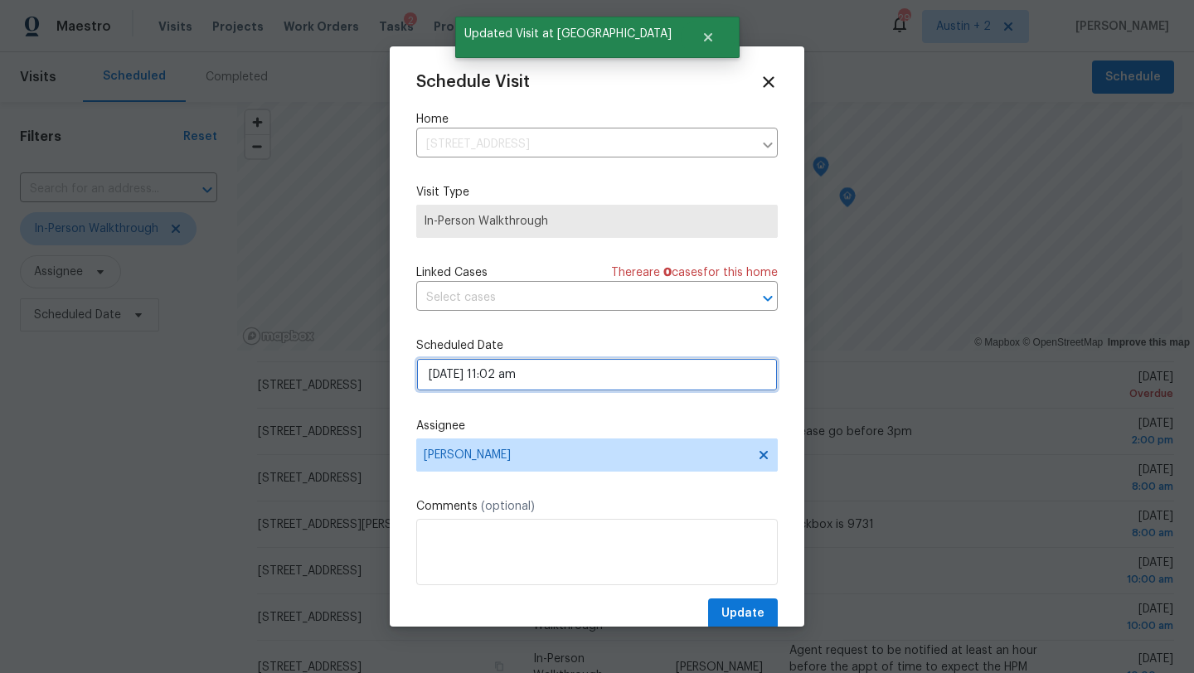
click at [551, 380] on input "[DATE] 11:02 am" at bounding box center [596, 374] width 361 height 33
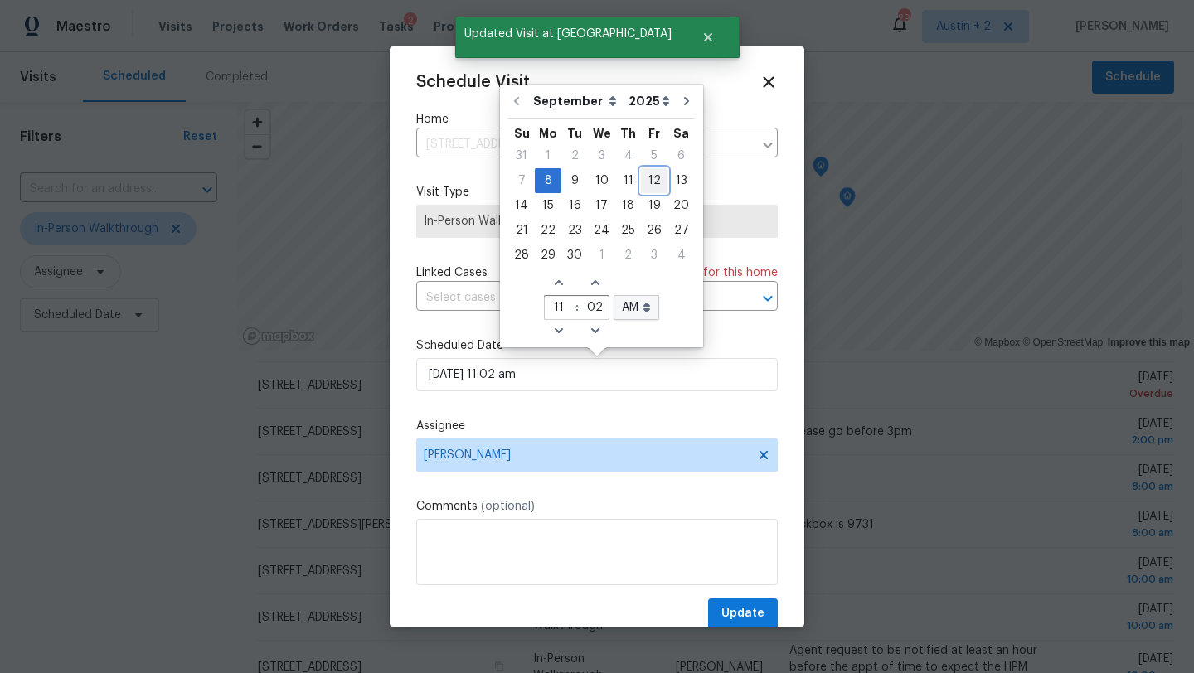
click at [647, 172] on div "12" at bounding box center [654, 180] width 27 height 23
type input "[DATE] 11:02 am"
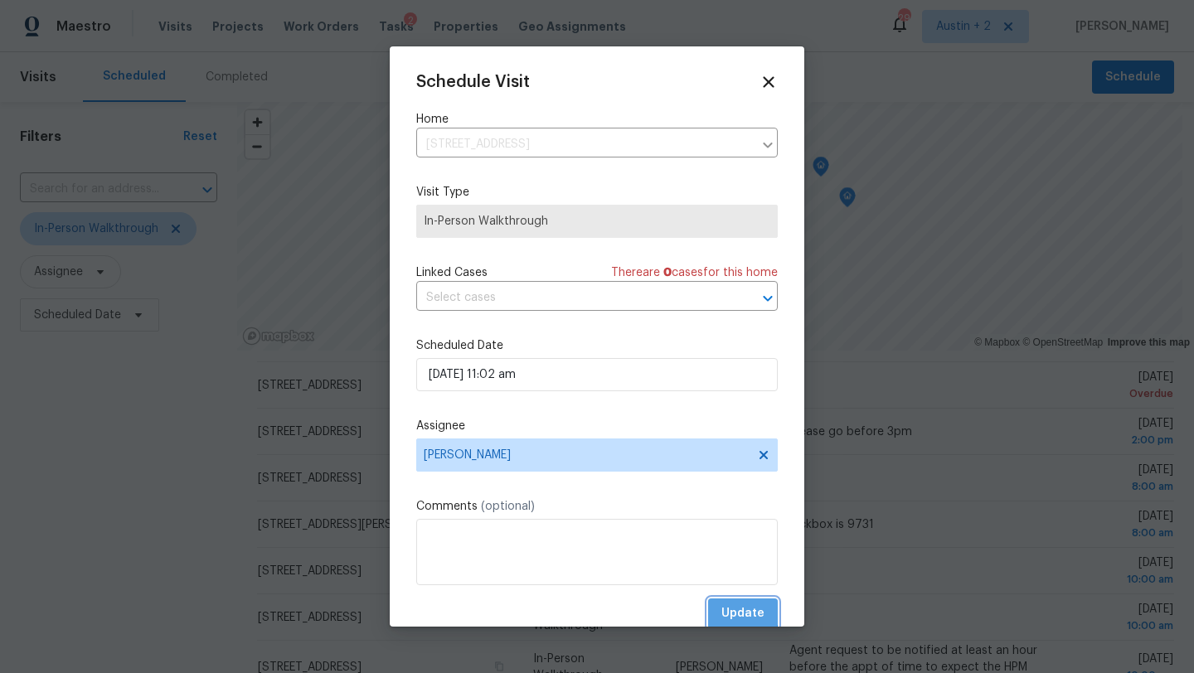
click at [737, 613] on span "Update" at bounding box center [742, 614] width 43 height 21
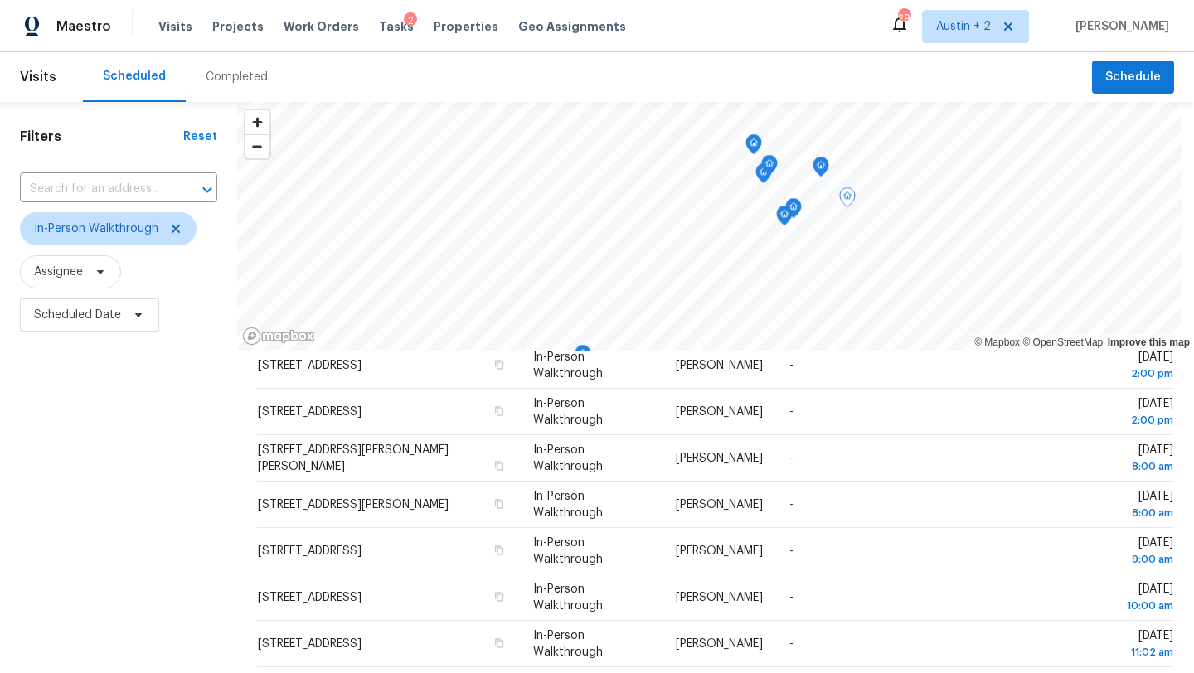
scroll to position [500, 0]
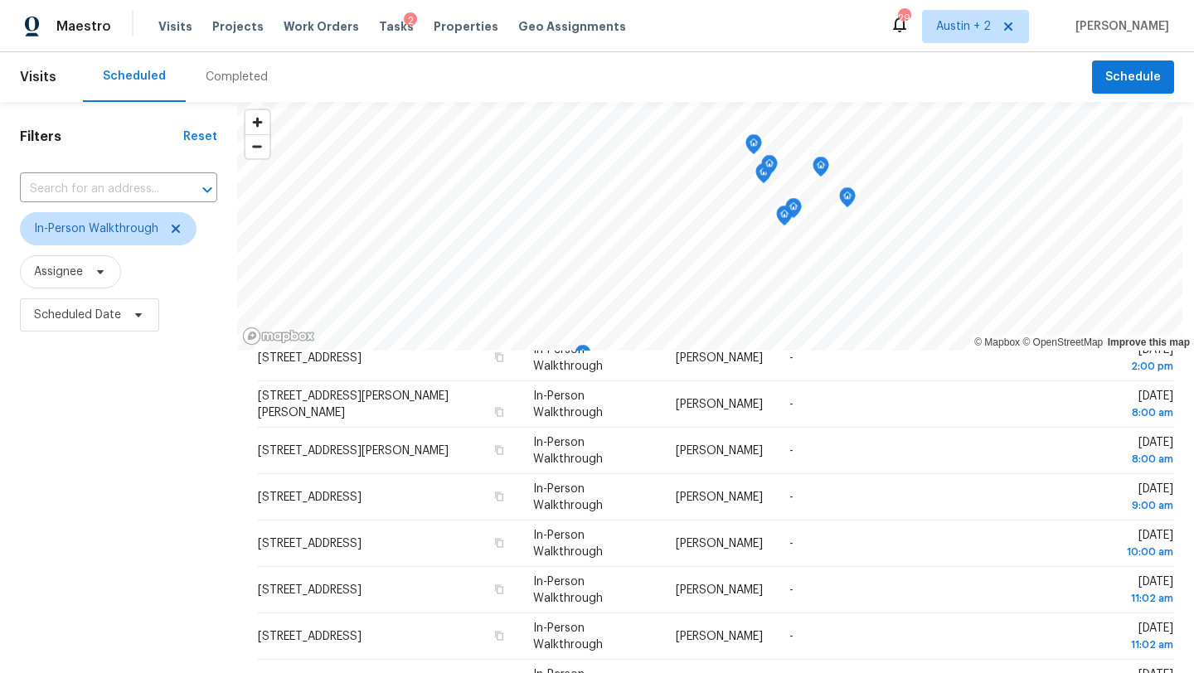
click at [141, 333] on span "Scheduled Date" at bounding box center [118, 314] width 197 height 43
click at [141, 323] on span "Scheduled Date" at bounding box center [89, 314] width 139 height 33
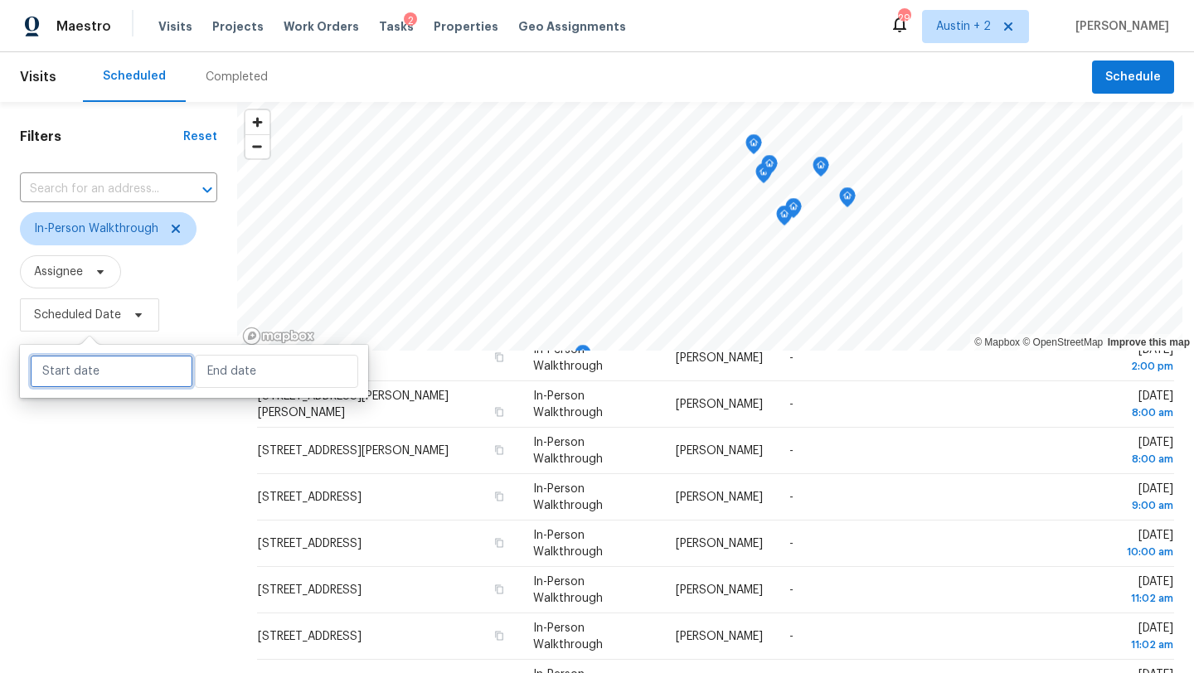
click at [113, 365] on input "text" at bounding box center [111, 371] width 163 height 33
select select "8"
select select "2025"
select select "9"
select select "2025"
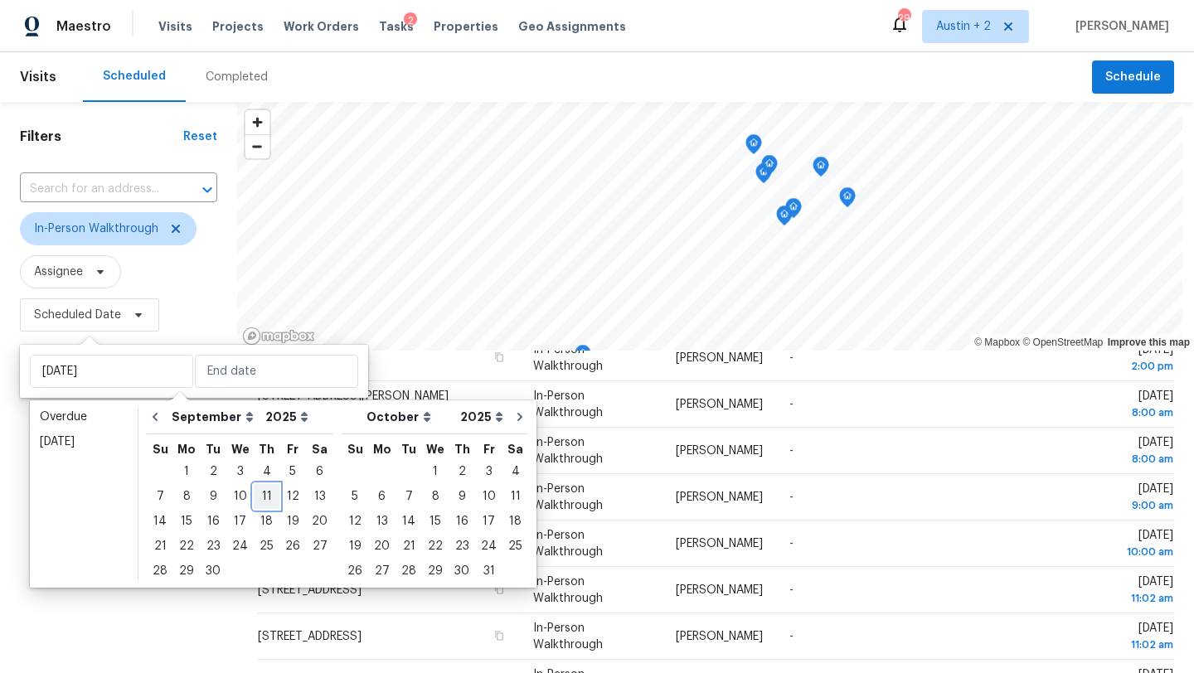
click at [263, 496] on div "11" at bounding box center [267, 496] width 26 height 23
type input "[DATE]"
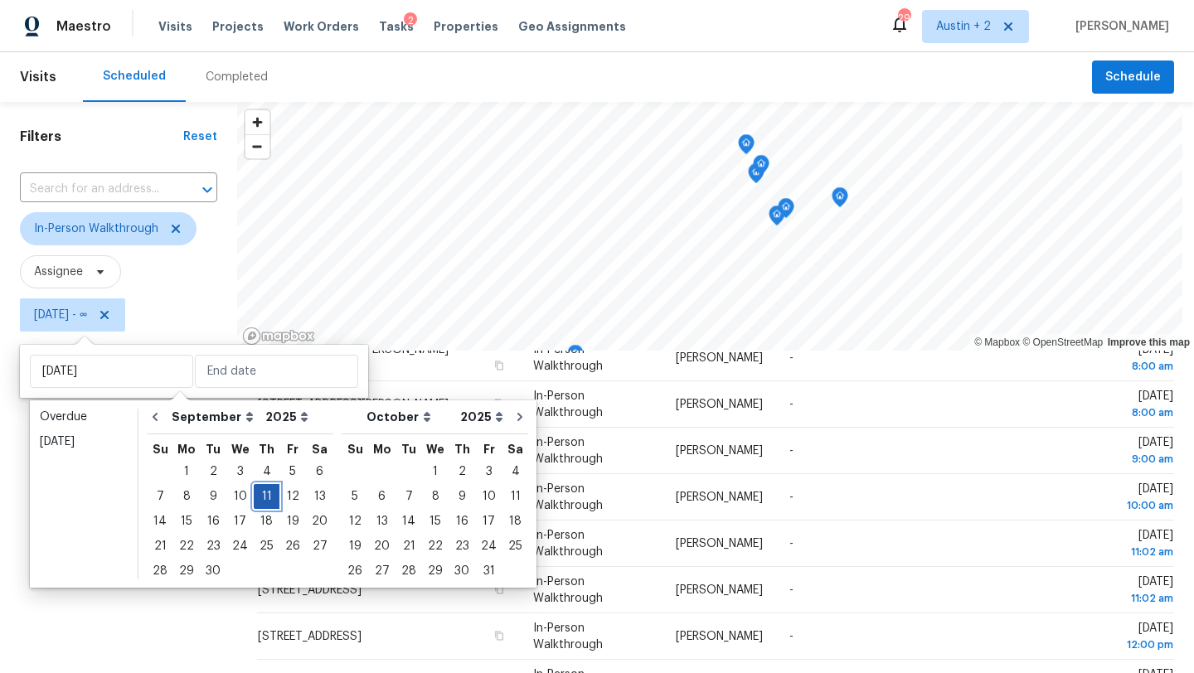
click at [263, 496] on div "11" at bounding box center [267, 496] width 26 height 23
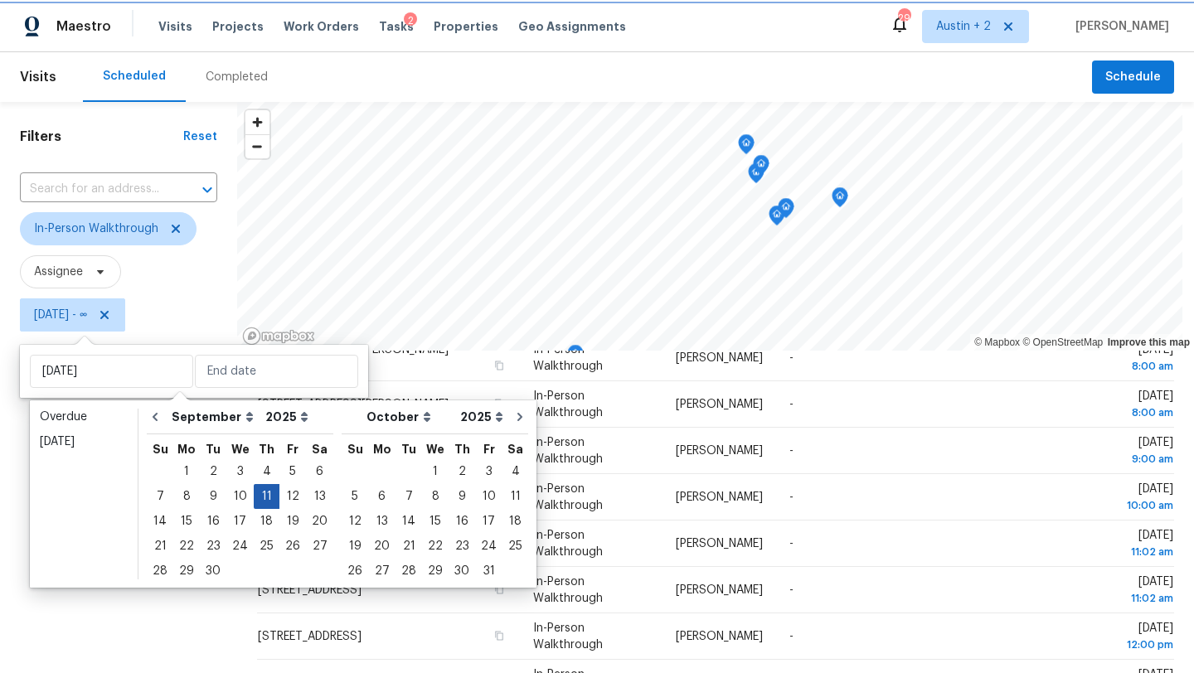
type input "[DATE]"
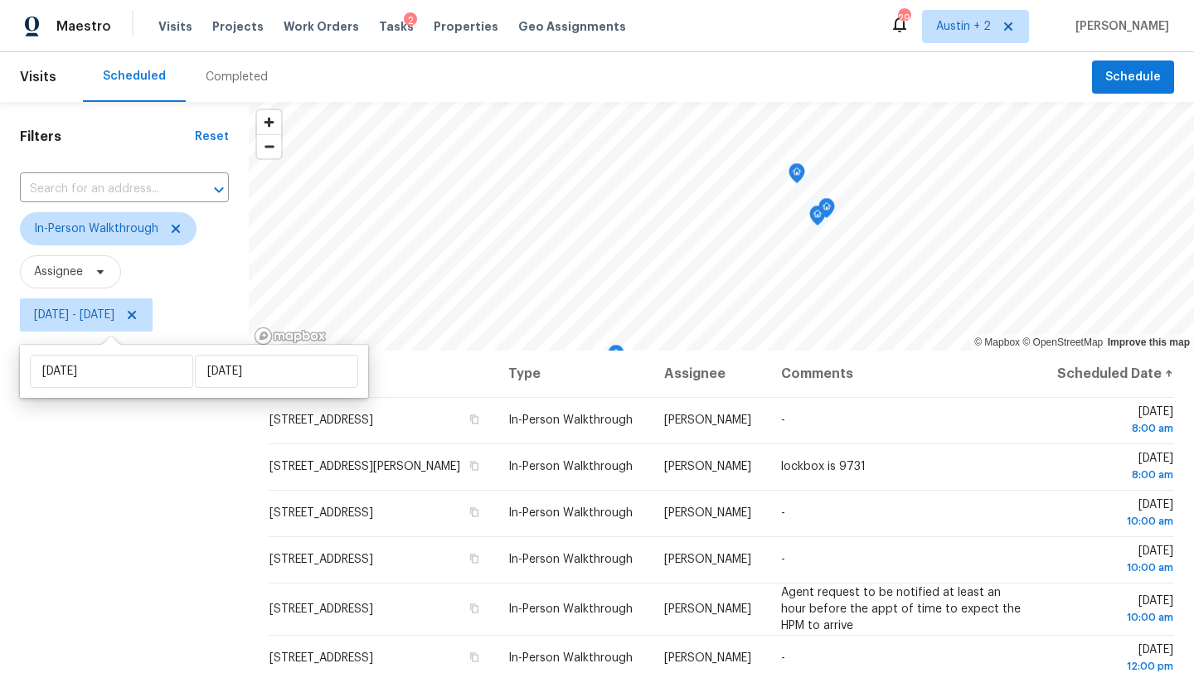
click at [178, 529] on div "Filters Reset ​ In-Person Walkthrough Assignee [DATE] - [DATE]" at bounding box center [124, 496] width 249 height 788
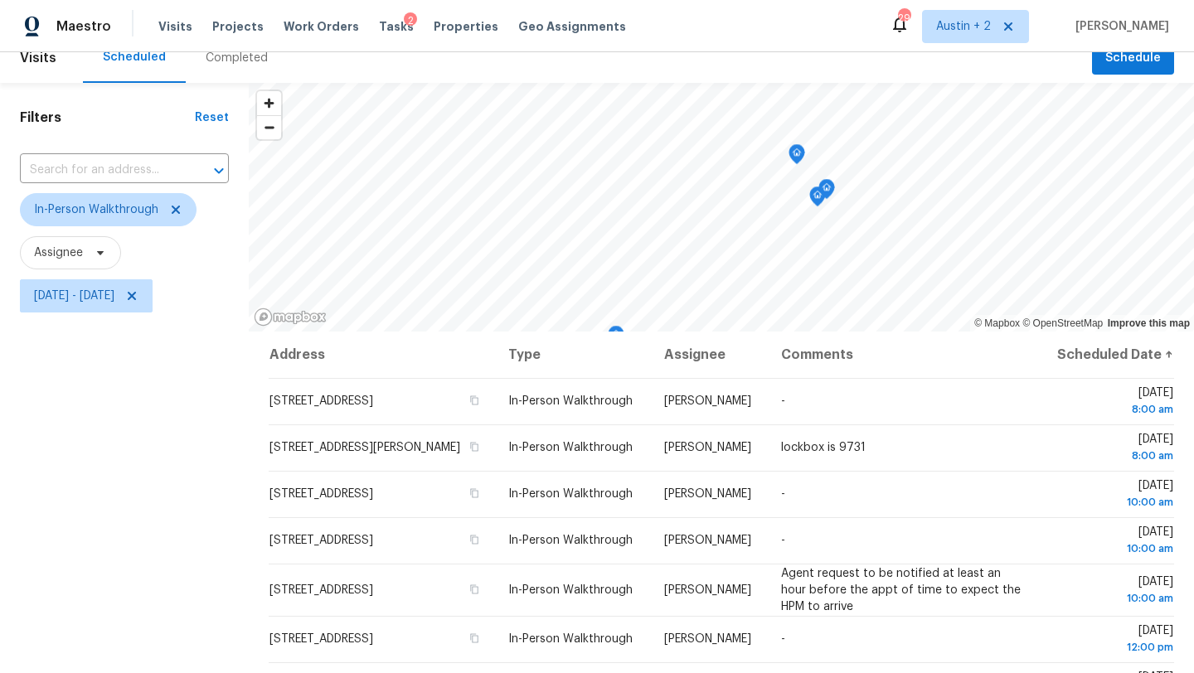
scroll to position [12, 0]
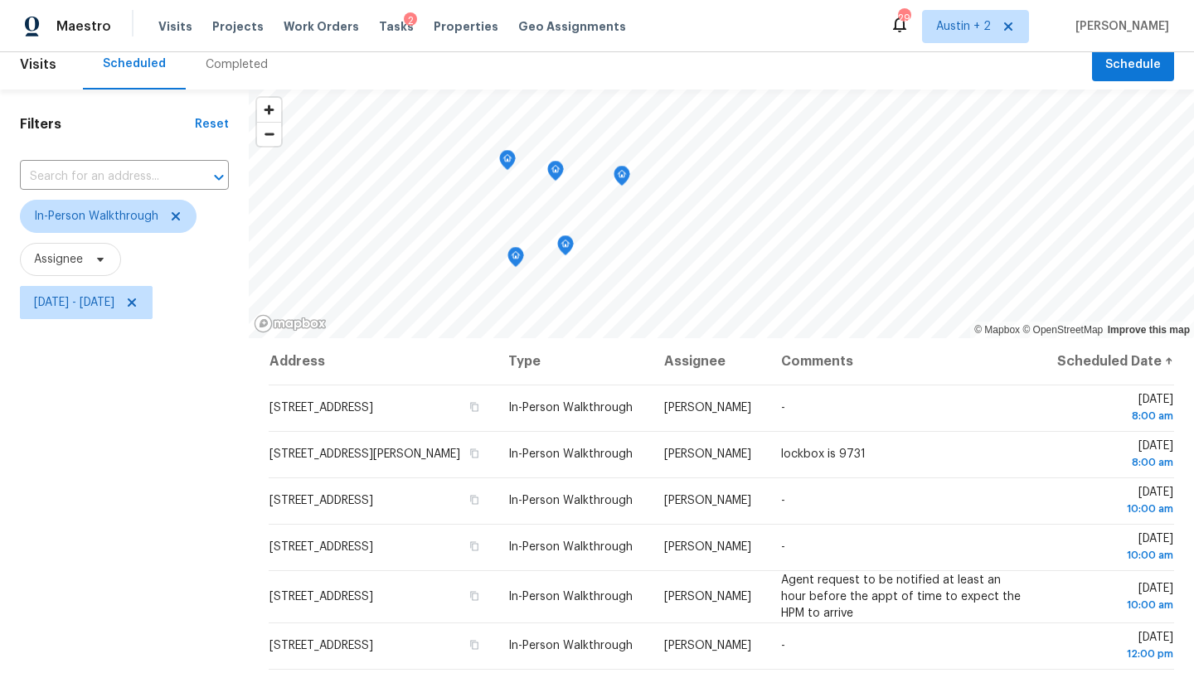
click at [180, 512] on div "Filters Reset ​ In-Person Walkthrough Assignee [DATE] - [DATE]" at bounding box center [124, 484] width 249 height 788
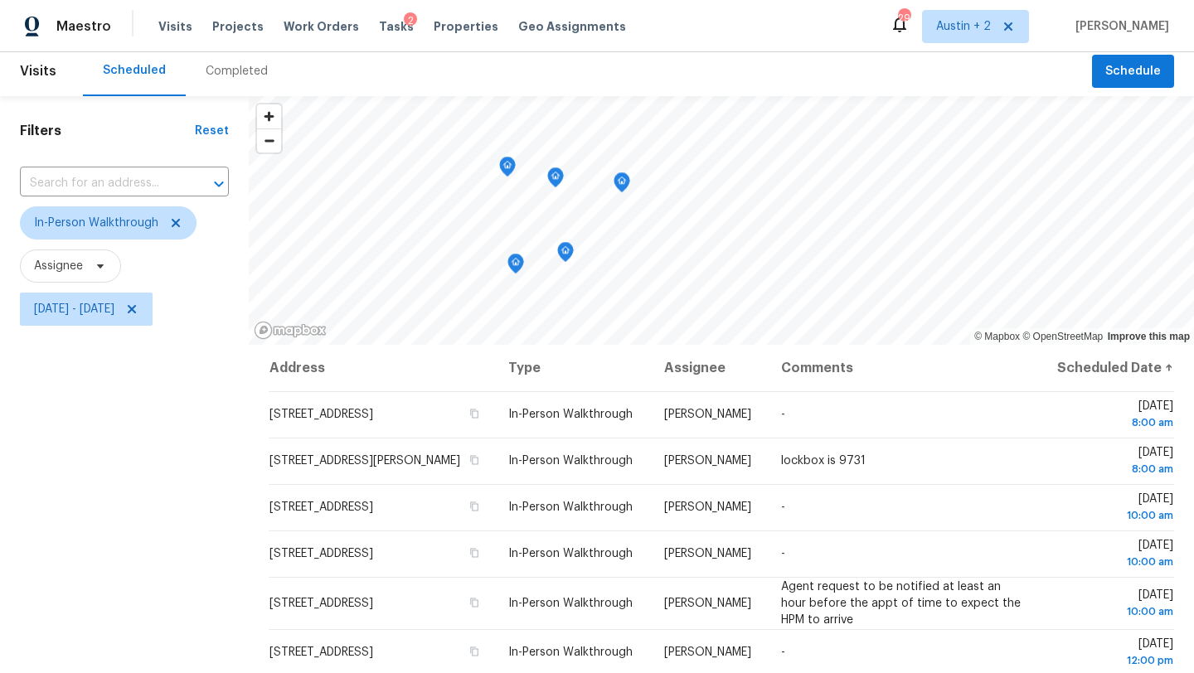
scroll to position [0, 0]
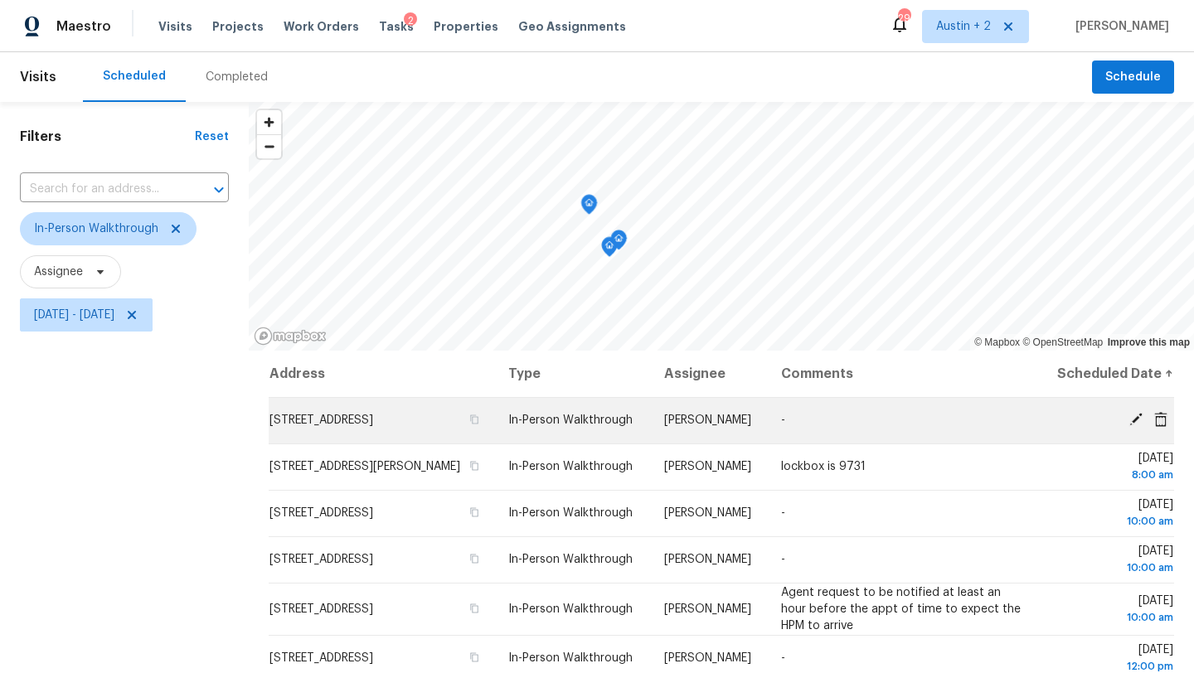
click at [583, 448] on div "© Mapbox © OpenStreetMap Improve this map Address Type Assignee Comments Schedu…" at bounding box center [721, 496] width 945 height 788
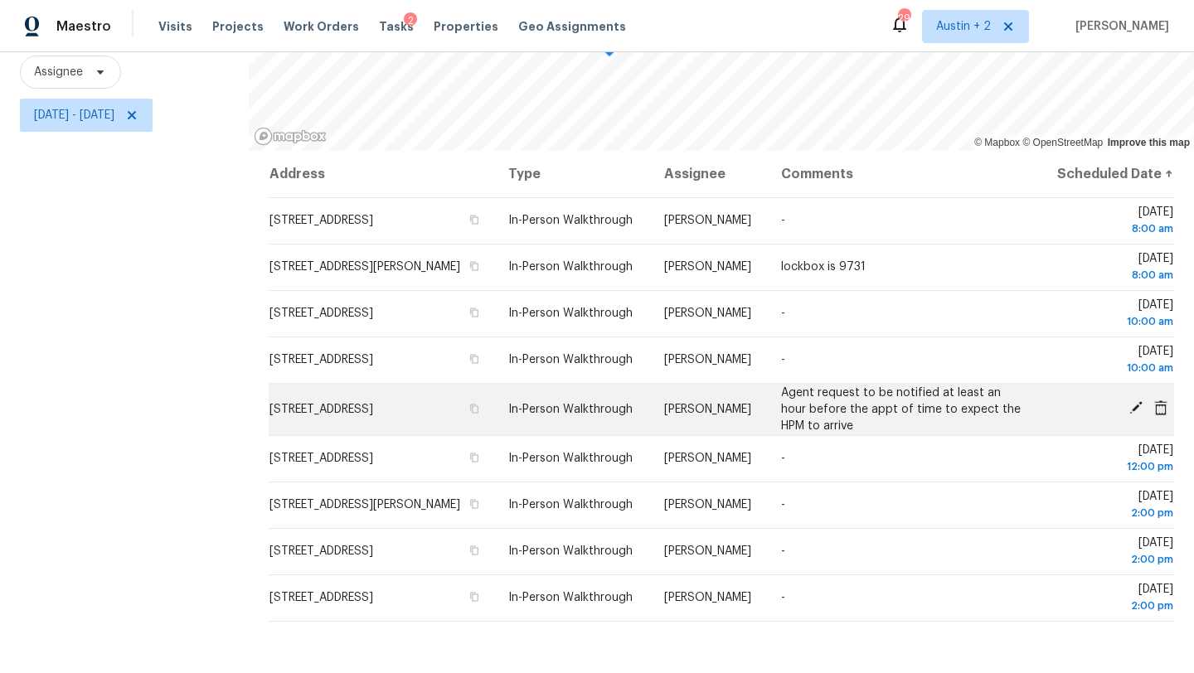
scroll to position [216, 0]
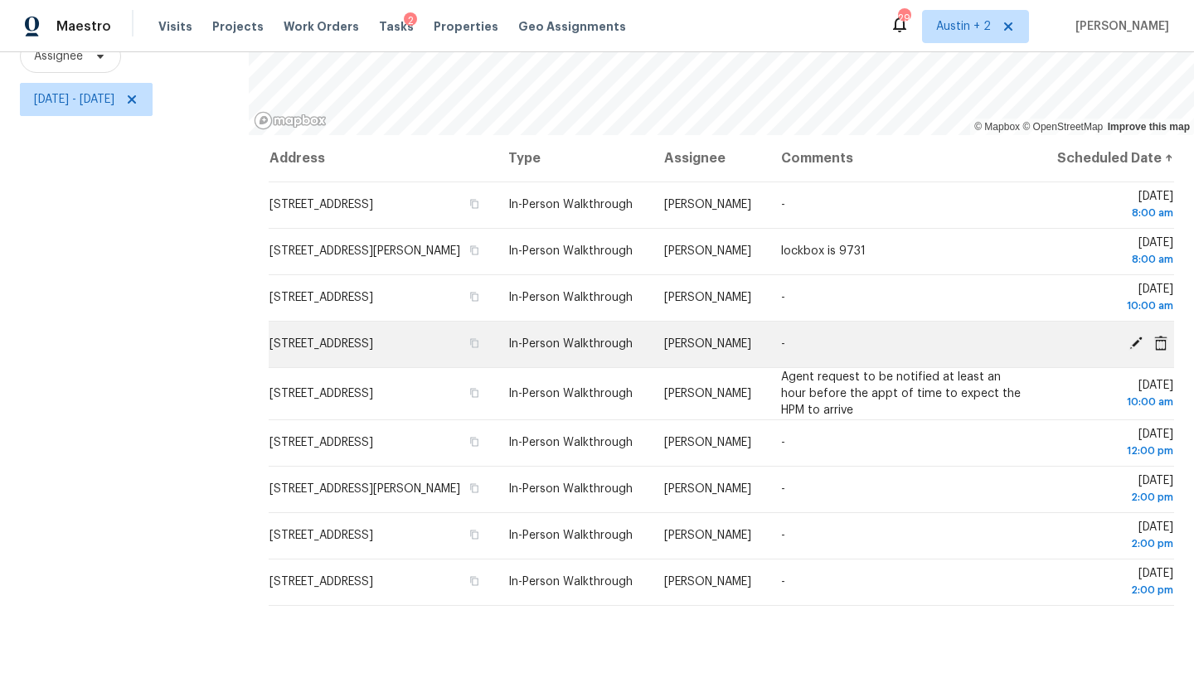
click at [1137, 350] on icon at bounding box center [1135, 343] width 13 height 13
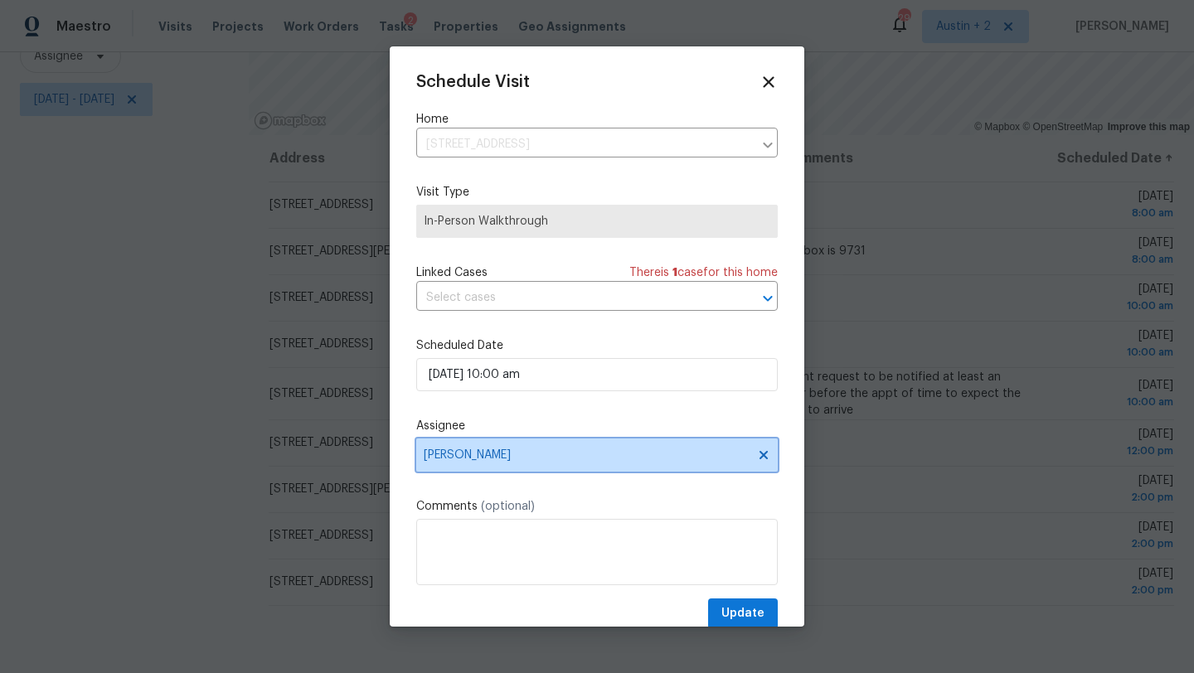
click at [492, 460] on span "[PERSON_NAME]" at bounding box center [586, 455] width 325 height 13
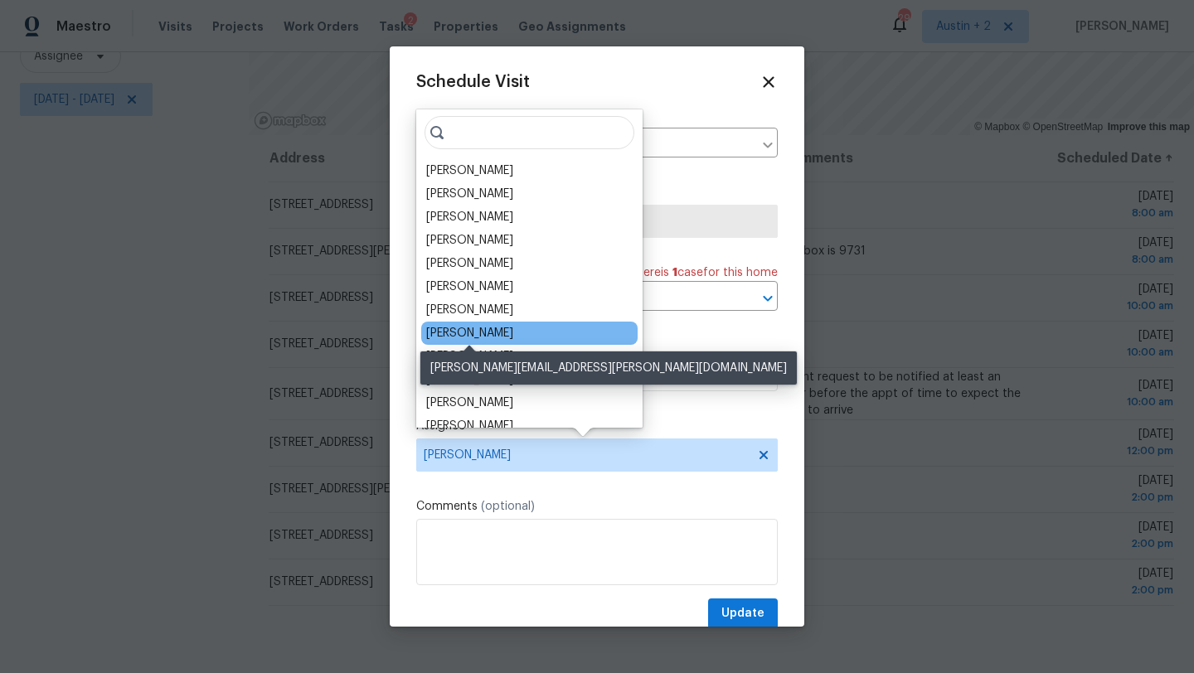
click at [482, 331] on div "[PERSON_NAME]" at bounding box center [469, 333] width 87 height 17
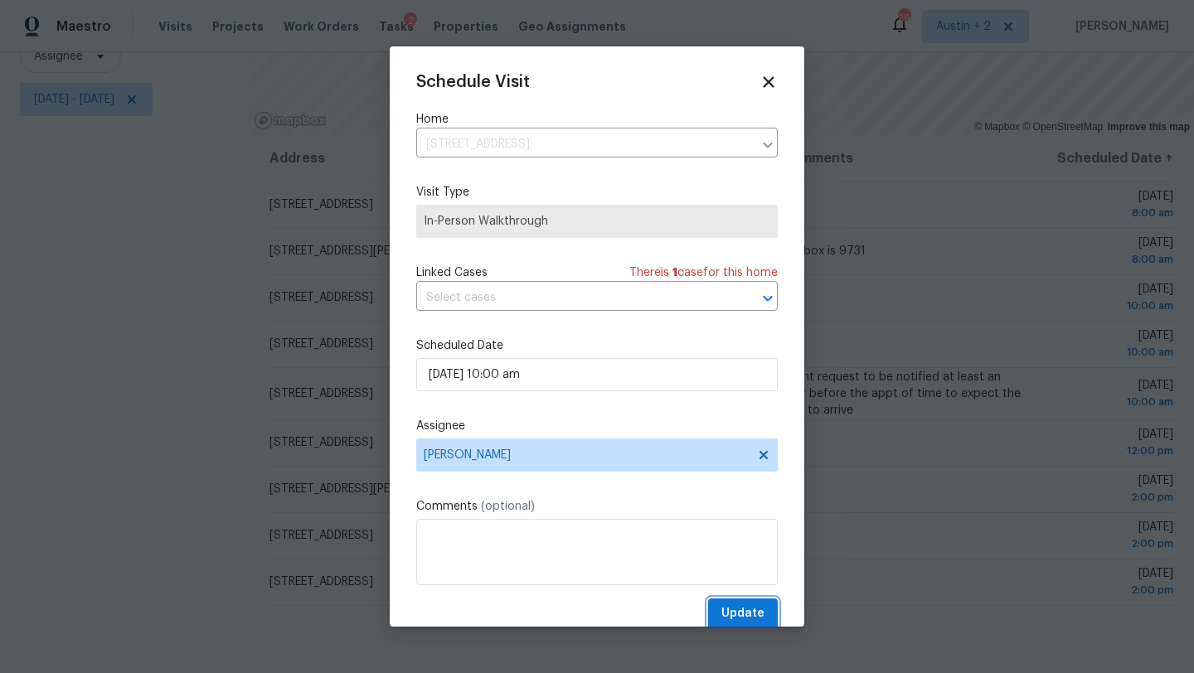
click at [753, 612] on span "Update" at bounding box center [742, 614] width 43 height 21
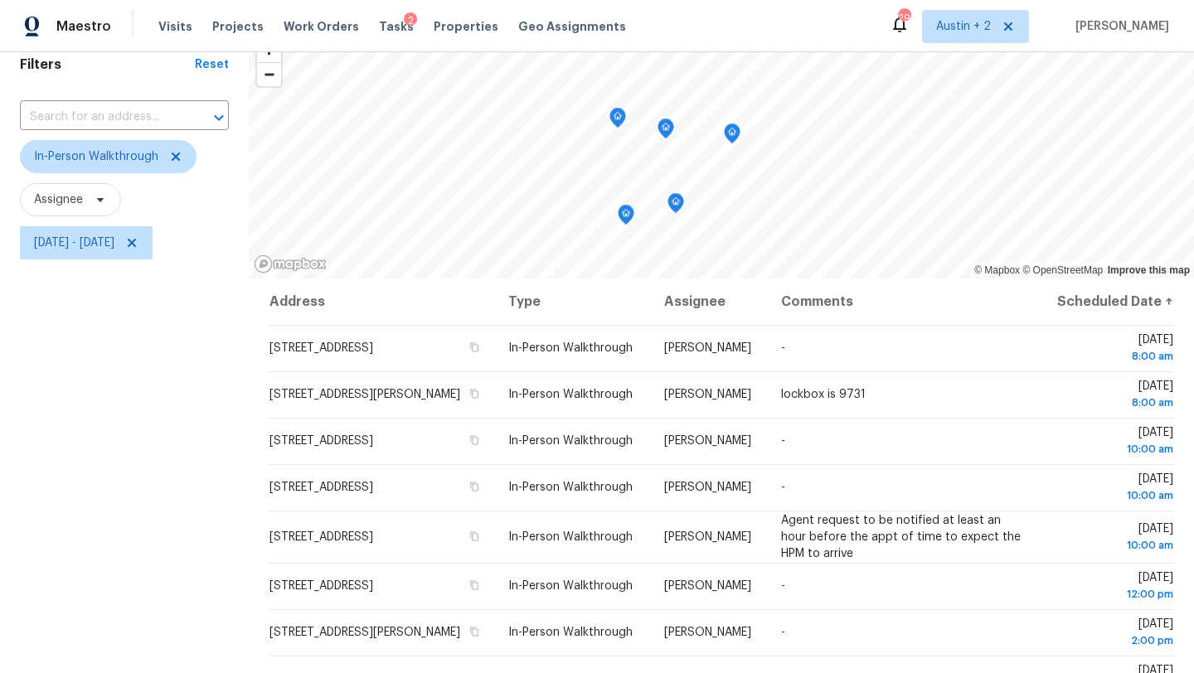
scroll to position [0, 0]
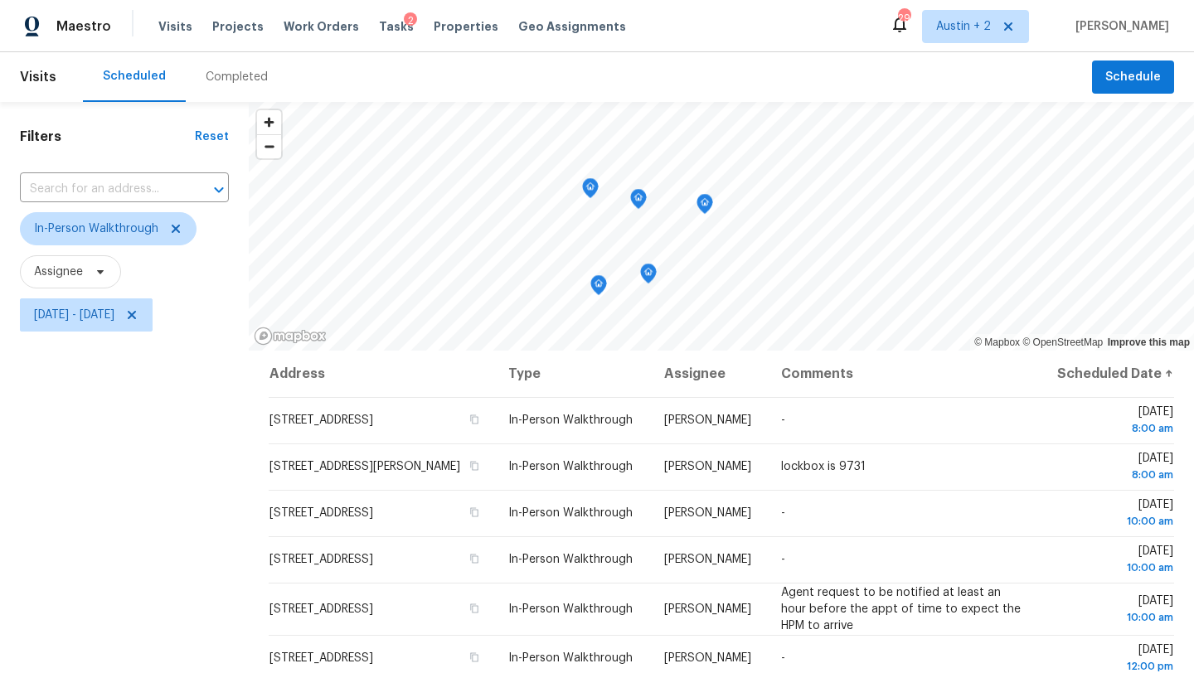
click at [591, 292] on icon "Map marker" at bounding box center [598, 285] width 15 height 19
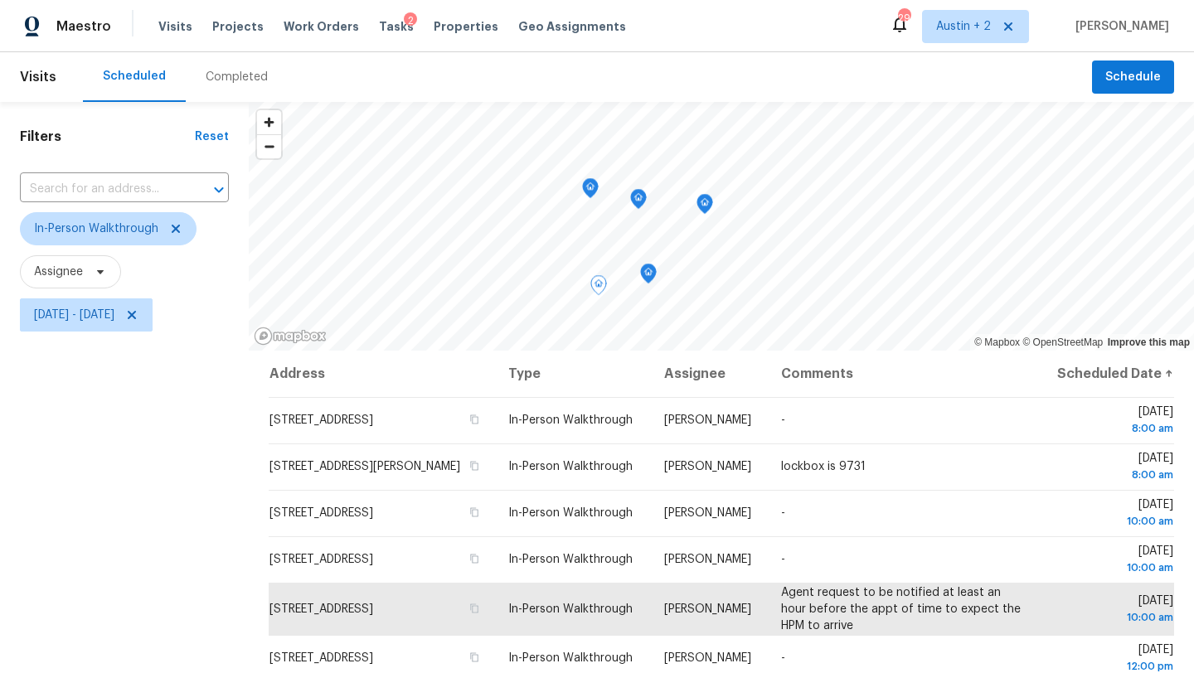
click at [642, 283] on icon "Map marker" at bounding box center [648, 274] width 17 height 21
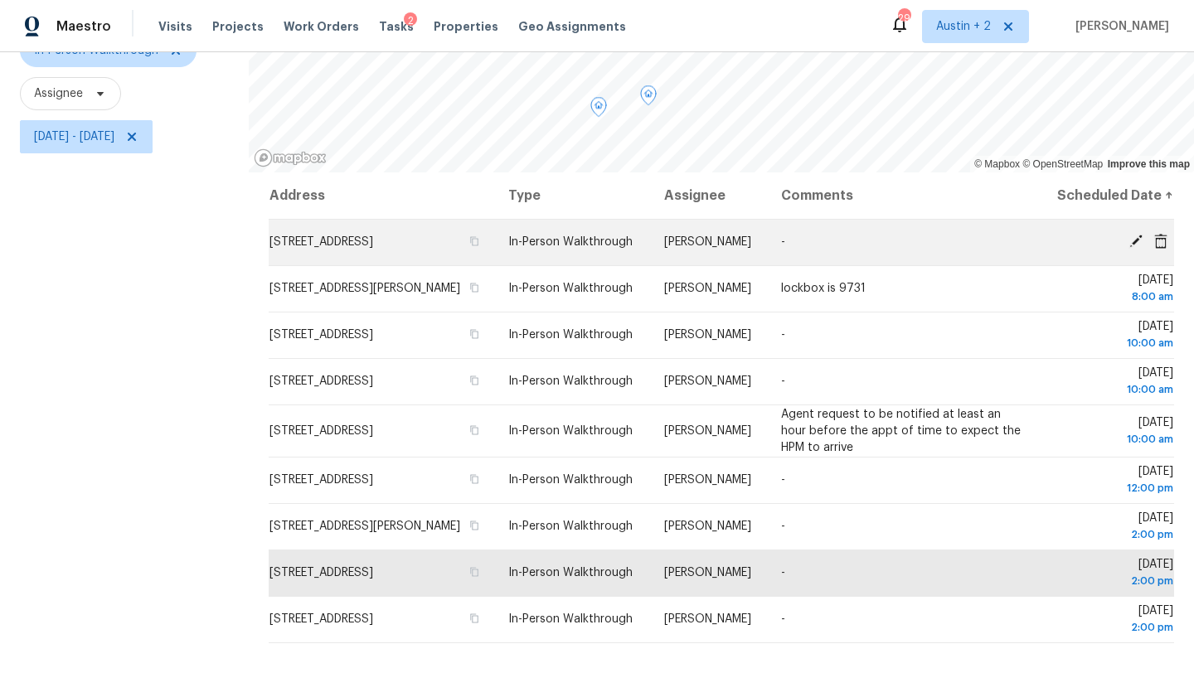
scroll to position [216, 0]
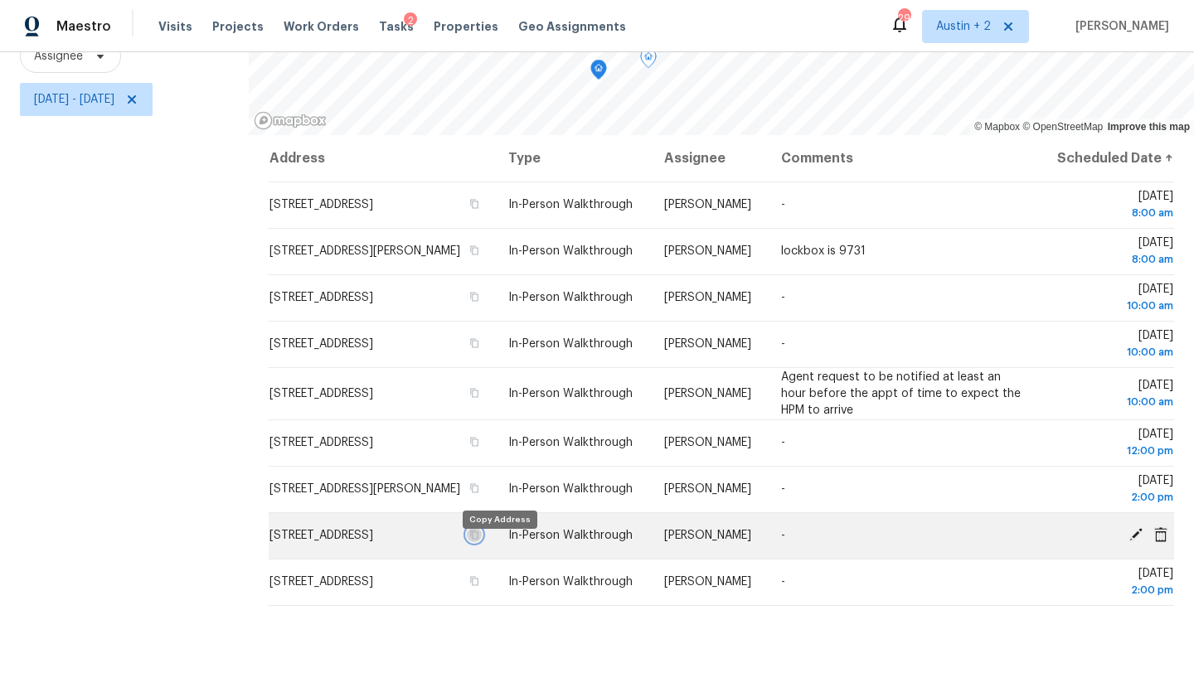
click at [479, 540] on icon "button" at bounding box center [474, 535] width 10 height 10
click at [479, 540] on icon "button" at bounding box center [475, 535] width 8 height 9
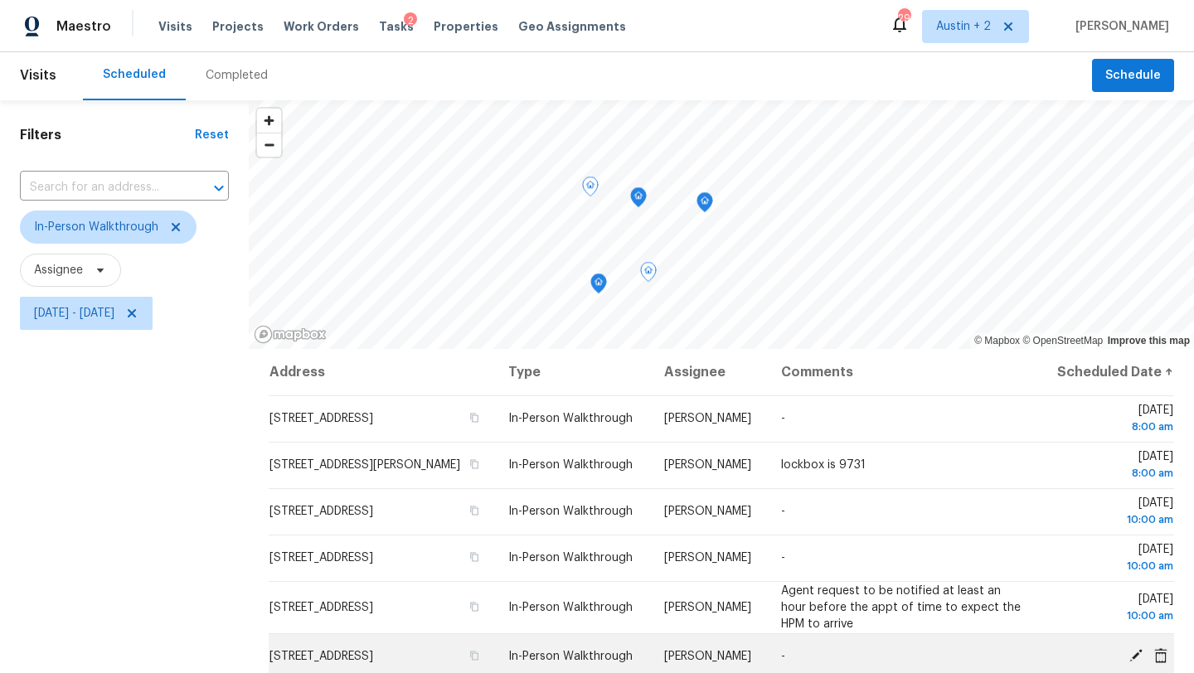
scroll to position [0, 0]
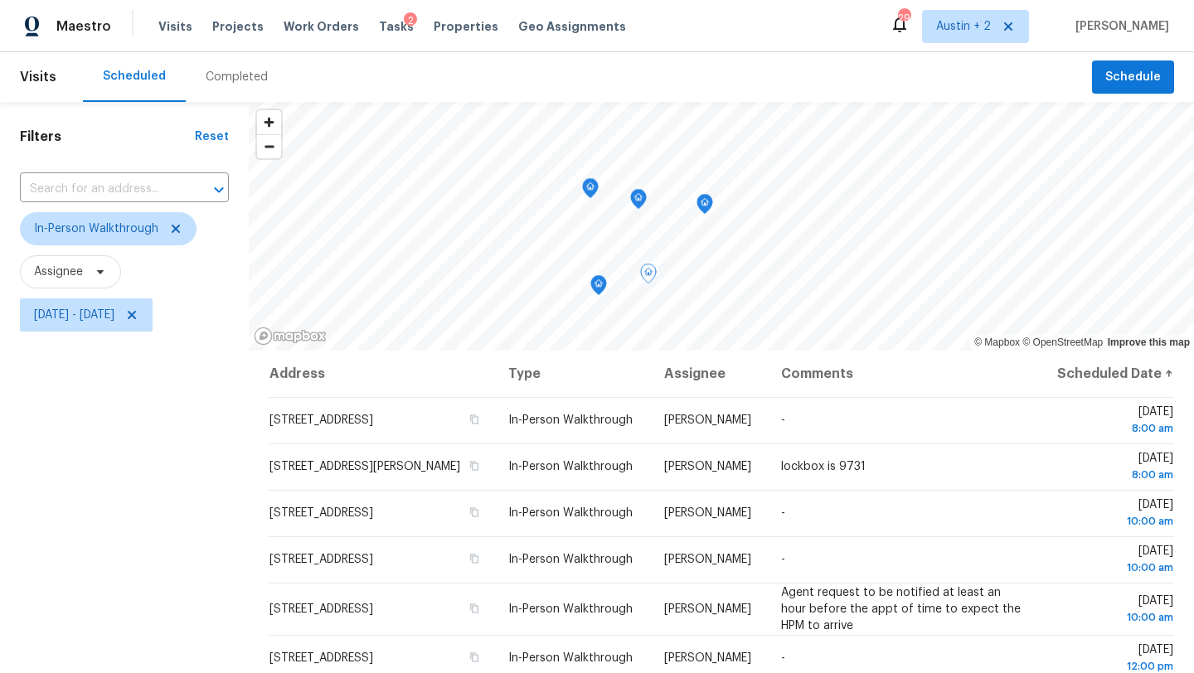
click at [642, 279] on icon "Map marker" at bounding box center [648, 273] width 15 height 19
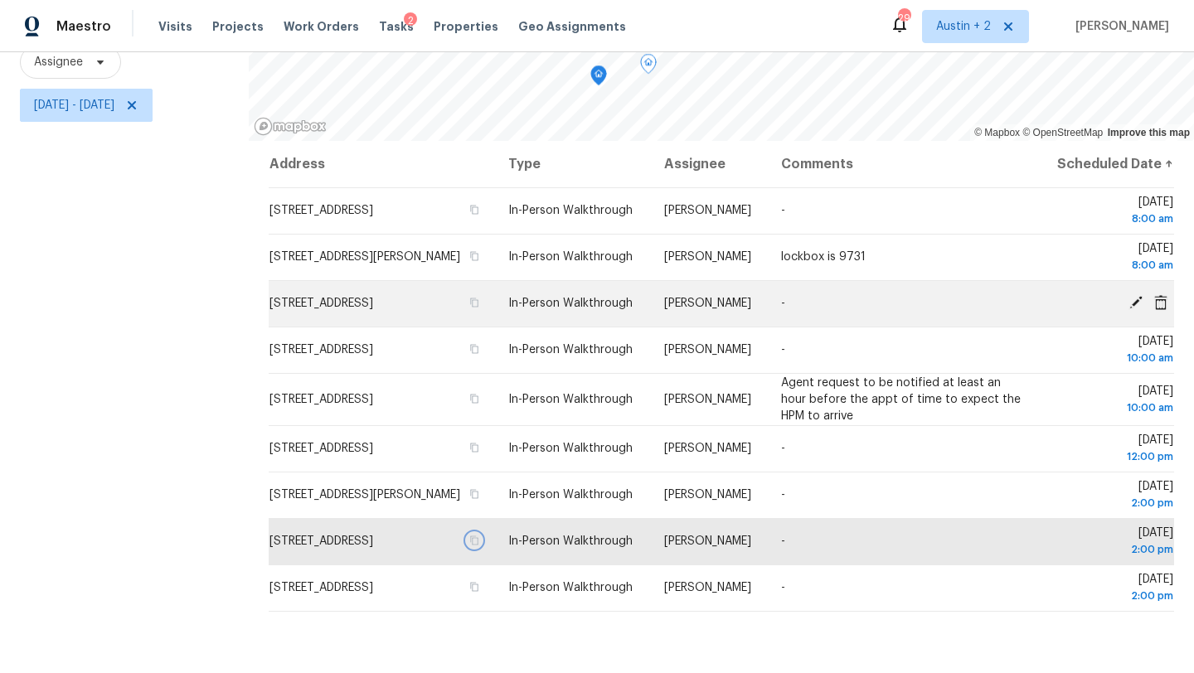
scroll to position [216, 0]
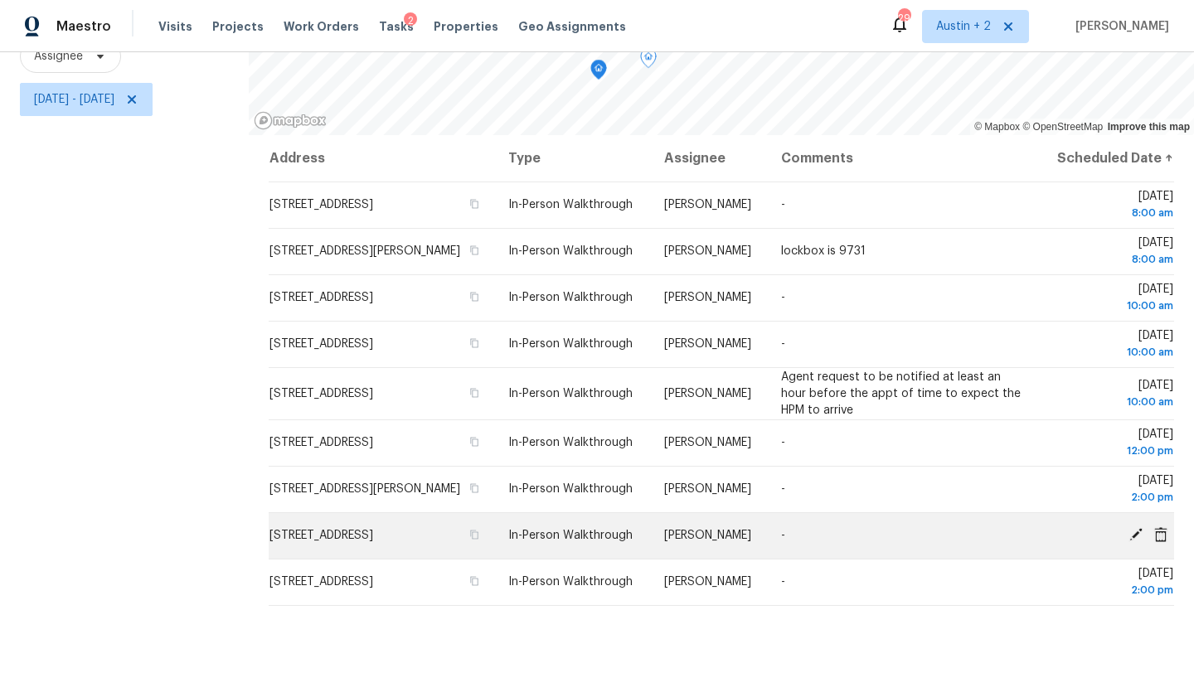
click at [560, 541] on span "In-Person Walkthrough" at bounding box center [570, 536] width 124 height 12
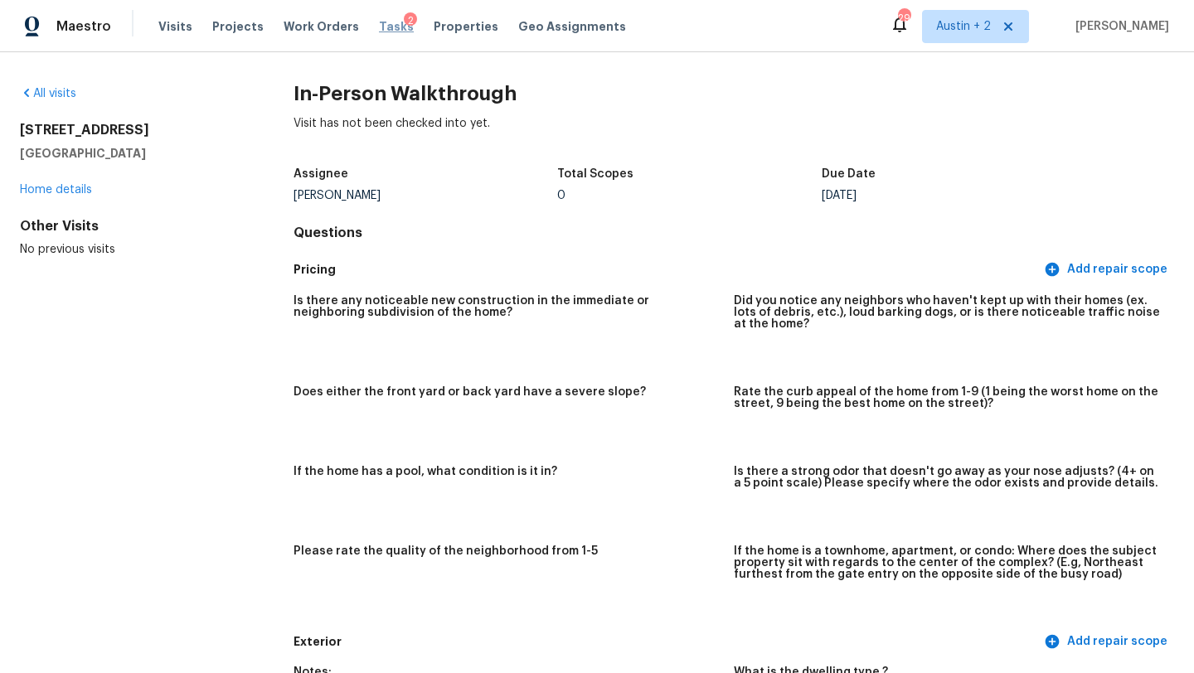
click at [385, 23] on span "Tasks" at bounding box center [396, 27] width 35 height 12
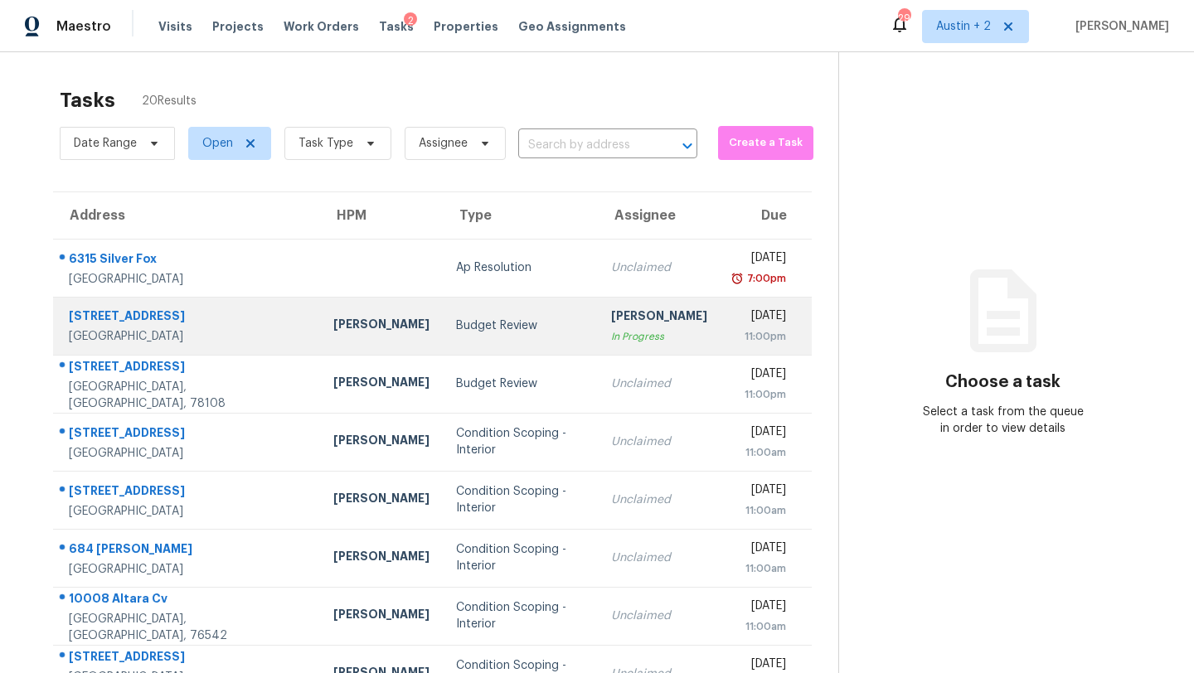
click at [456, 320] on div "Budget Review" at bounding box center [520, 326] width 128 height 17
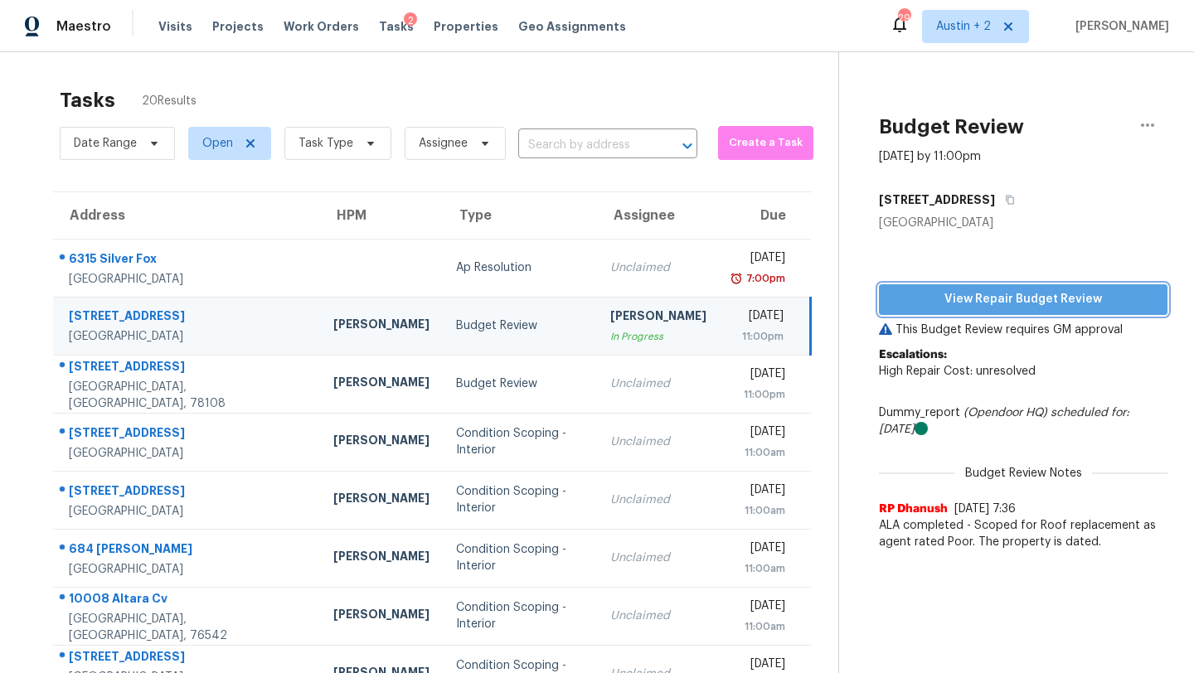
click at [954, 299] on span "View Repair Budget Review" at bounding box center [1023, 299] width 262 height 21
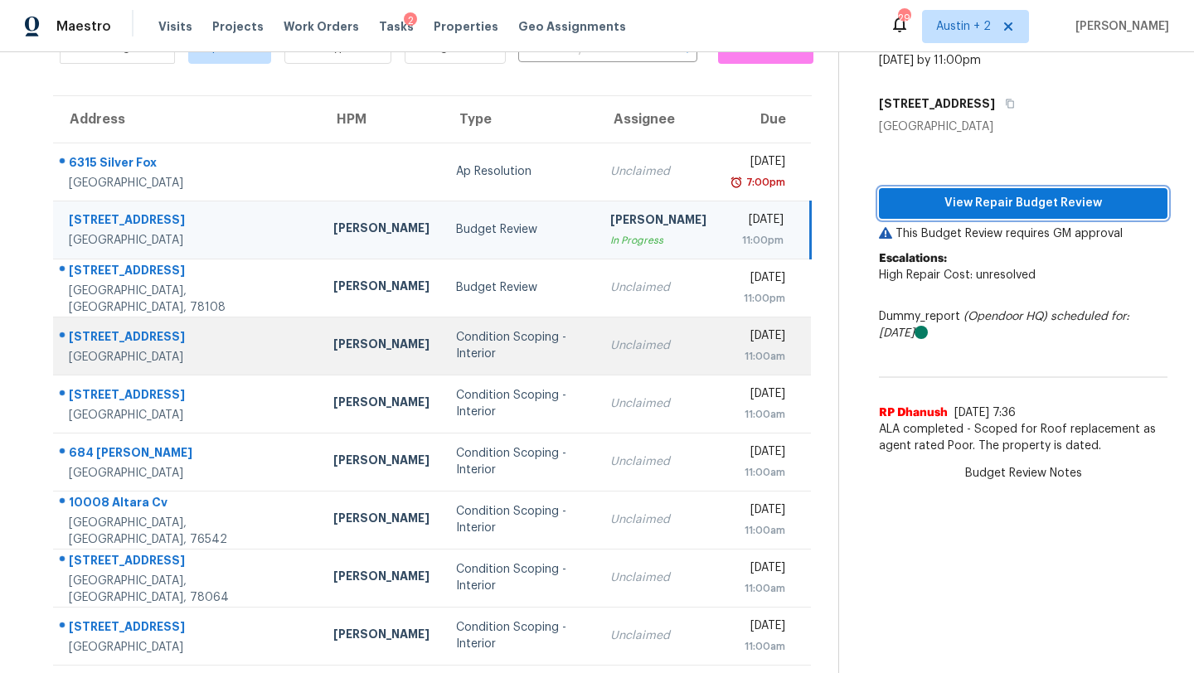
scroll to position [190, 0]
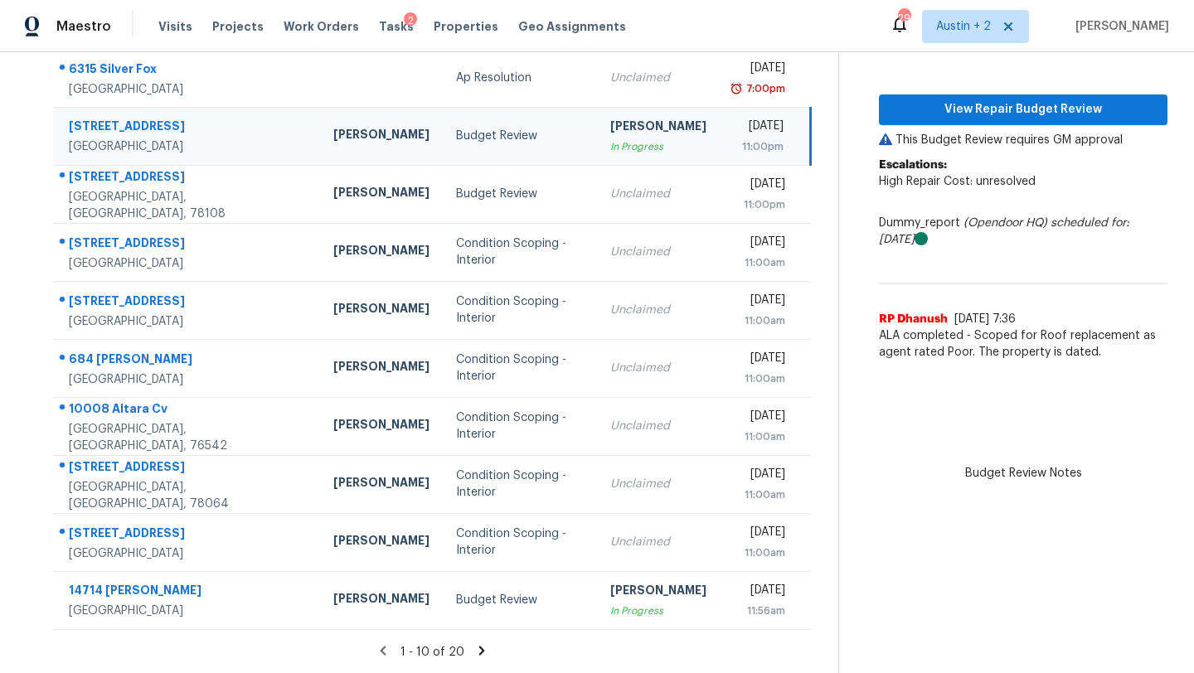
click at [479, 648] on icon at bounding box center [482, 650] width 6 height 9
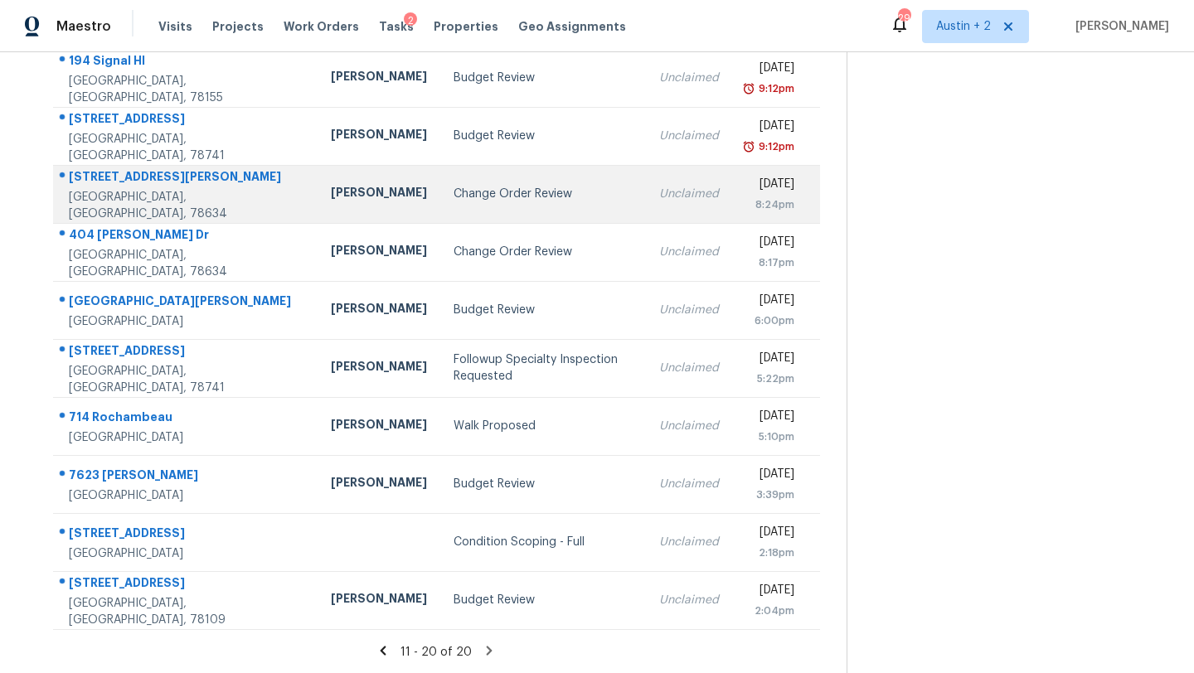
click at [453, 196] on div "Change Order Review" at bounding box center [542, 194] width 179 height 17
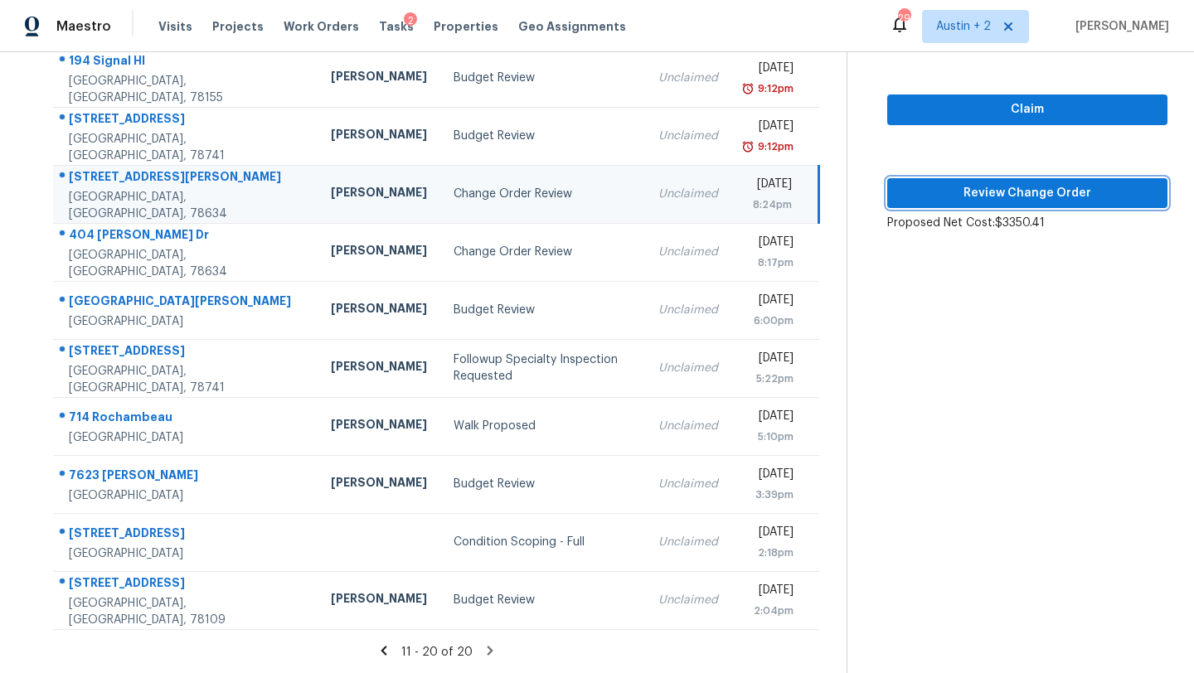
click at [958, 189] on span "Review Change Order" at bounding box center [1027, 193] width 254 height 21
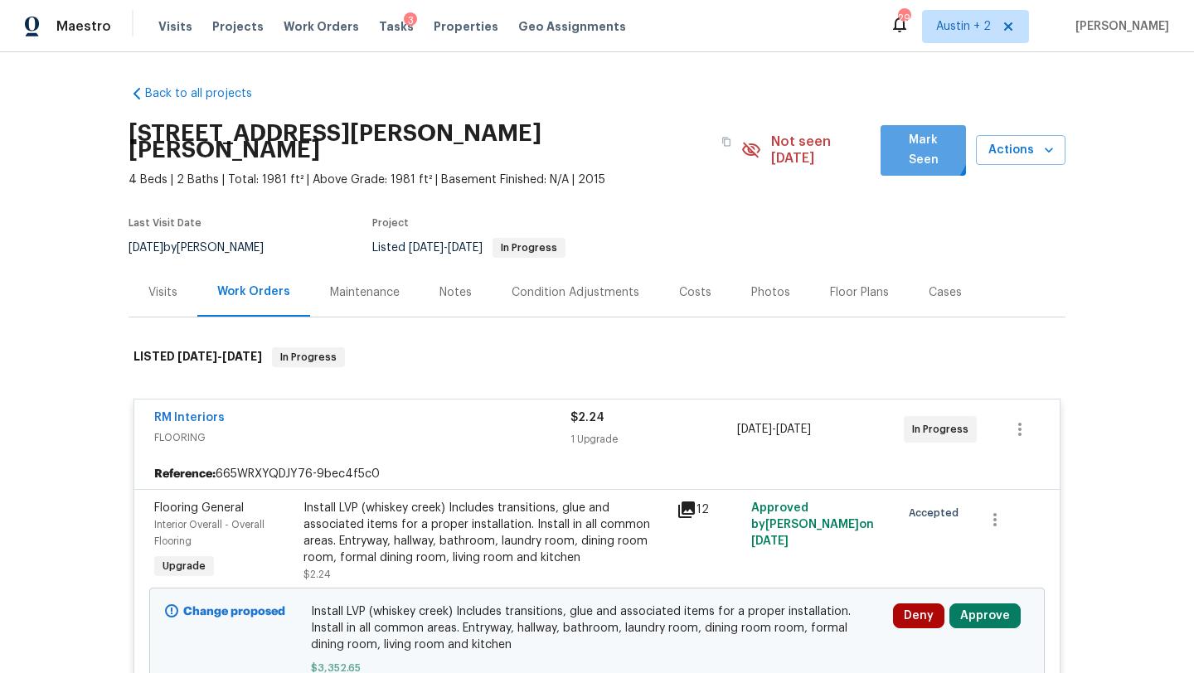
click at [915, 145] on span "Mark Seen" at bounding box center [923, 150] width 59 height 41
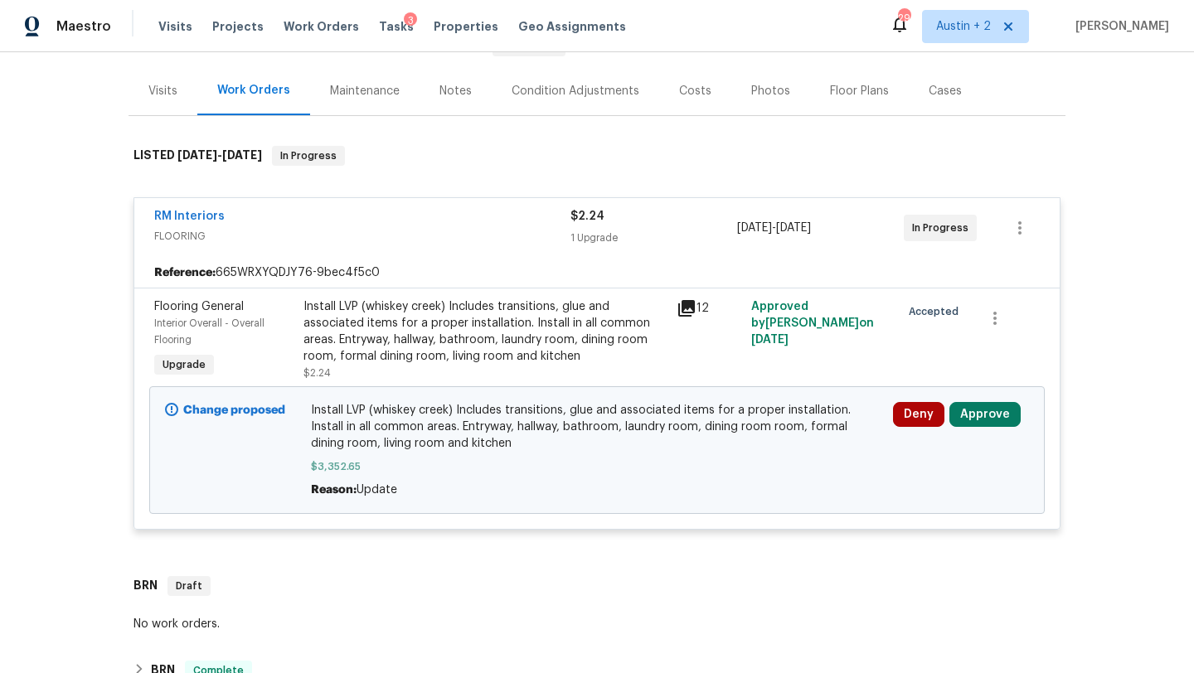
scroll to position [191, 0]
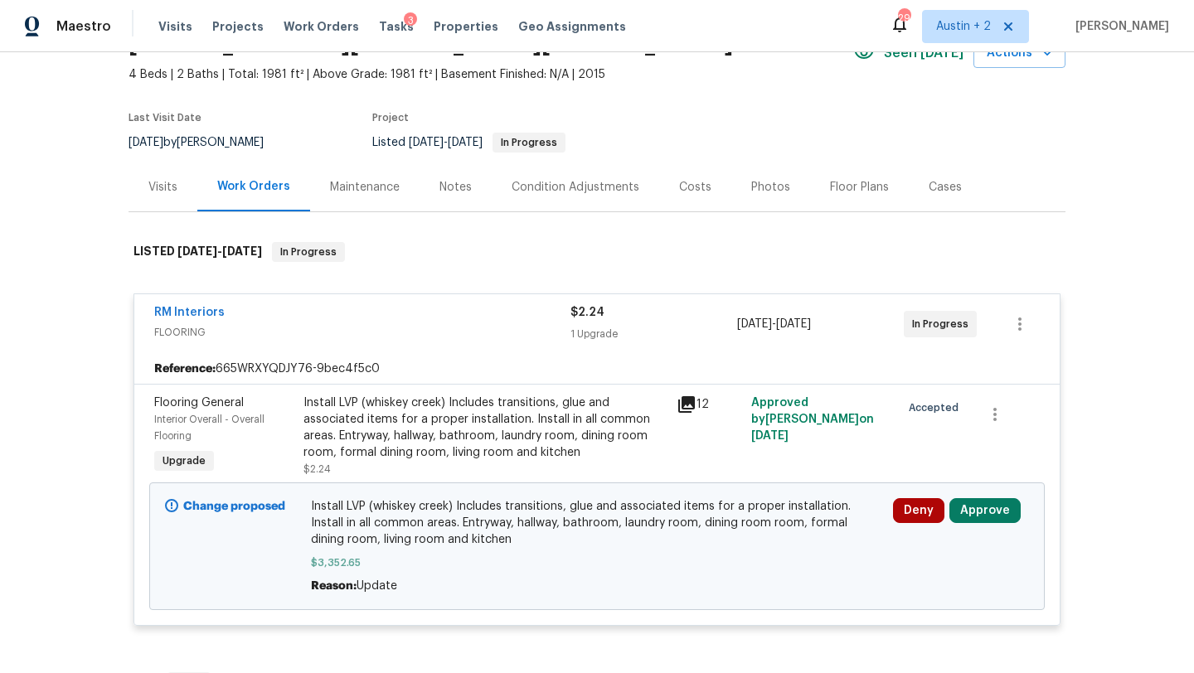
click at [689, 186] on div "Costs" at bounding box center [695, 187] width 32 height 17
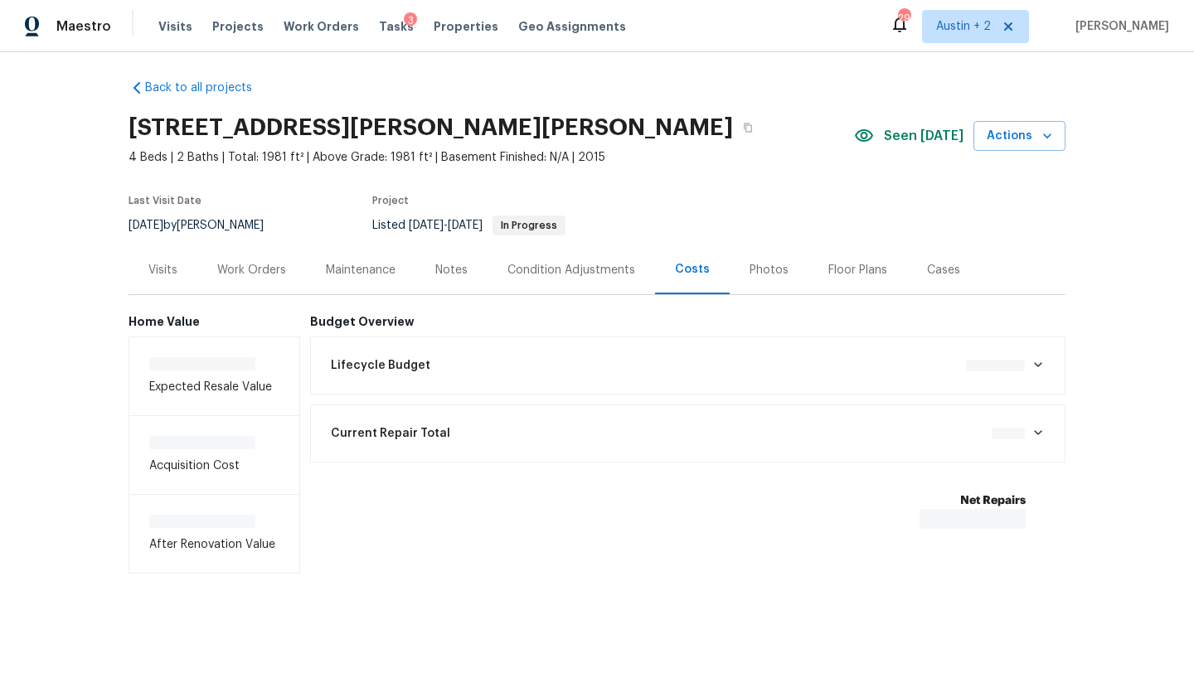
scroll to position [9, 0]
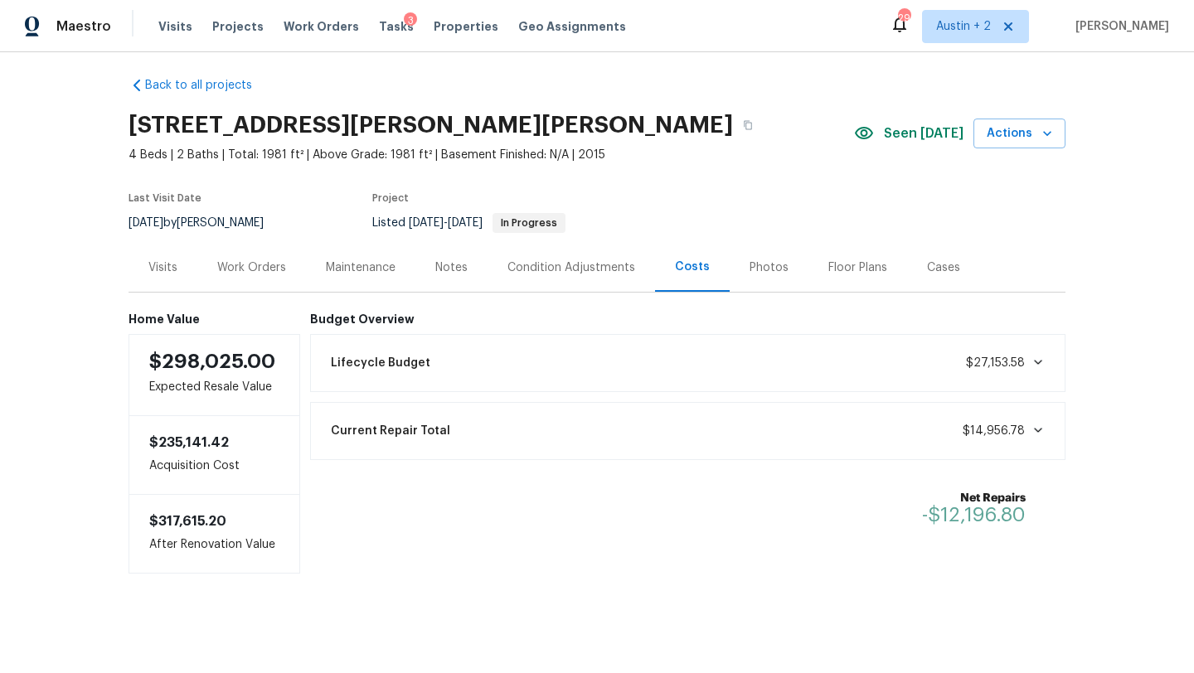
click at [266, 264] on div "Work Orders" at bounding box center [251, 267] width 69 height 17
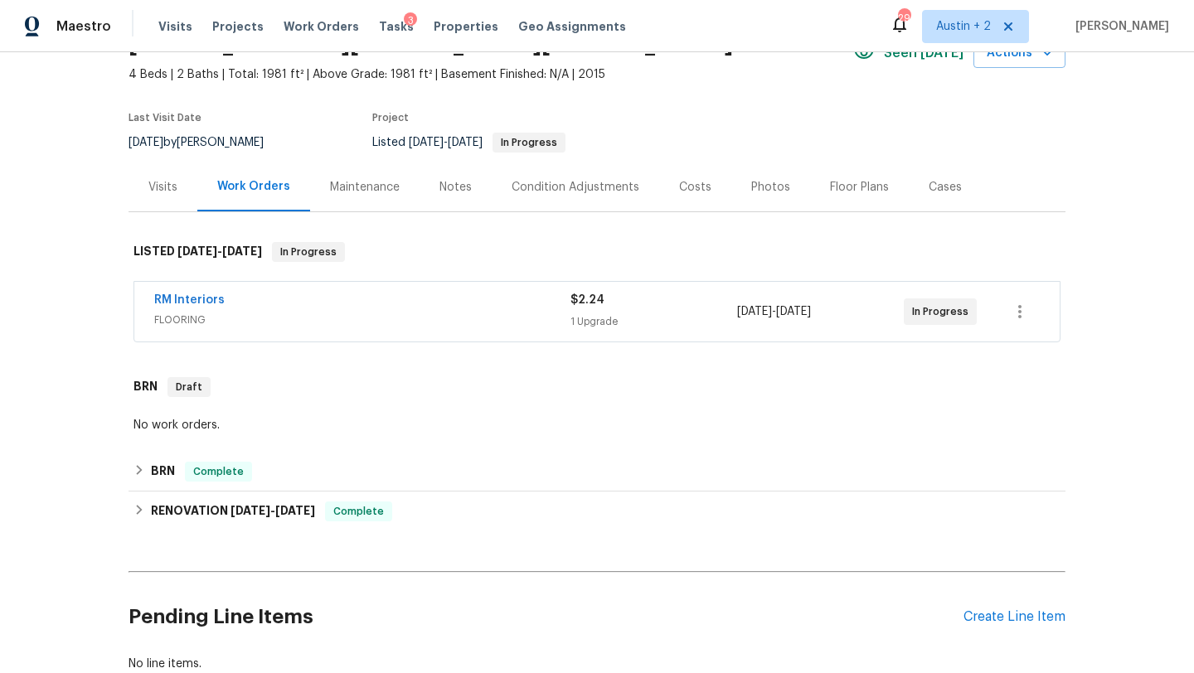
click at [496, 316] on span "FLOORING" at bounding box center [362, 320] width 416 height 17
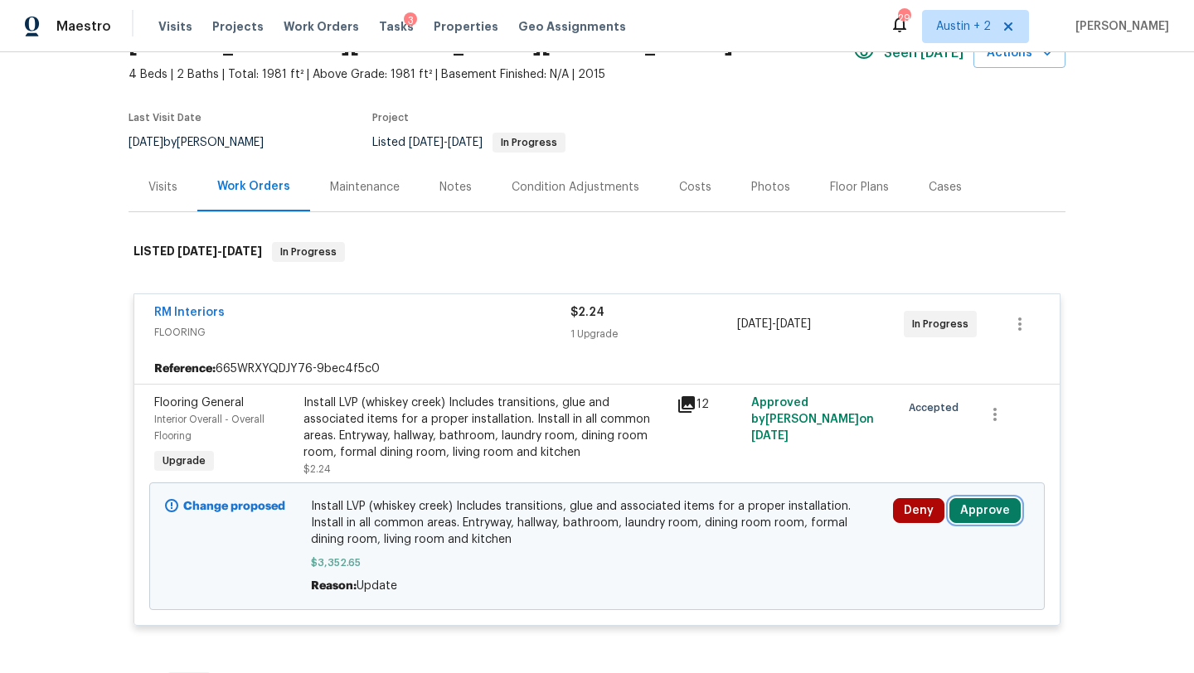
click at [993, 512] on button "Approve" at bounding box center [984, 510] width 71 height 25
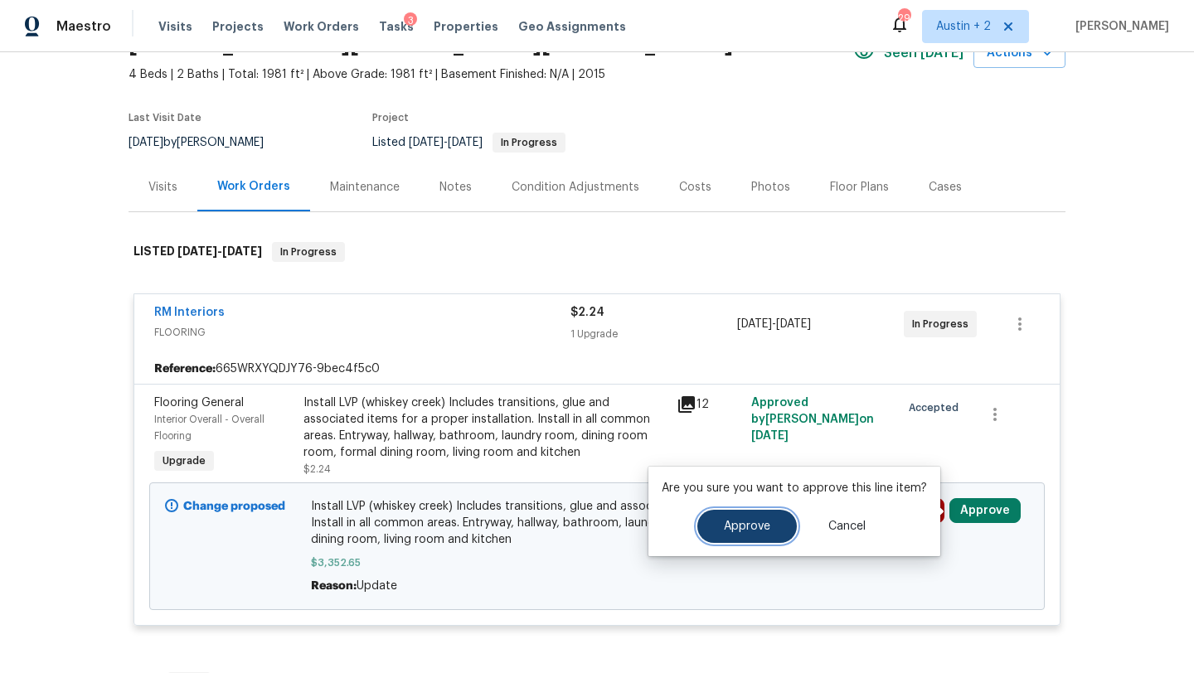
click at [763, 516] on button "Approve" at bounding box center [746, 526] width 99 height 33
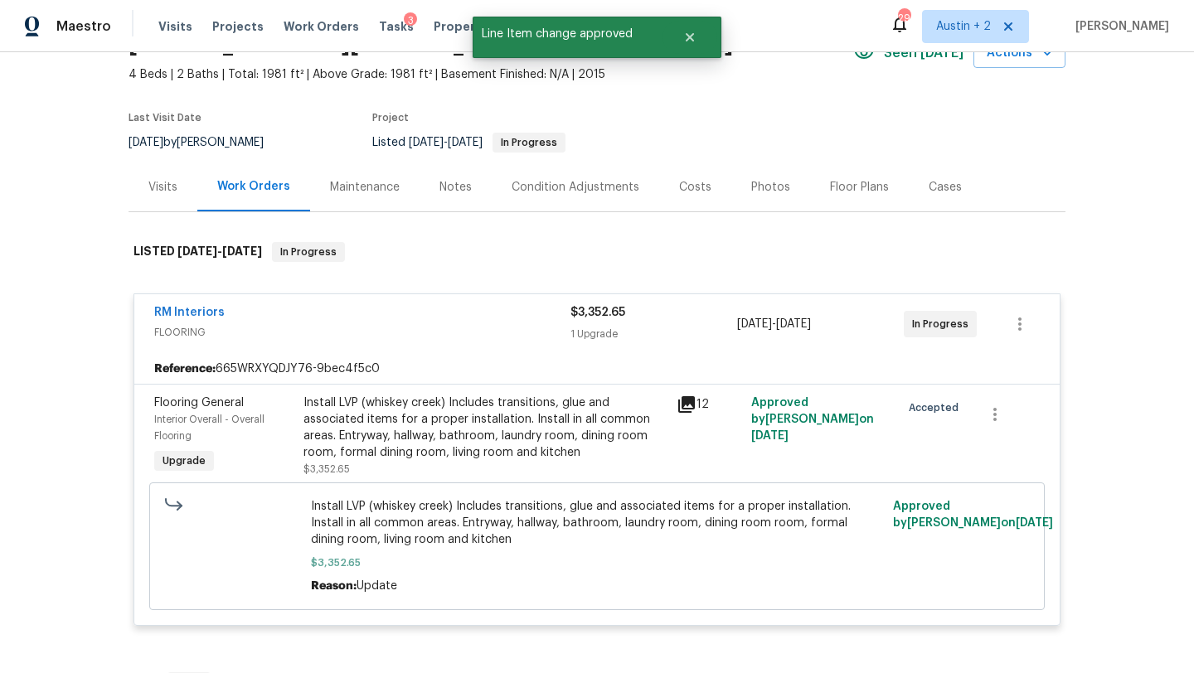
scroll to position [0, 0]
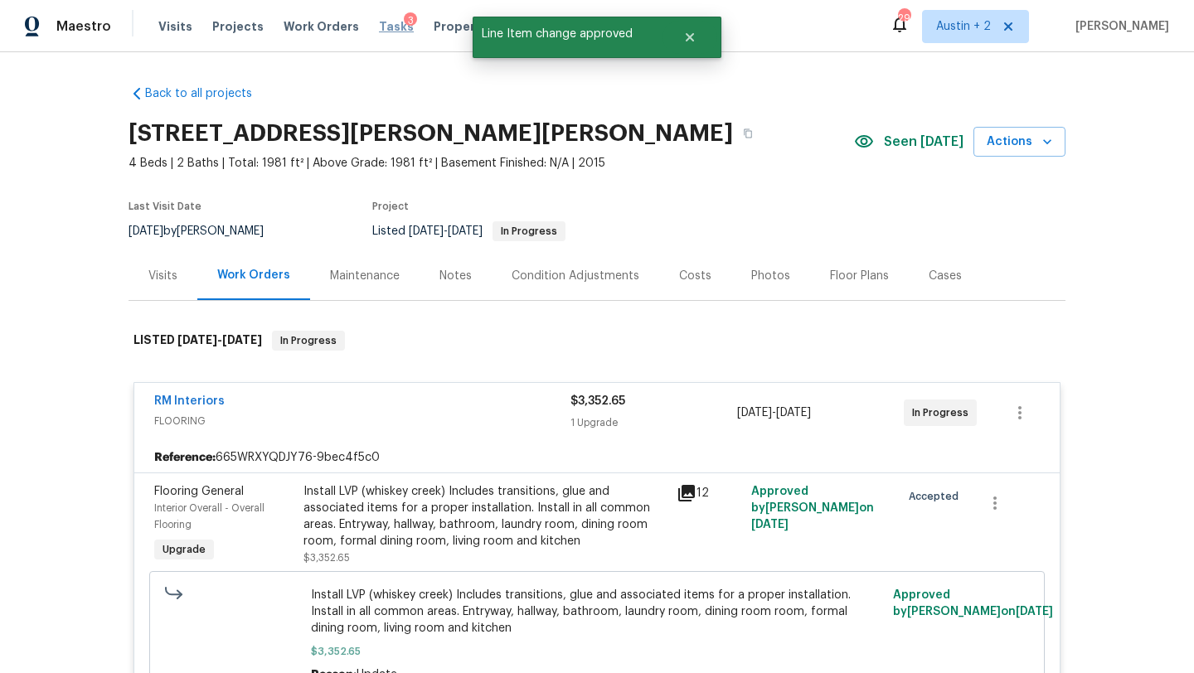
click at [379, 23] on span "Tasks" at bounding box center [396, 27] width 35 height 12
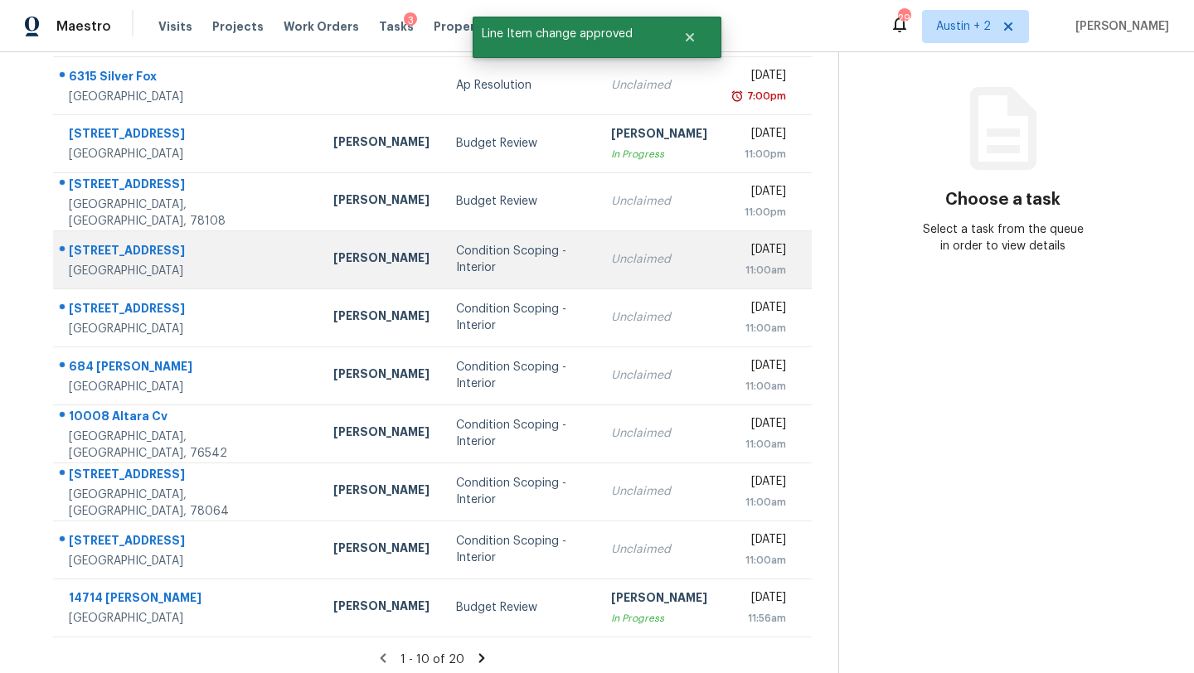
scroll to position [190, 0]
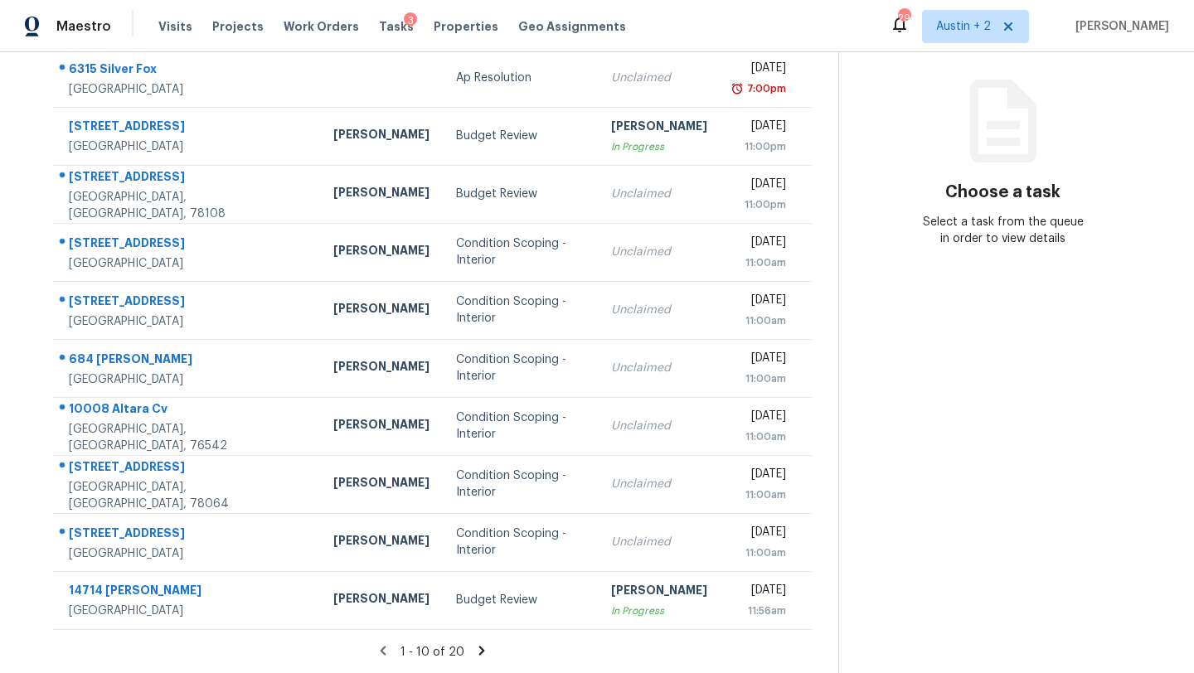
click at [474, 646] on icon at bounding box center [481, 650] width 15 height 15
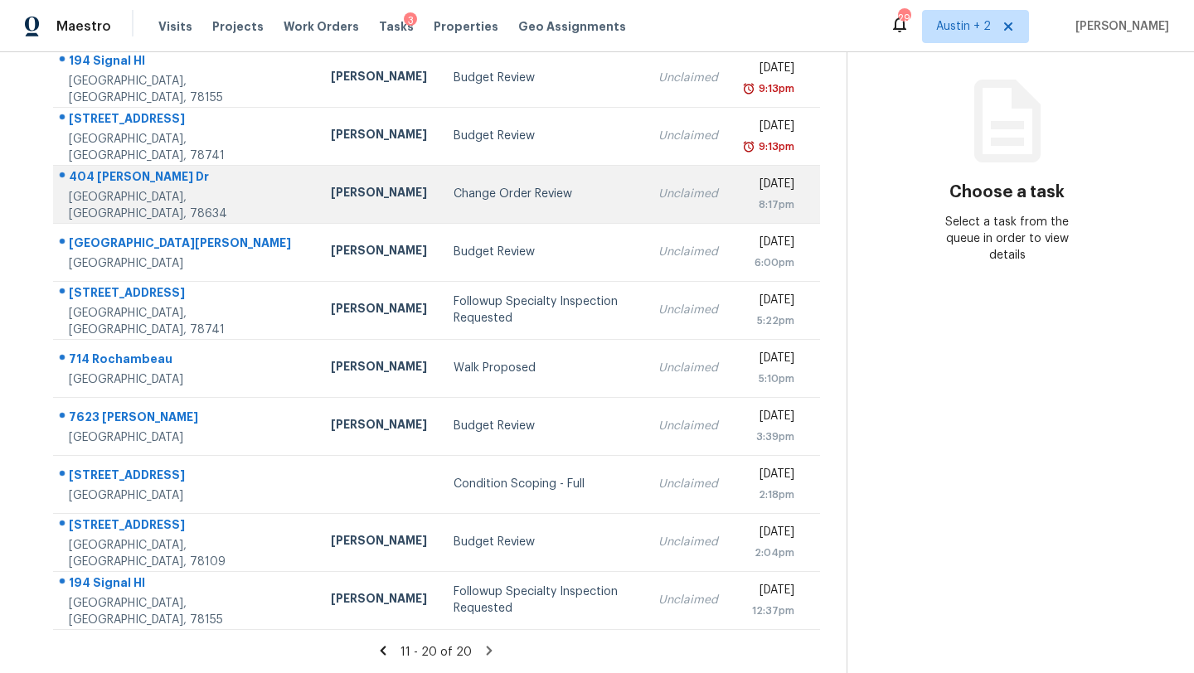
click at [440, 209] on td "Change Order Review" at bounding box center [542, 194] width 205 height 58
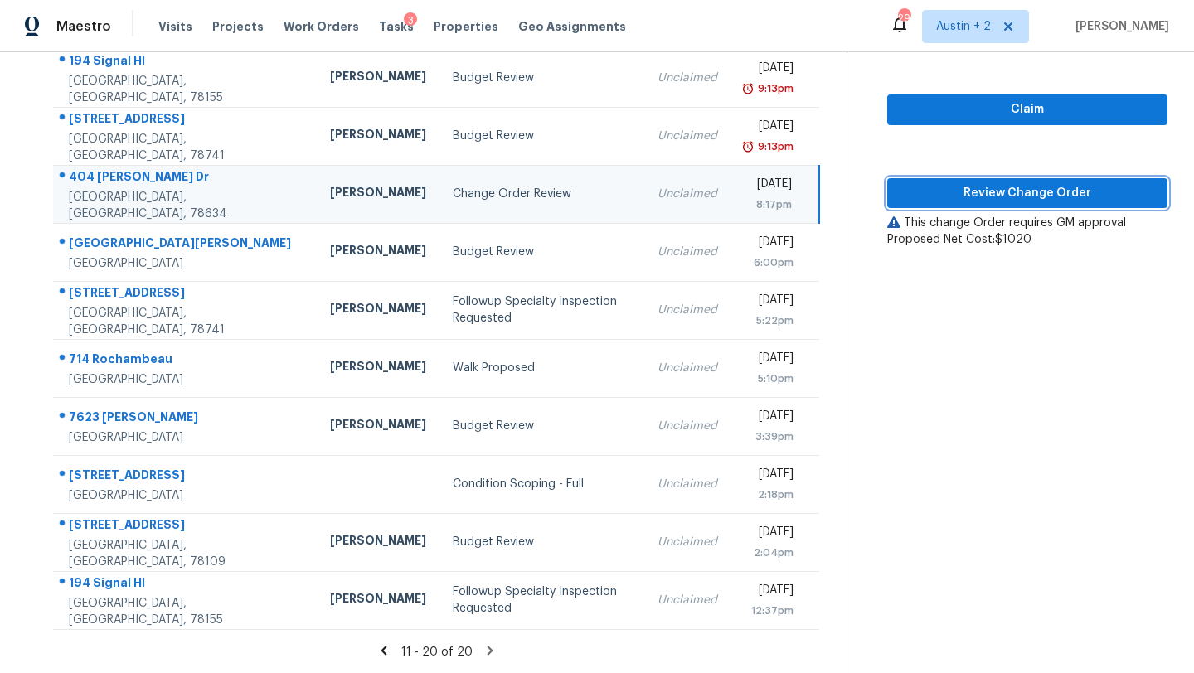
click at [1009, 194] on span "Review Change Order" at bounding box center [1027, 193] width 254 height 21
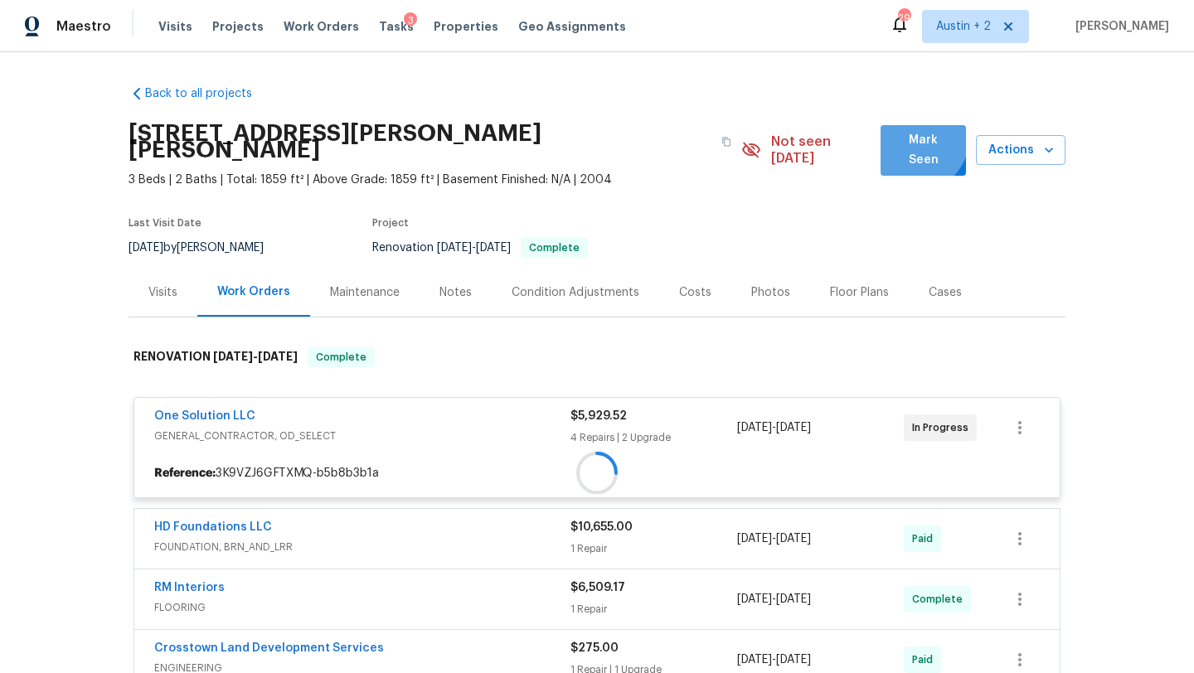
click at [916, 140] on span "Mark Seen" at bounding box center [923, 150] width 59 height 41
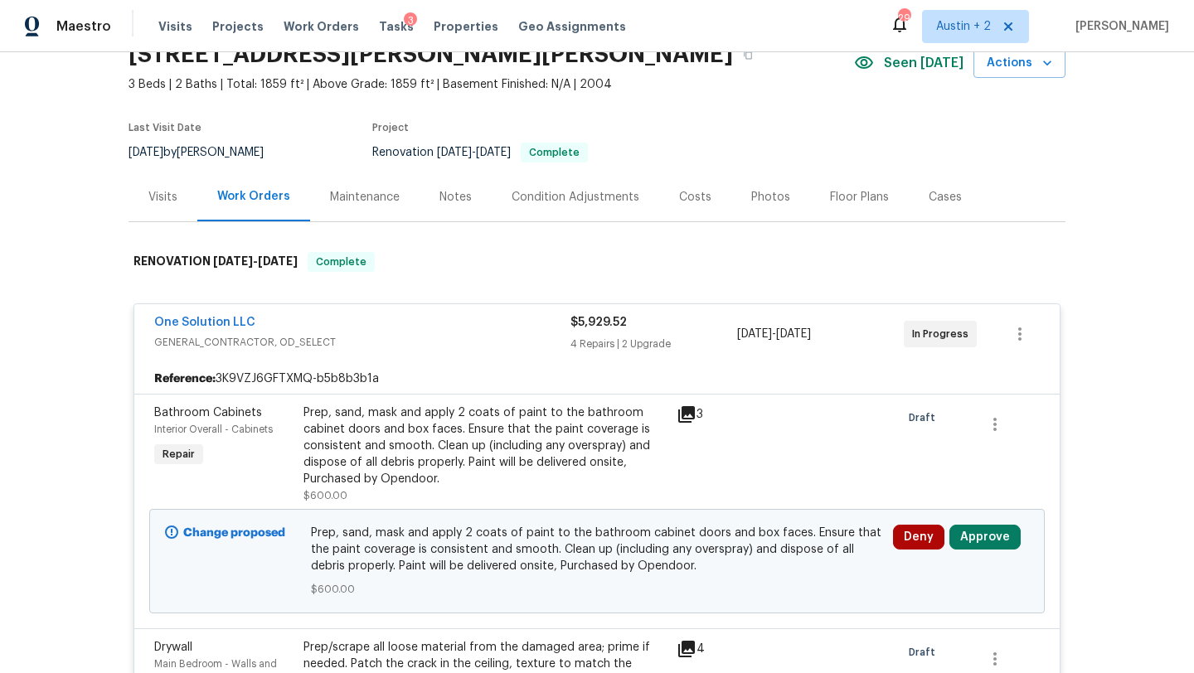
scroll to position [208, 0]
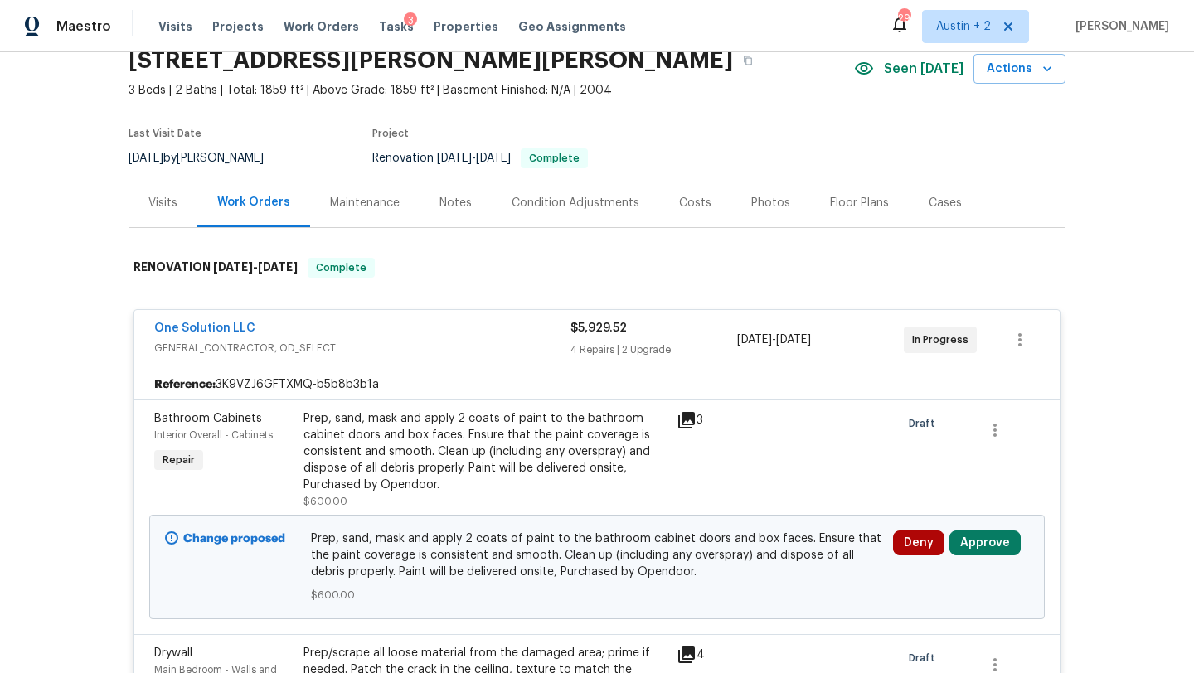
click at [696, 198] on div "Costs" at bounding box center [695, 203] width 32 height 17
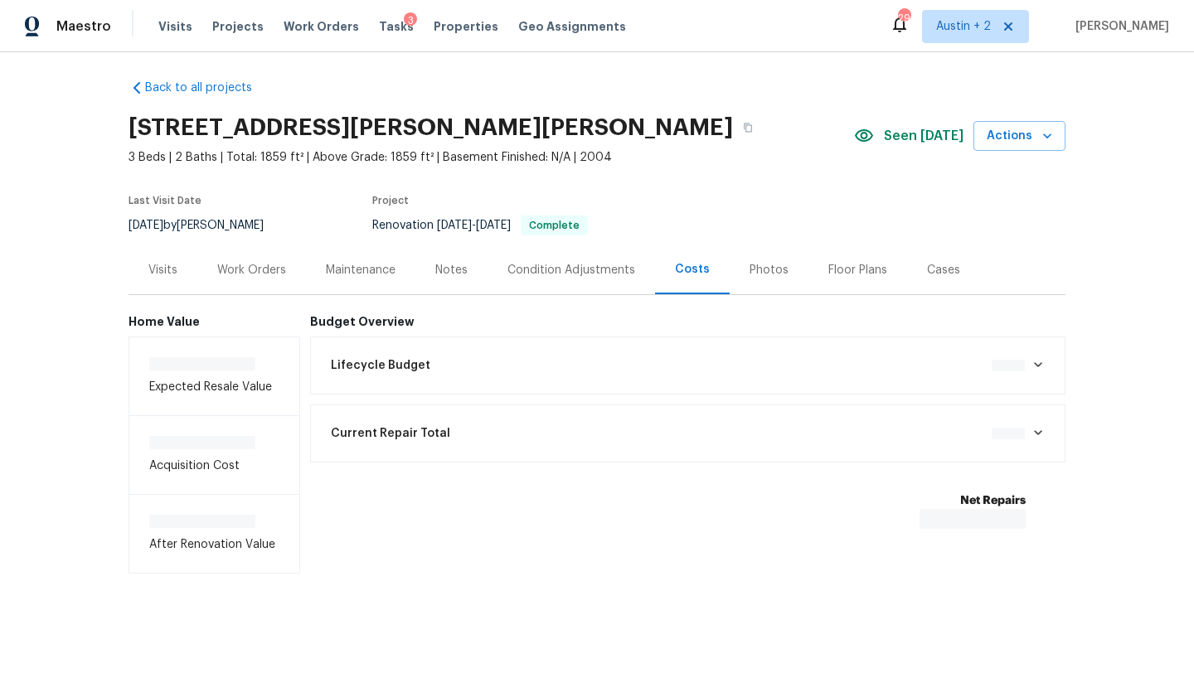
scroll to position [9, 0]
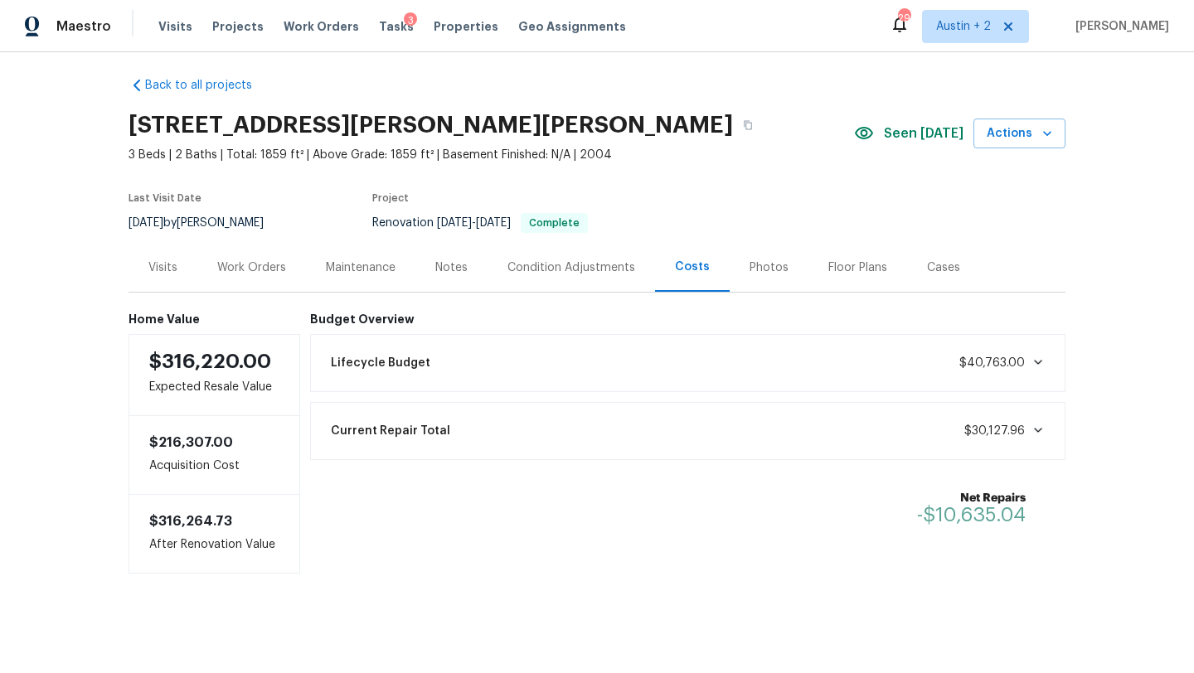
click at [241, 269] on div "Work Orders" at bounding box center [251, 267] width 69 height 17
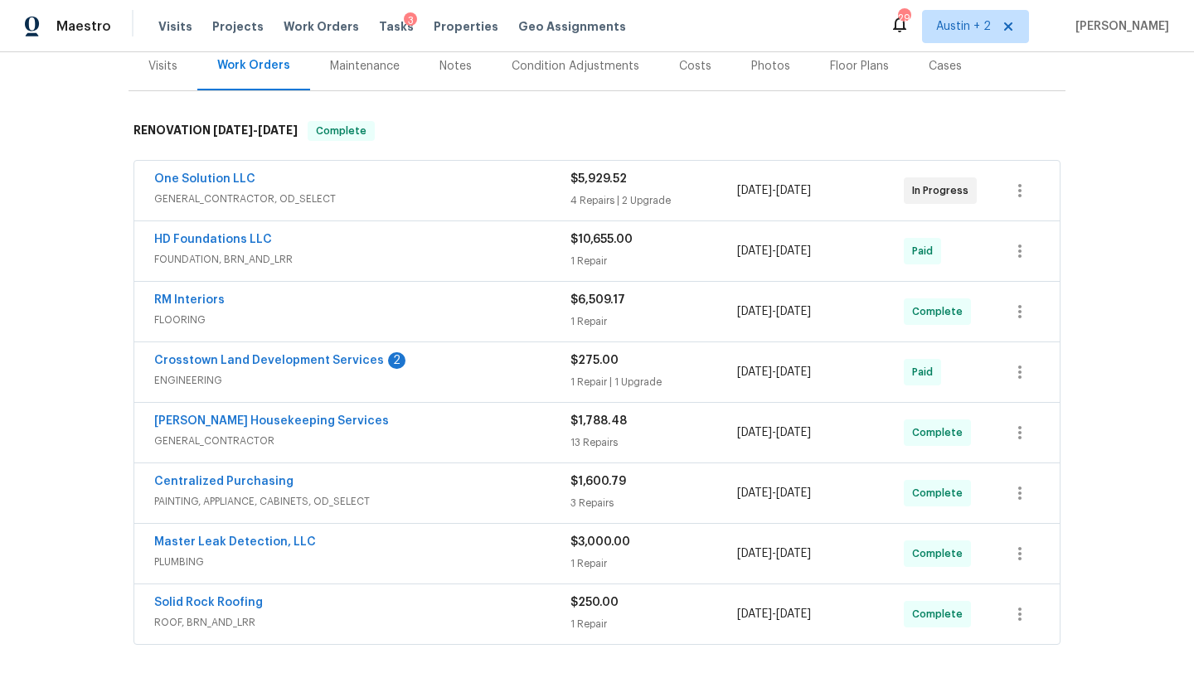
scroll to position [213, 0]
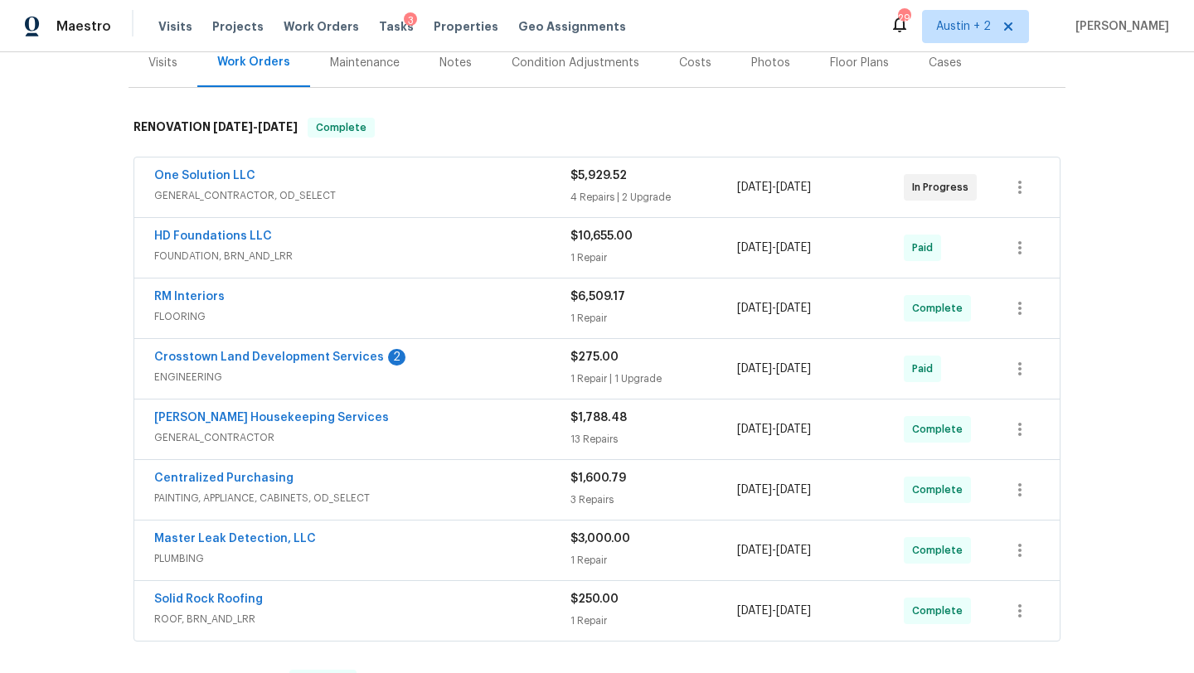
click at [463, 240] on div "HD Foundations LLC" at bounding box center [362, 238] width 416 height 20
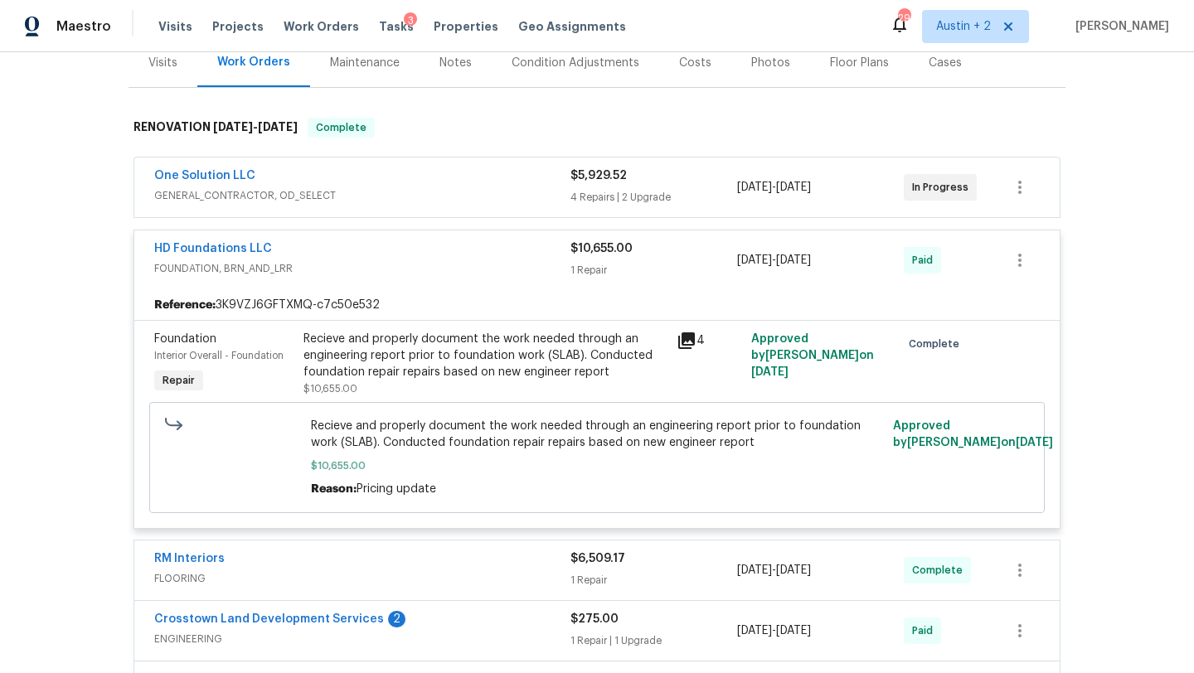
click at [471, 189] on span "GENERAL_CONTRACTOR, OD_SELECT" at bounding box center [362, 195] width 416 height 17
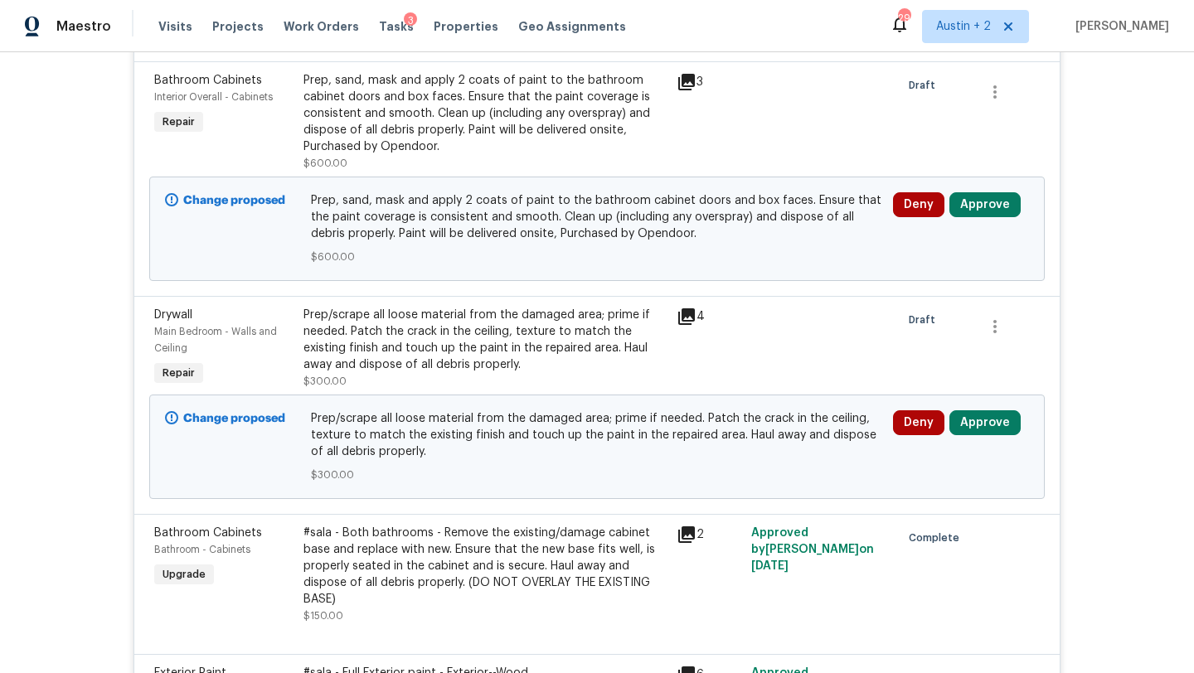
scroll to position [417, 0]
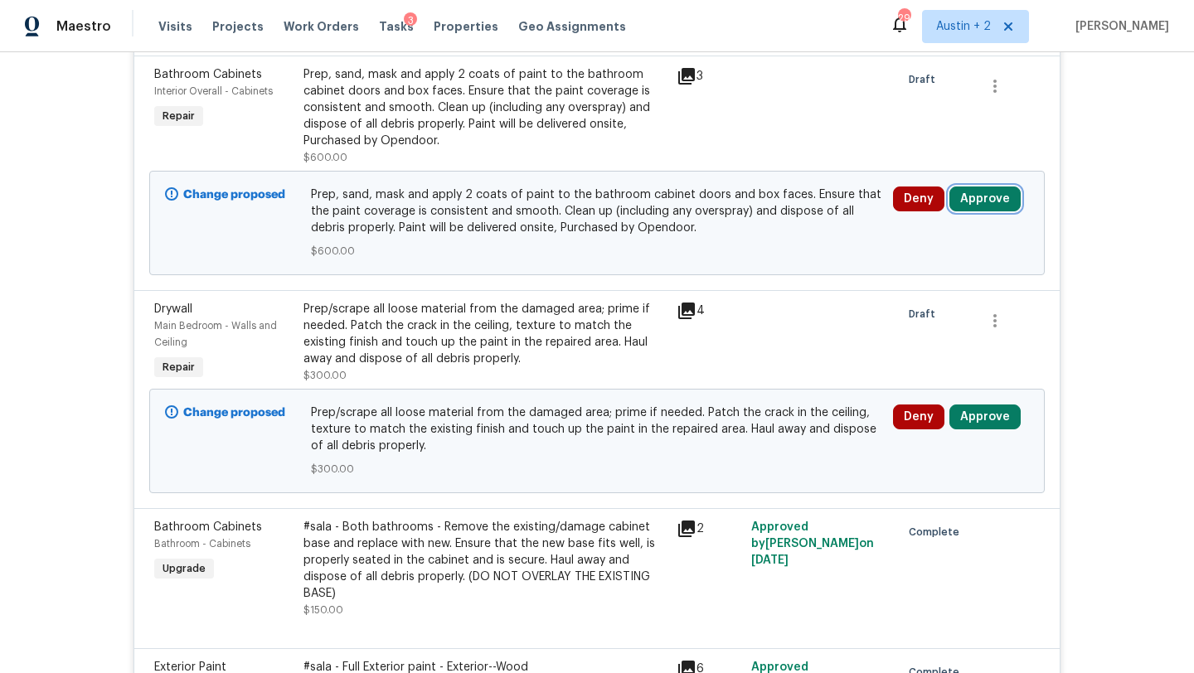
click at [983, 192] on button "Approve" at bounding box center [984, 199] width 71 height 25
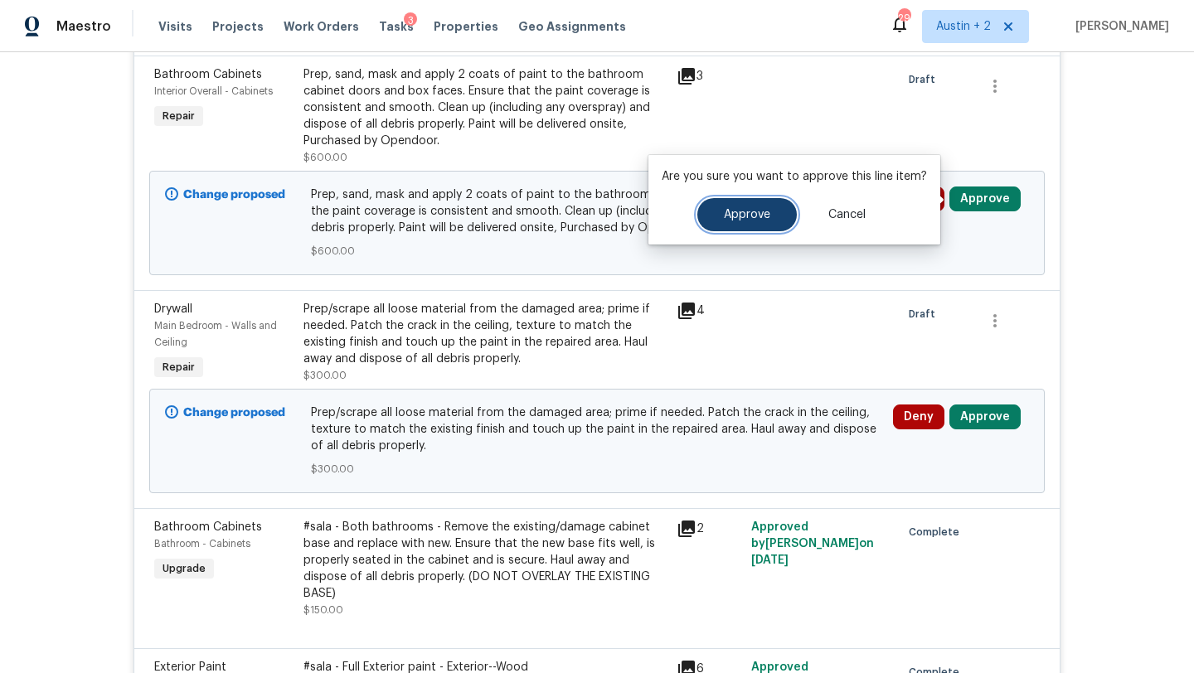
click at [751, 213] on span "Approve" at bounding box center [747, 215] width 46 height 12
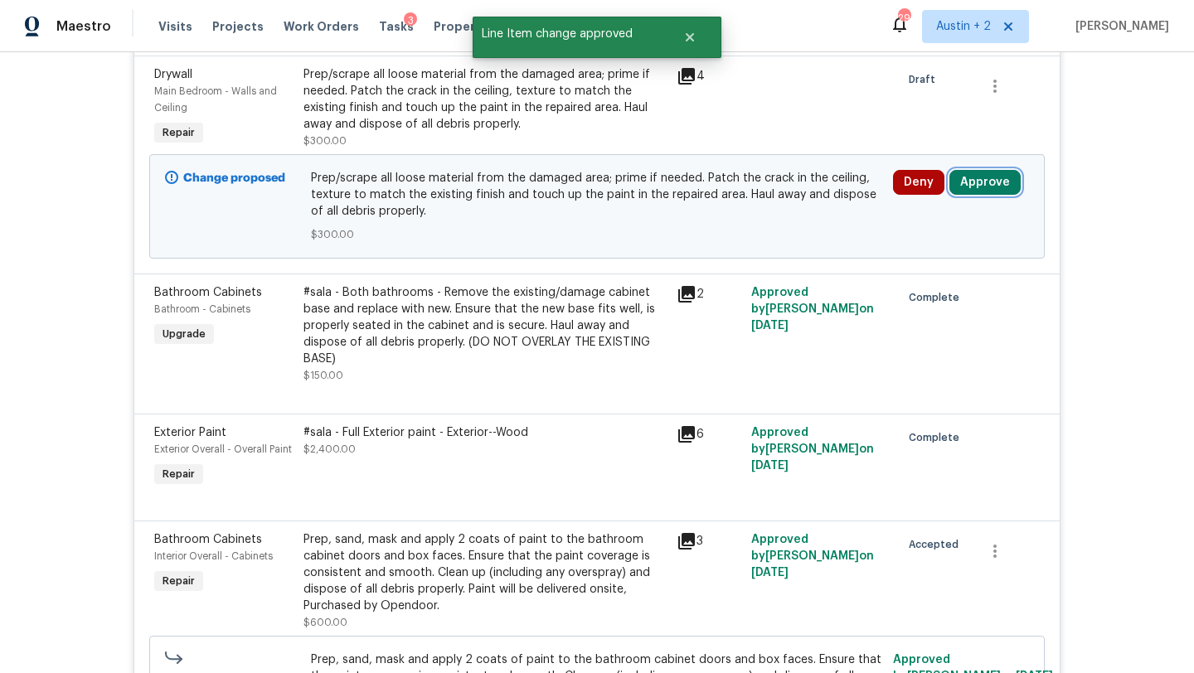
click at [989, 184] on button "Approve" at bounding box center [984, 182] width 71 height 25
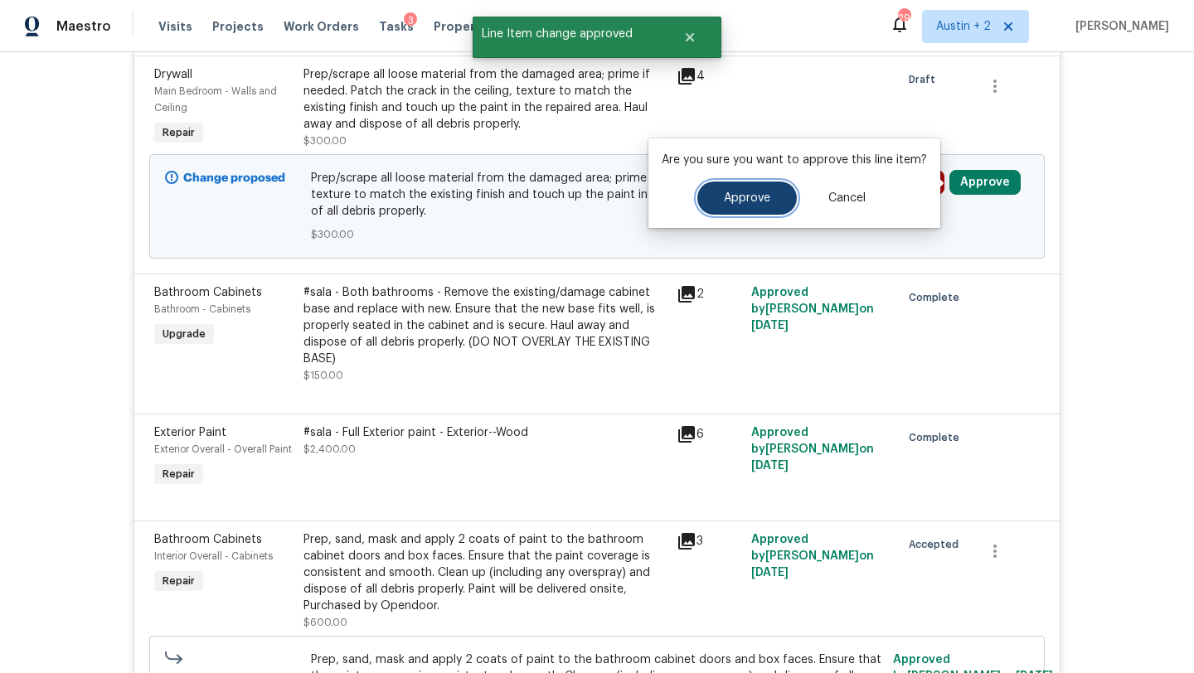
click at [745, 214] on button "Approve" at bounding box center [746, 198] width 99 height 33
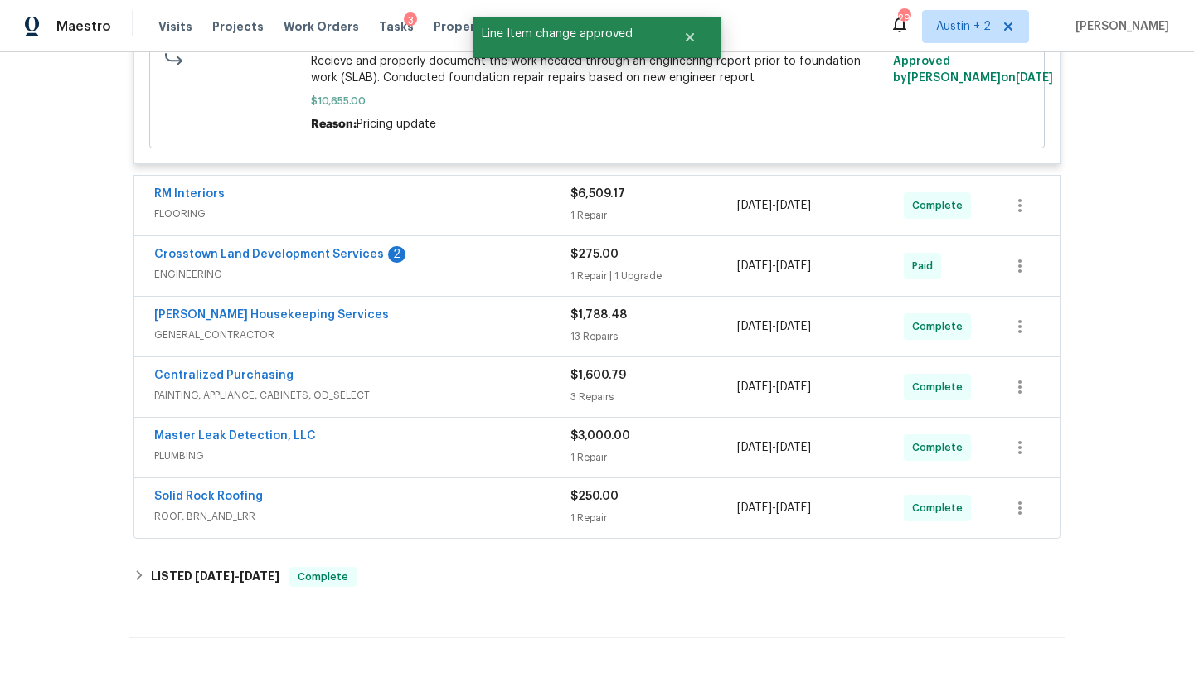
scroll to position [1492, 0]
click at [500, 260] on div "Crosstown Land Development Services 2" at bounding box center [362, 258] width 416 height 20
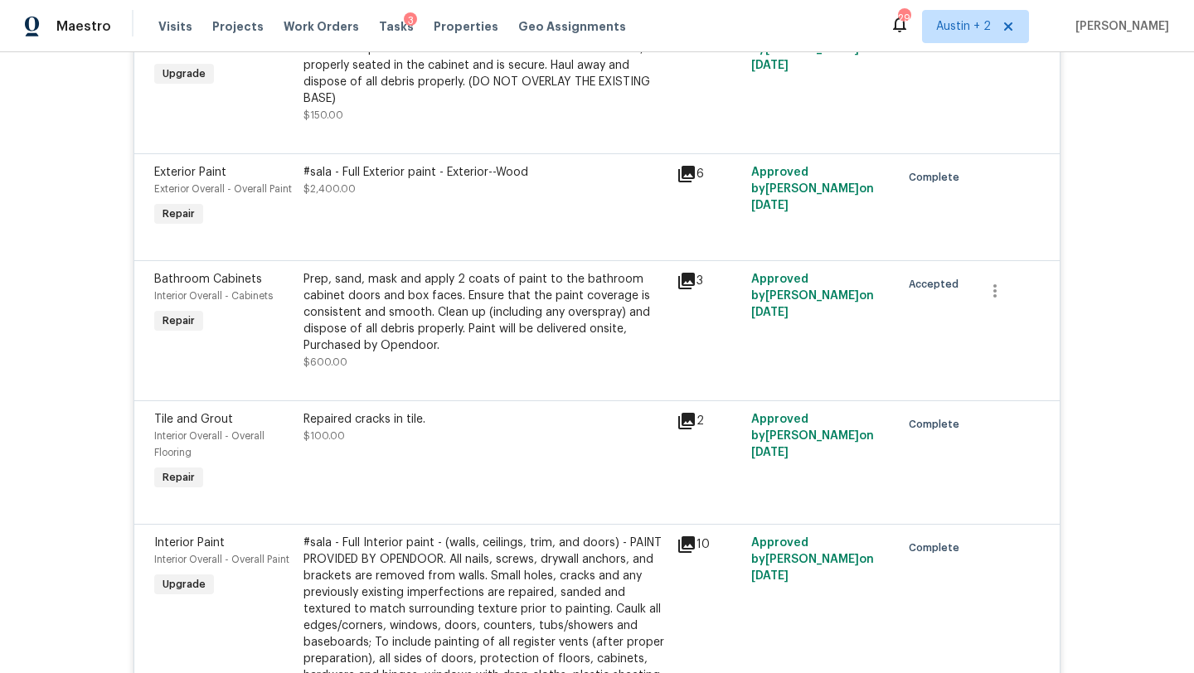
scroll to position [402, 0]
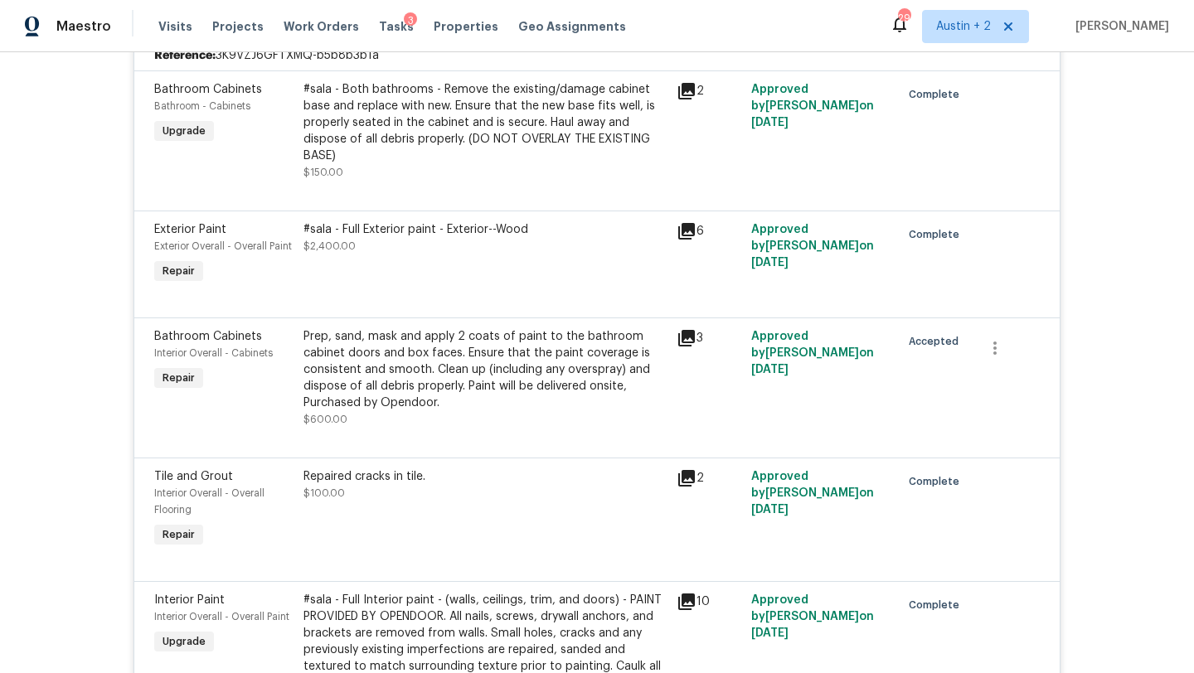
click at [386, 17] on div "Visits Projects Work Orders Tasks 3 Properties Geo Assignments" at bounding box center [401, 26] width 487 height 33
click at [384, 26] on span "Tasks" at bounding box center [396, 27] width 35 height 12
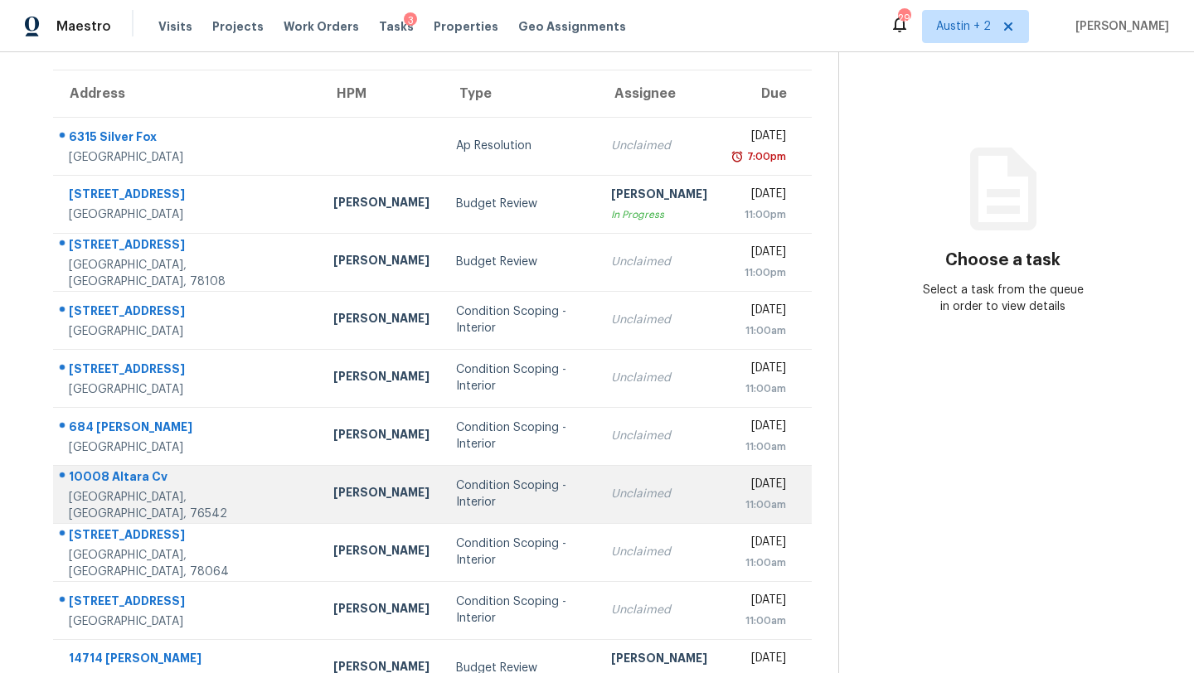
scroll to position [190, 0]
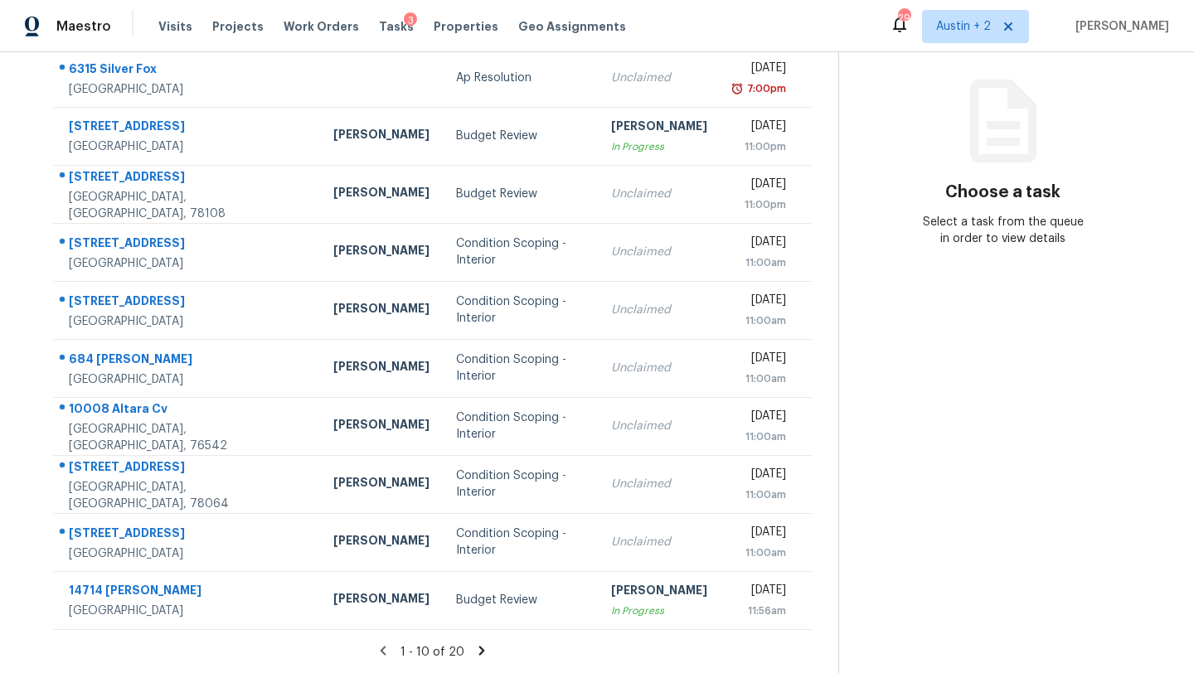
click at [479, 649] on icon at bounding box center [482, 650] width 6 height 9
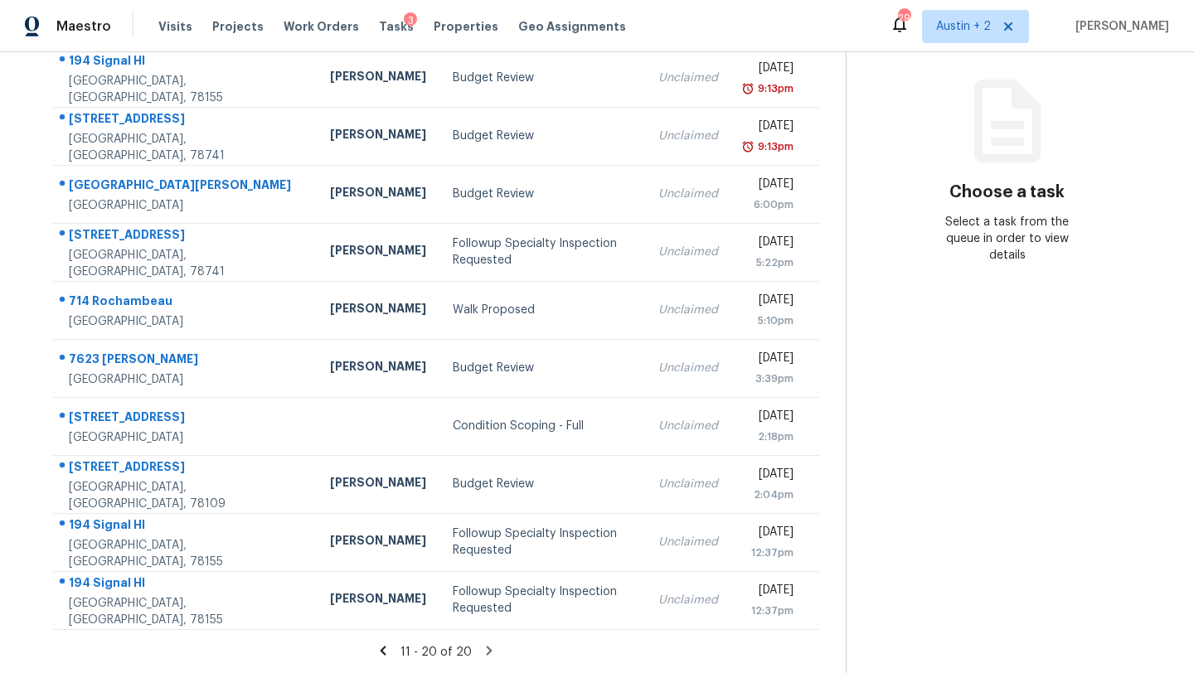
click at [482, 651] on icon at bounding box center [489, 650] width 15 height 15
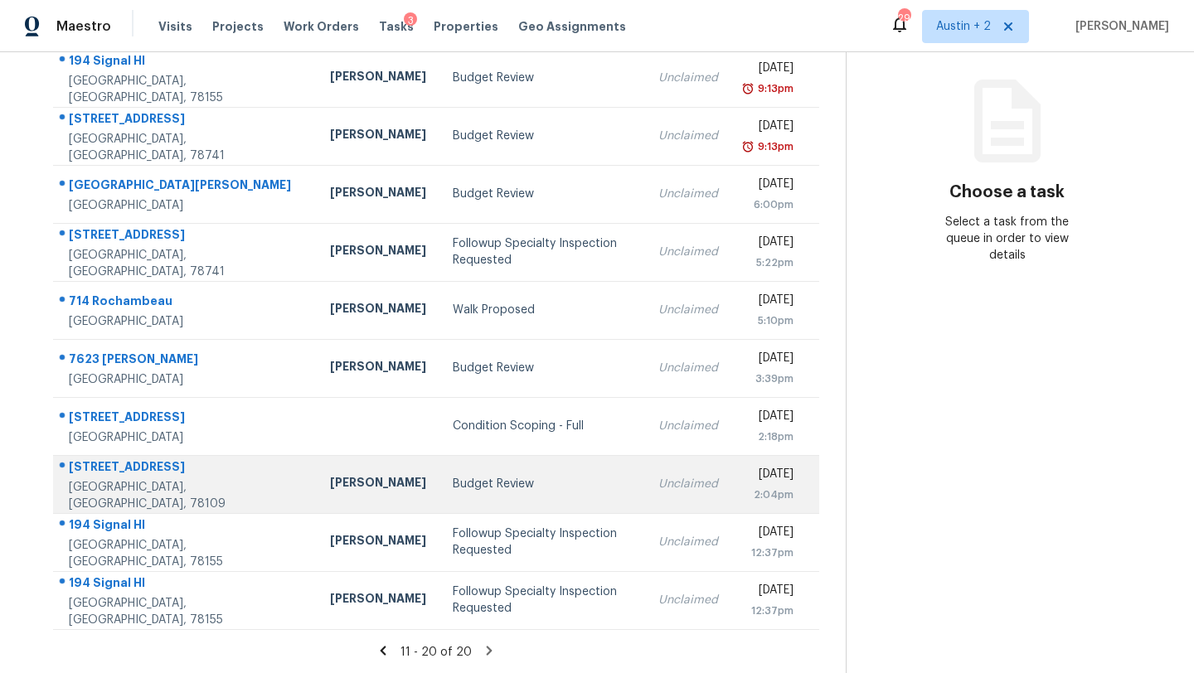
scroll to position [0, 0]
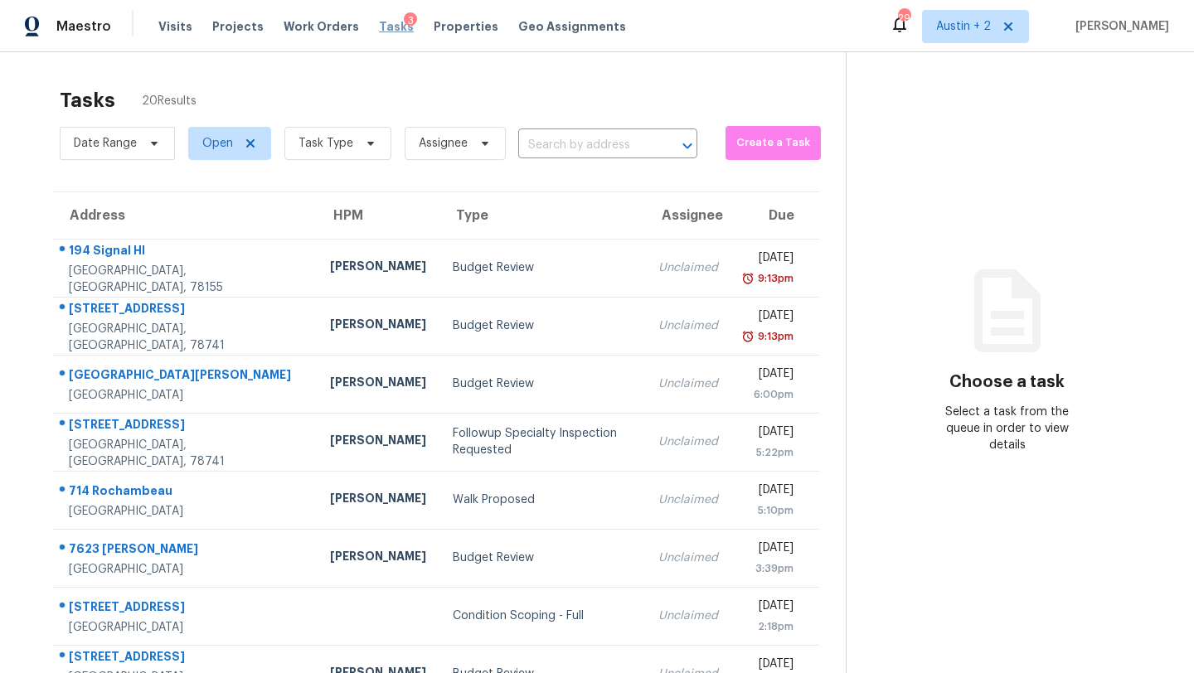
click at [382, 28] on span "Tasks" at bounding box center [396, 27] width 35 height 12
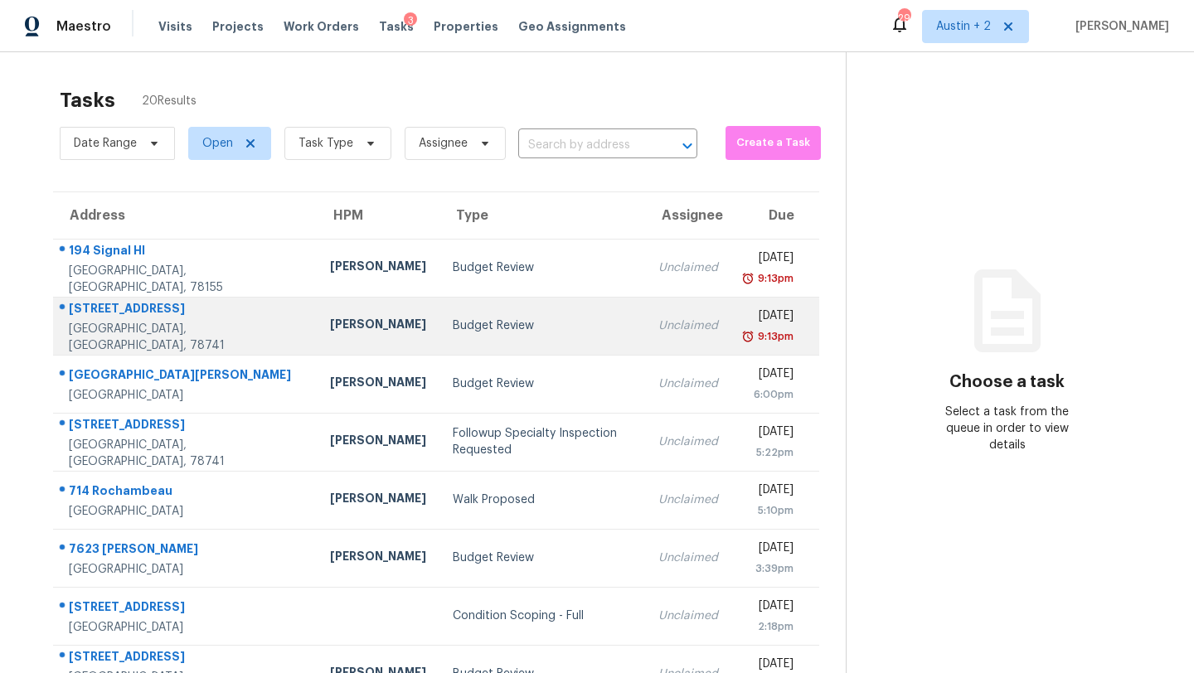
click at [157, 318] on div "[STREET_ADDRESS]" at bounding box center [186, 310] width 235 height 21
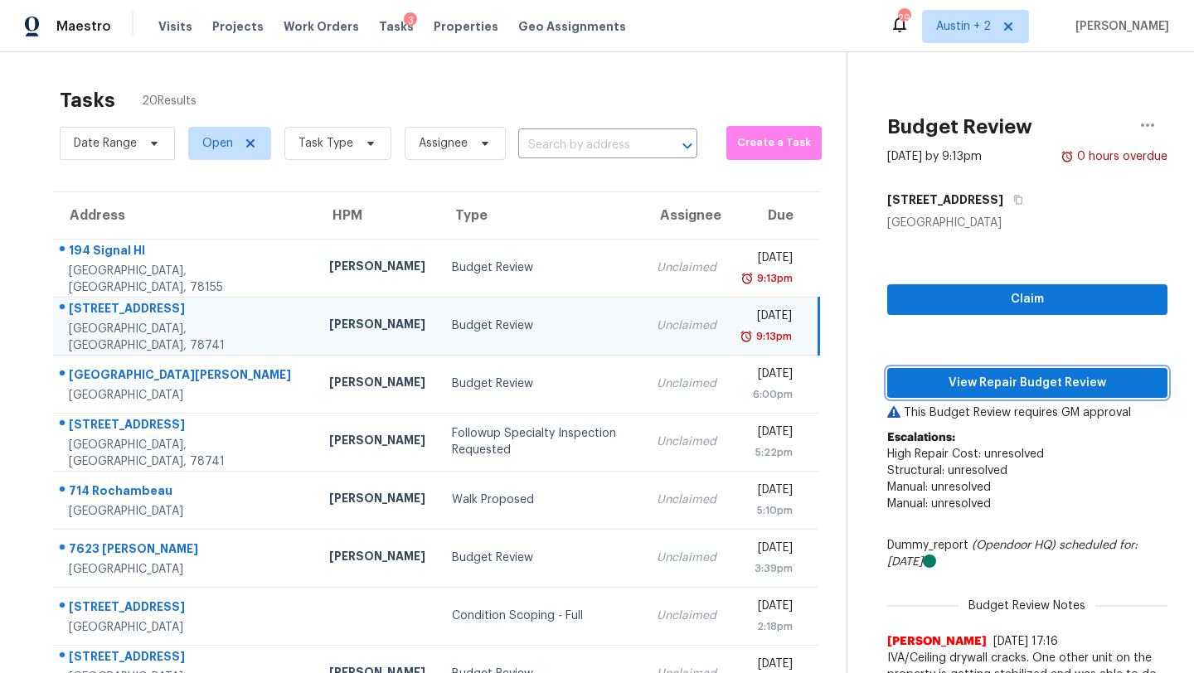
click at [926, 389] on span "View Repair Budget Review" at bounding box center [1027, 383] width 254 height 21
